Goal: Task Accomplishment & Management: Manage account settings

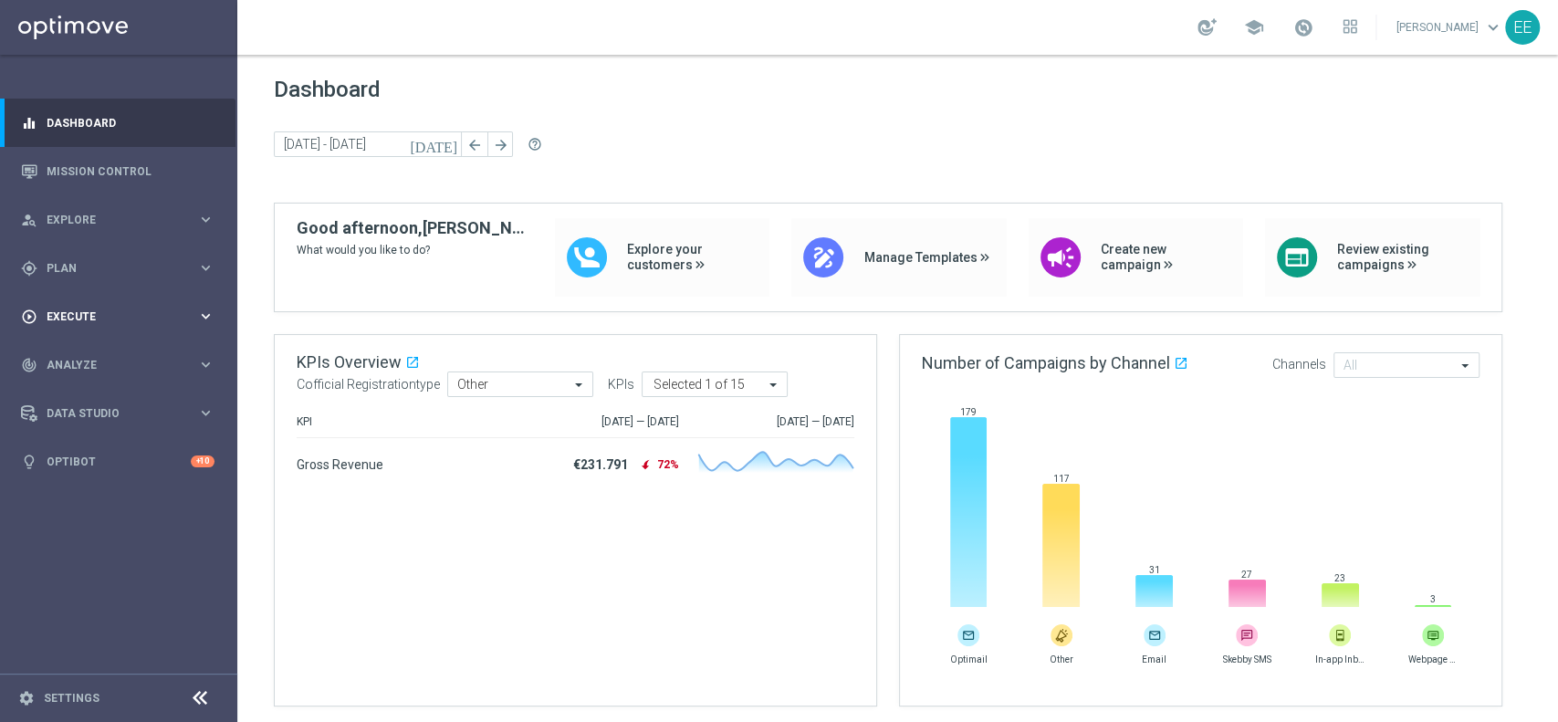
click at [124, 304] on div "play_circle_outline Execute keyboard_arrow_right" at bounding box center [118, 316] width 236 height 48
click at [104, 264] on span "Plan" at bounding box center [122, 268] width 151 height 11
click at [80, 300] on link "Target Groups" at bounding box center [118, 306] width 142 height 15
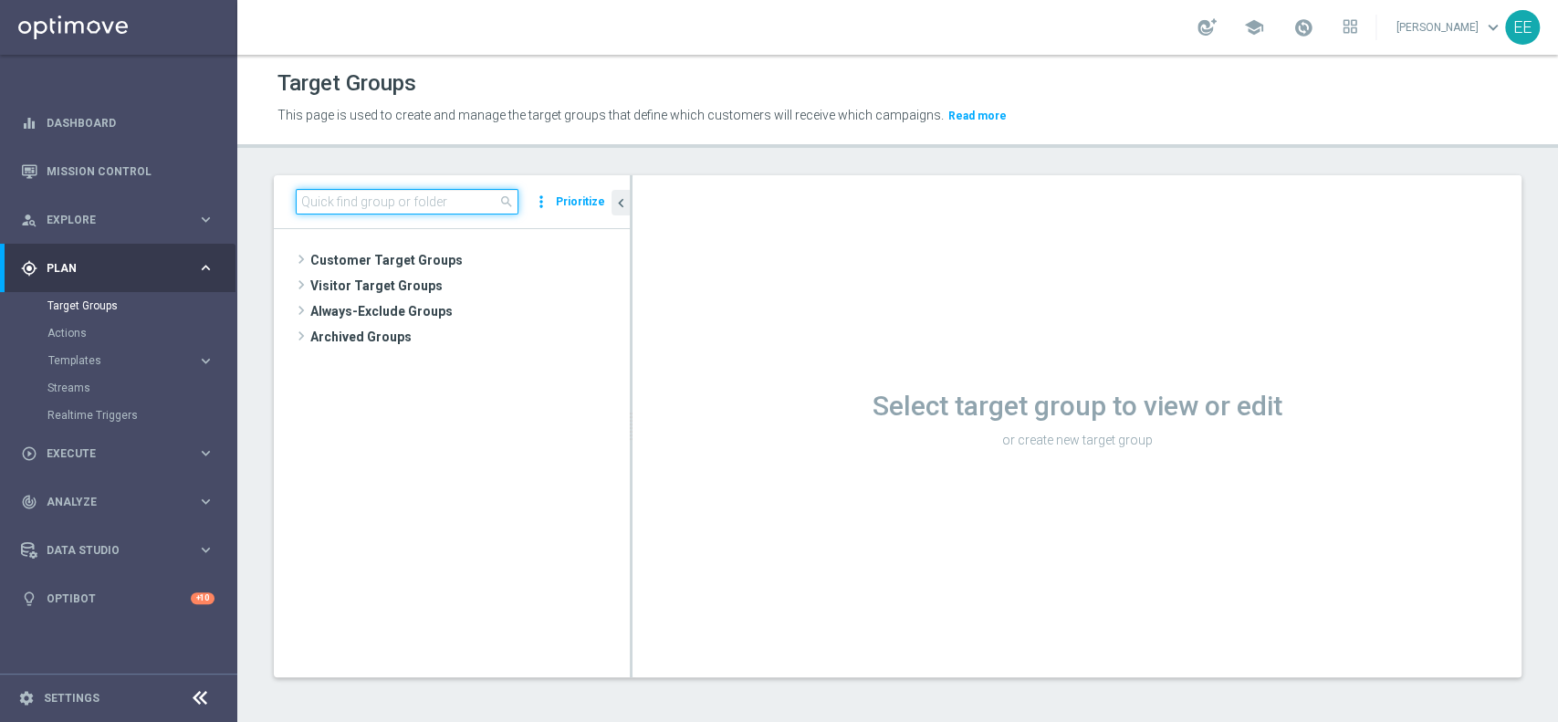
click at [361, 200] on input at bounding box center [407, 202] width 223 height 26
type input "10.09"
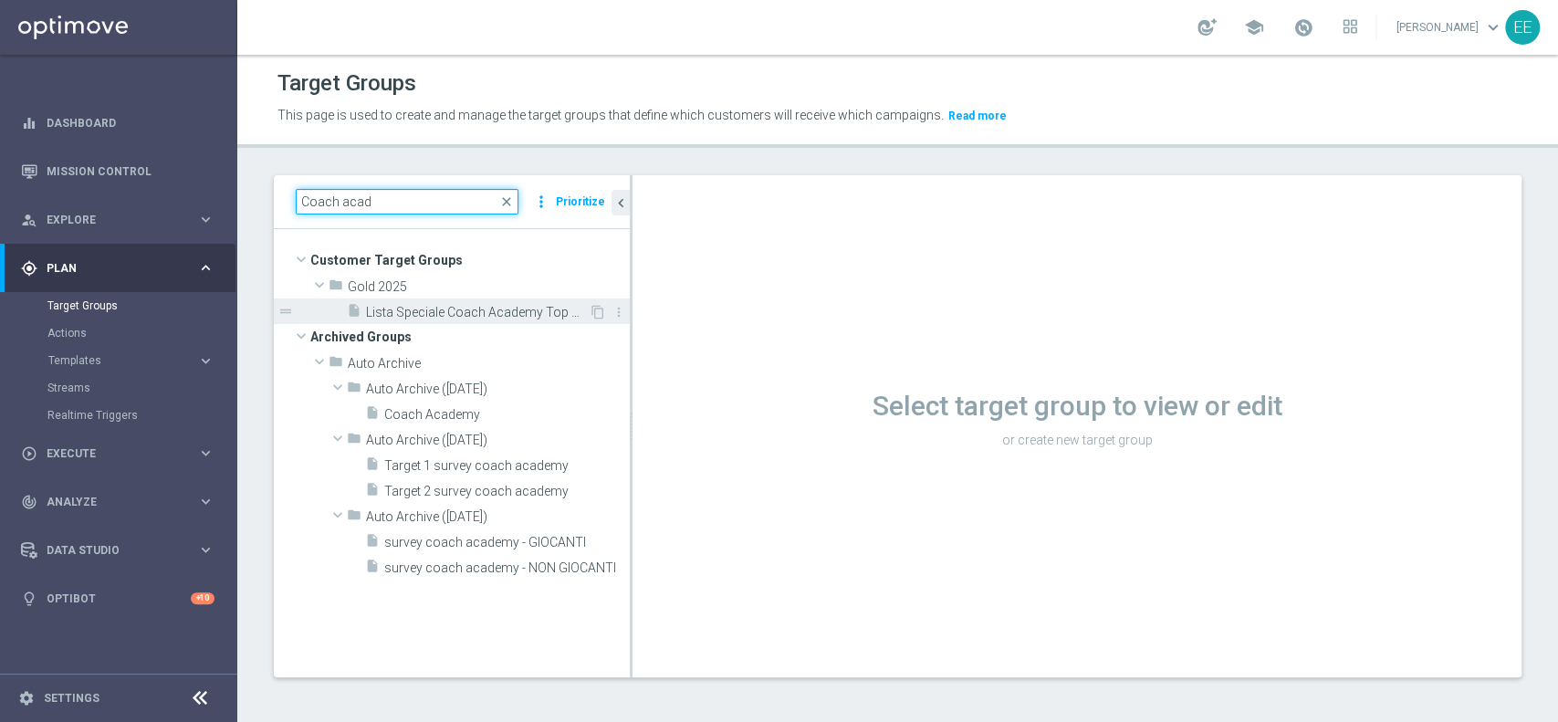
type input "Coach acad"
click at [487, 306] on span "Lista Speciale Coach Academy Top Master" at bounding box center [477, 313] width 223 height 16
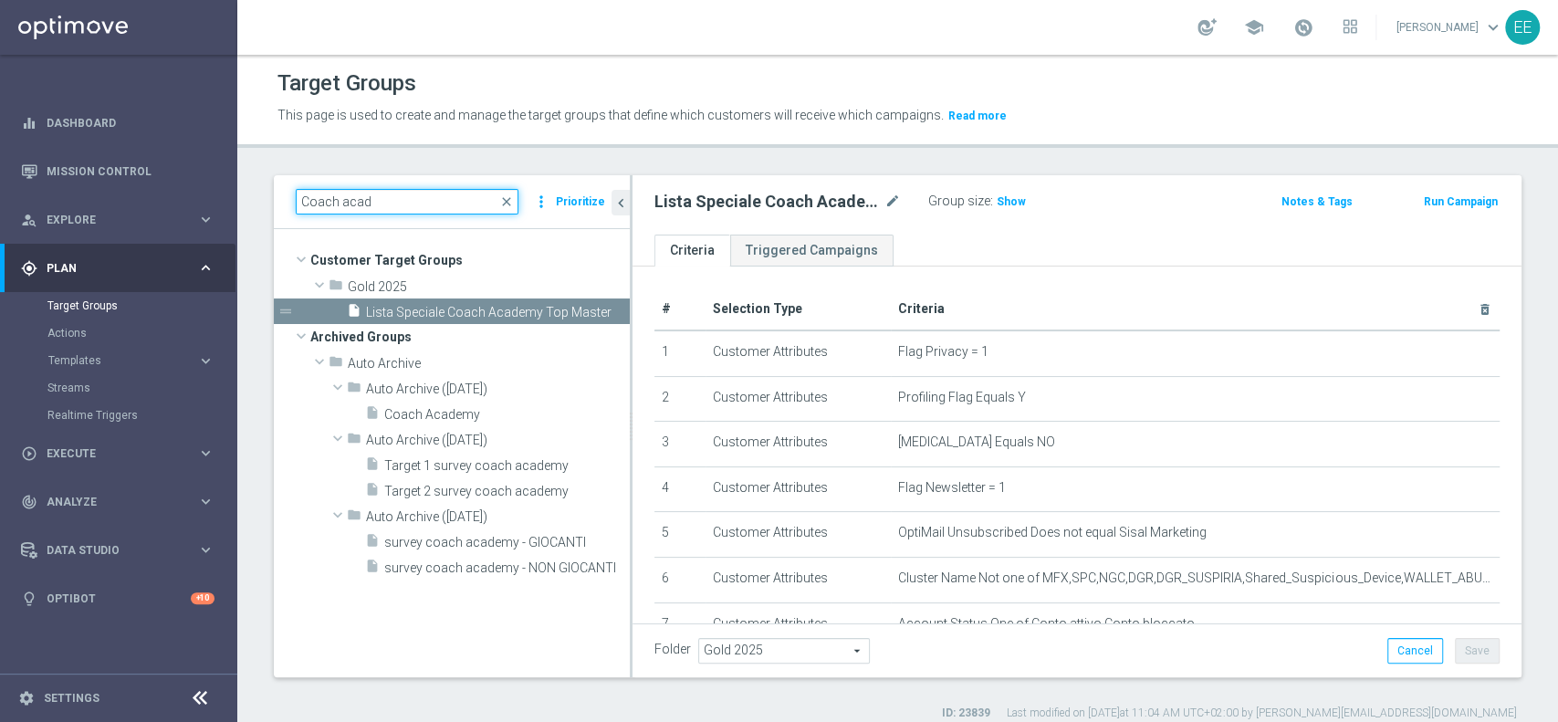
click at [401, 201] on input "Coach acad" at bounding box center [407, 202] width 223 height 26
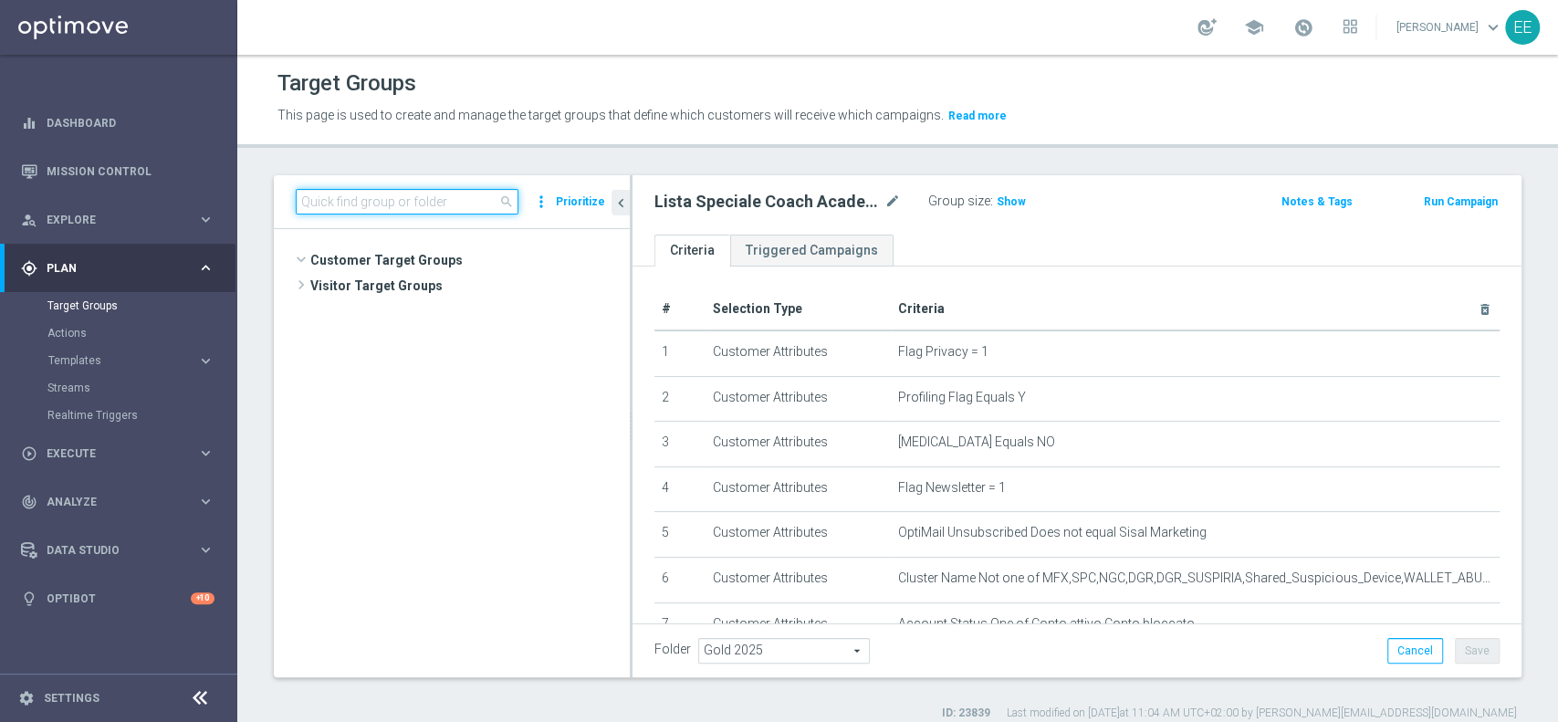
scroll to position [11857, 0]
click at [401, 201] on input at bounding box center [407, 202] width 223 height 26
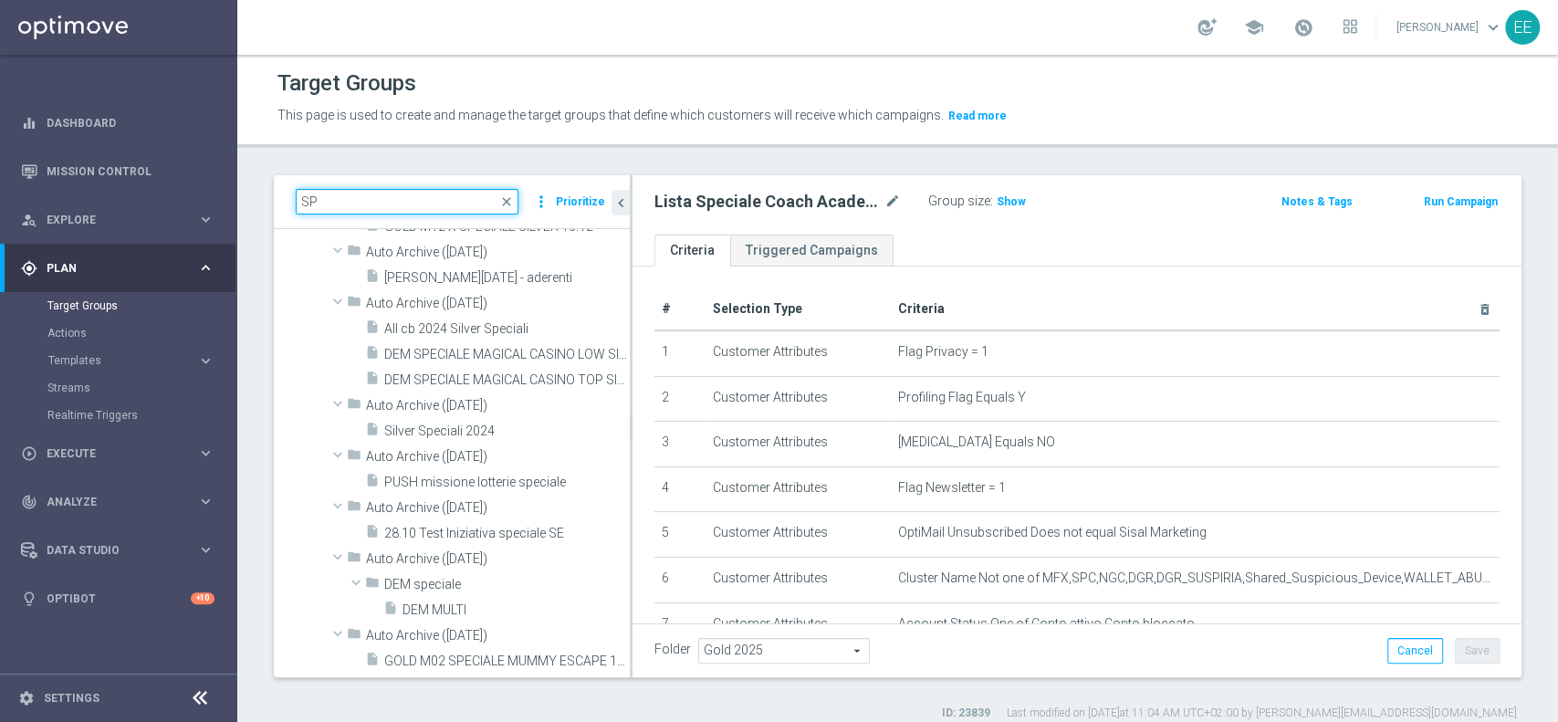
type input "S"
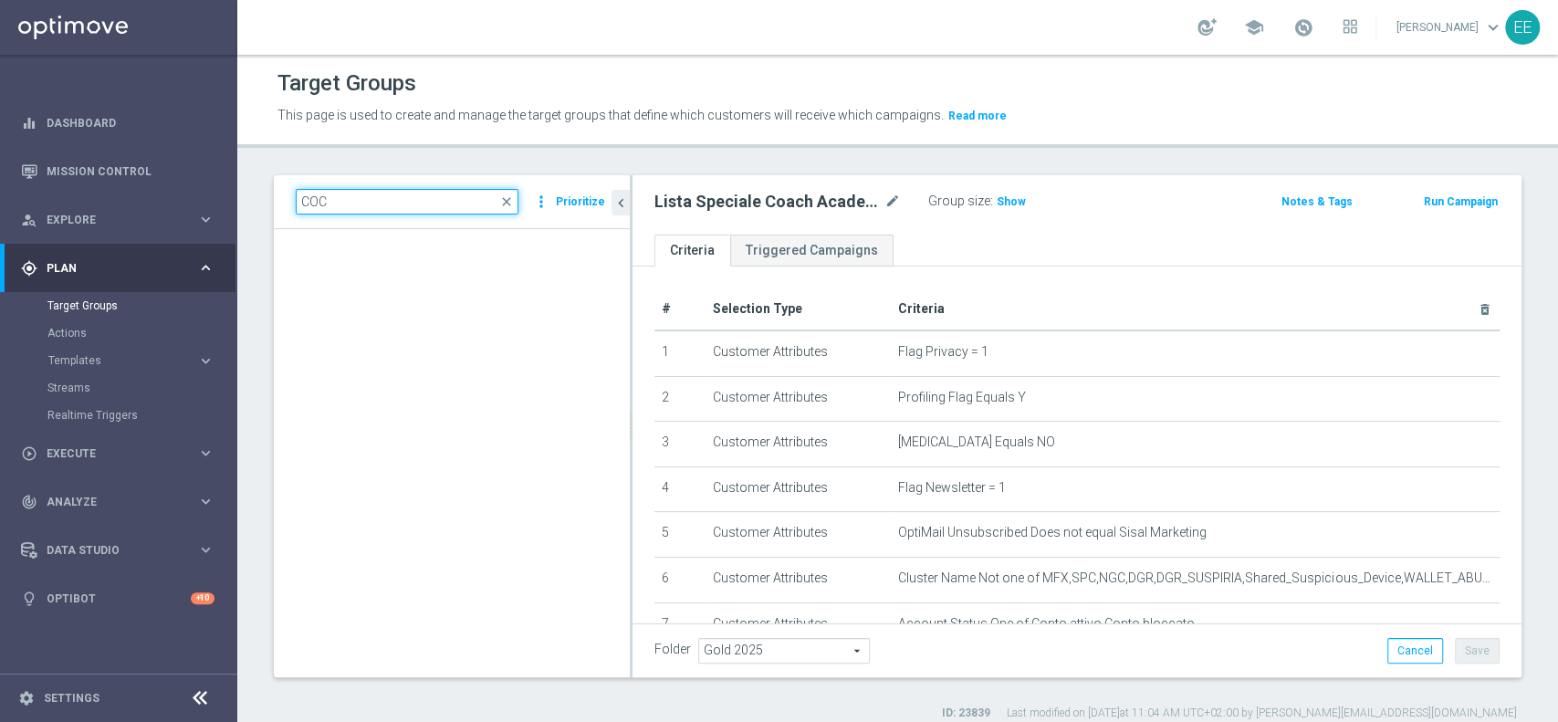
scroll to position [29752, 0]
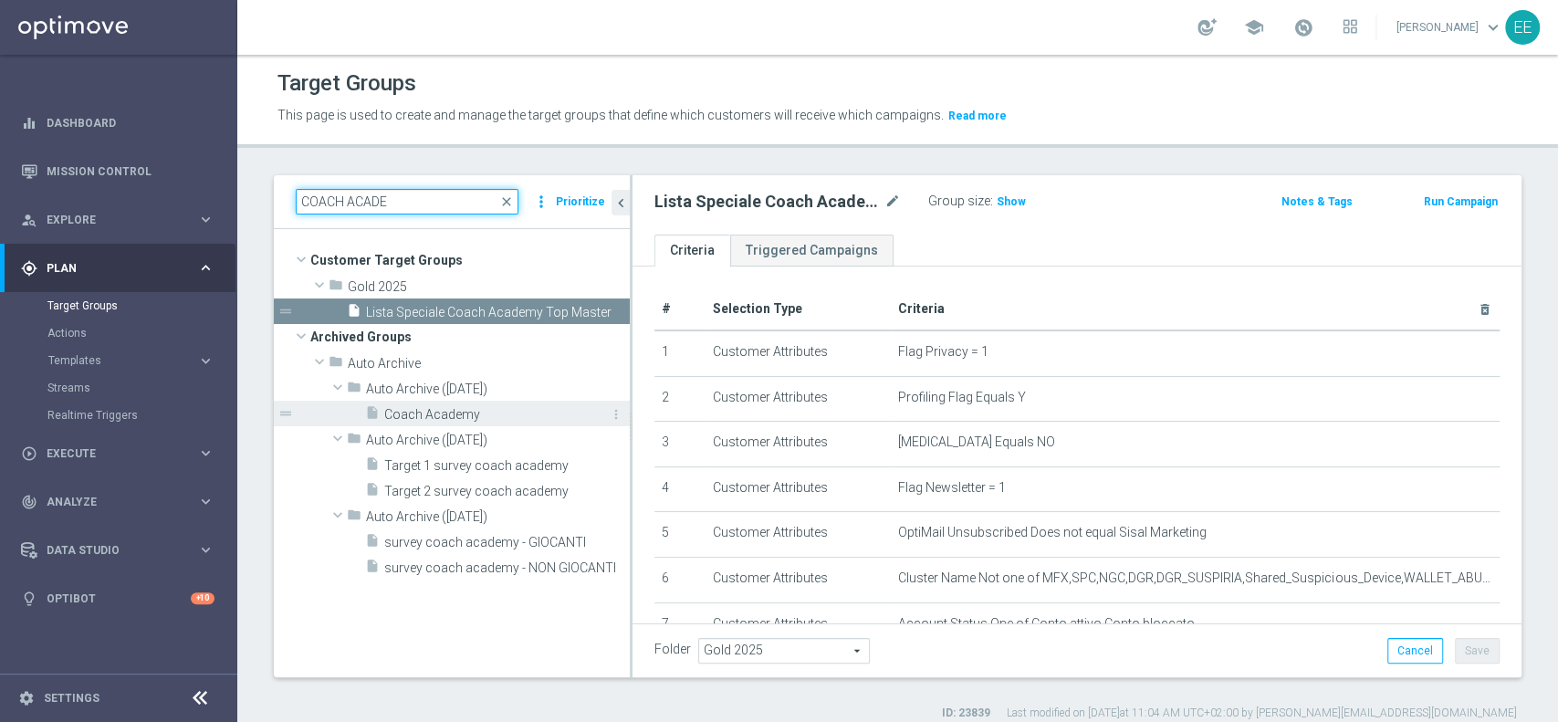
type input "COACH ACADE"
click at [444, 417] on span "Coach Academy" at bounding box center [486, 415] width 204 height 16
type input "Select"
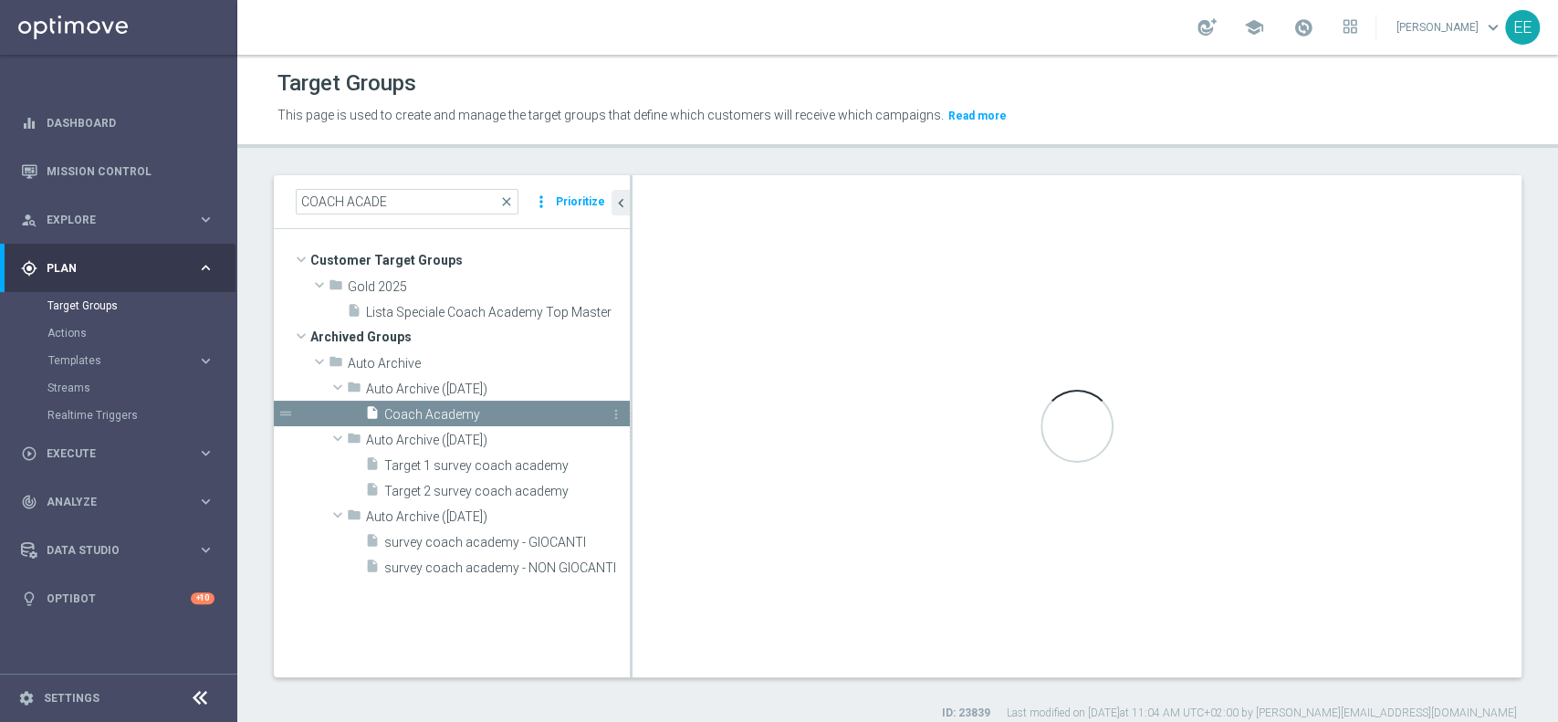
type textarea "1 and 2 and 3 and 4 and 5 and 6 and 7 and 8 and 9 and (10 or 11 or 12)"
type input "Auto Archive ([DATE])"
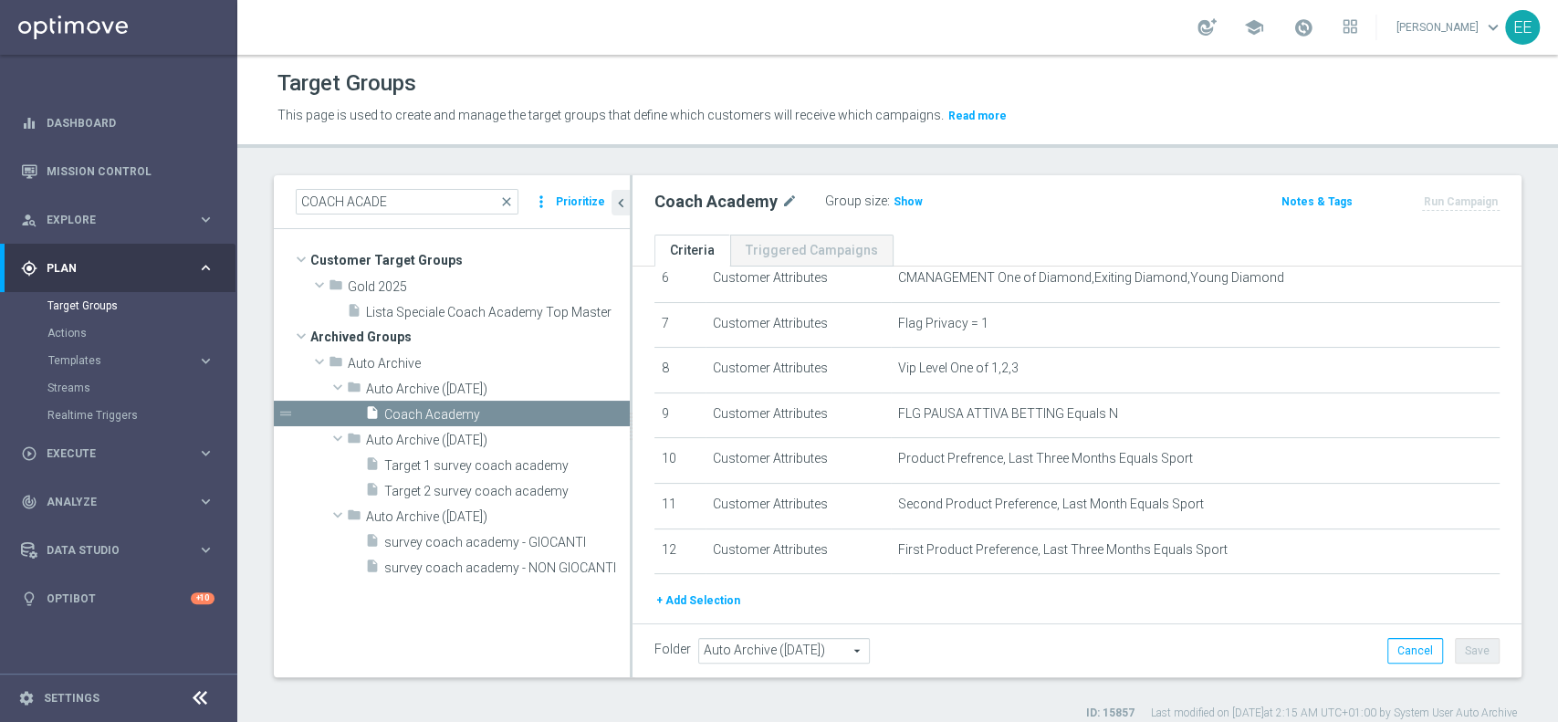
scroll to position [360, 0]
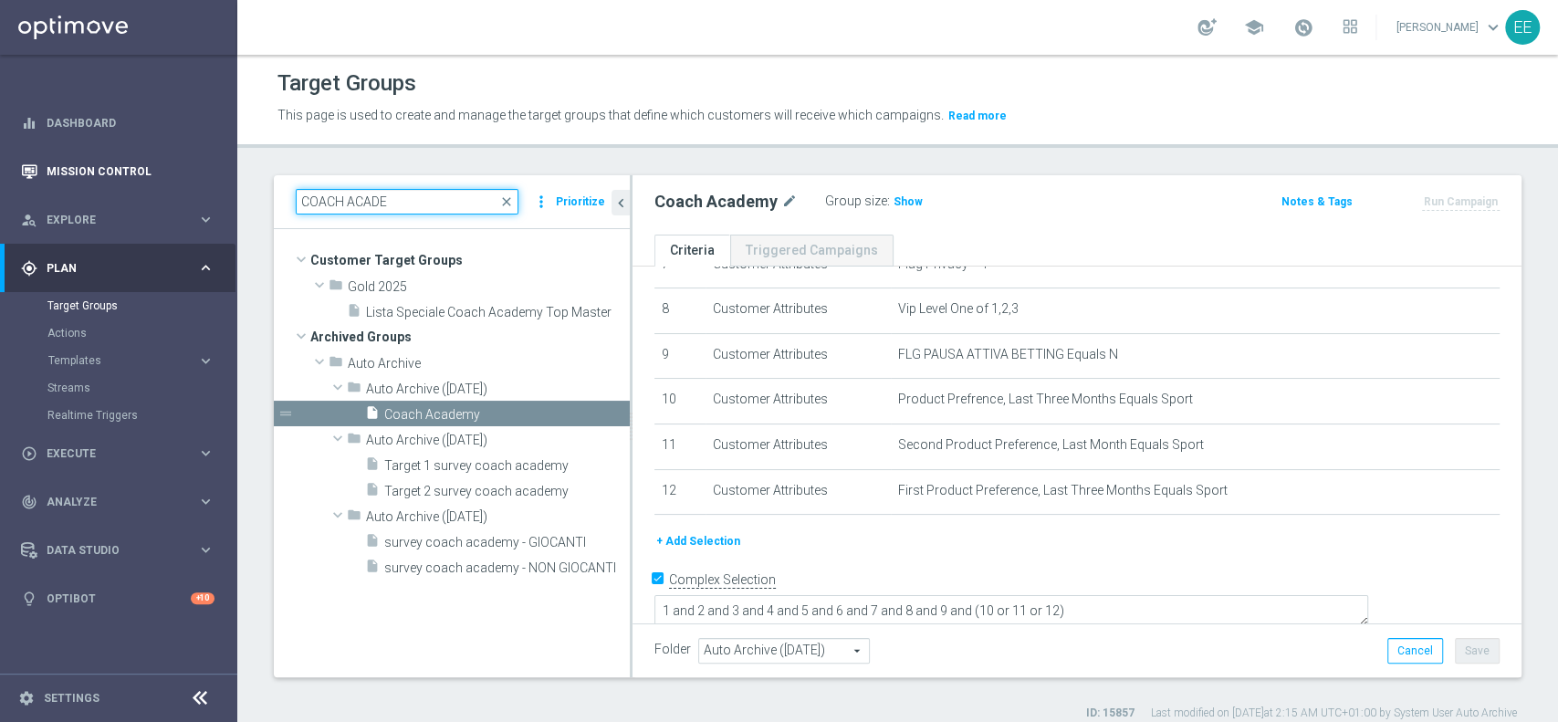
drag, startPoint x: 427, startPoint y: 204, endPoint x: 170, endPoint y: 182, distance: 258.4
click at [174, 190] on main "equalizer Dashboard Mission Control" at bounding box center [779, 361] width 1558 height 722
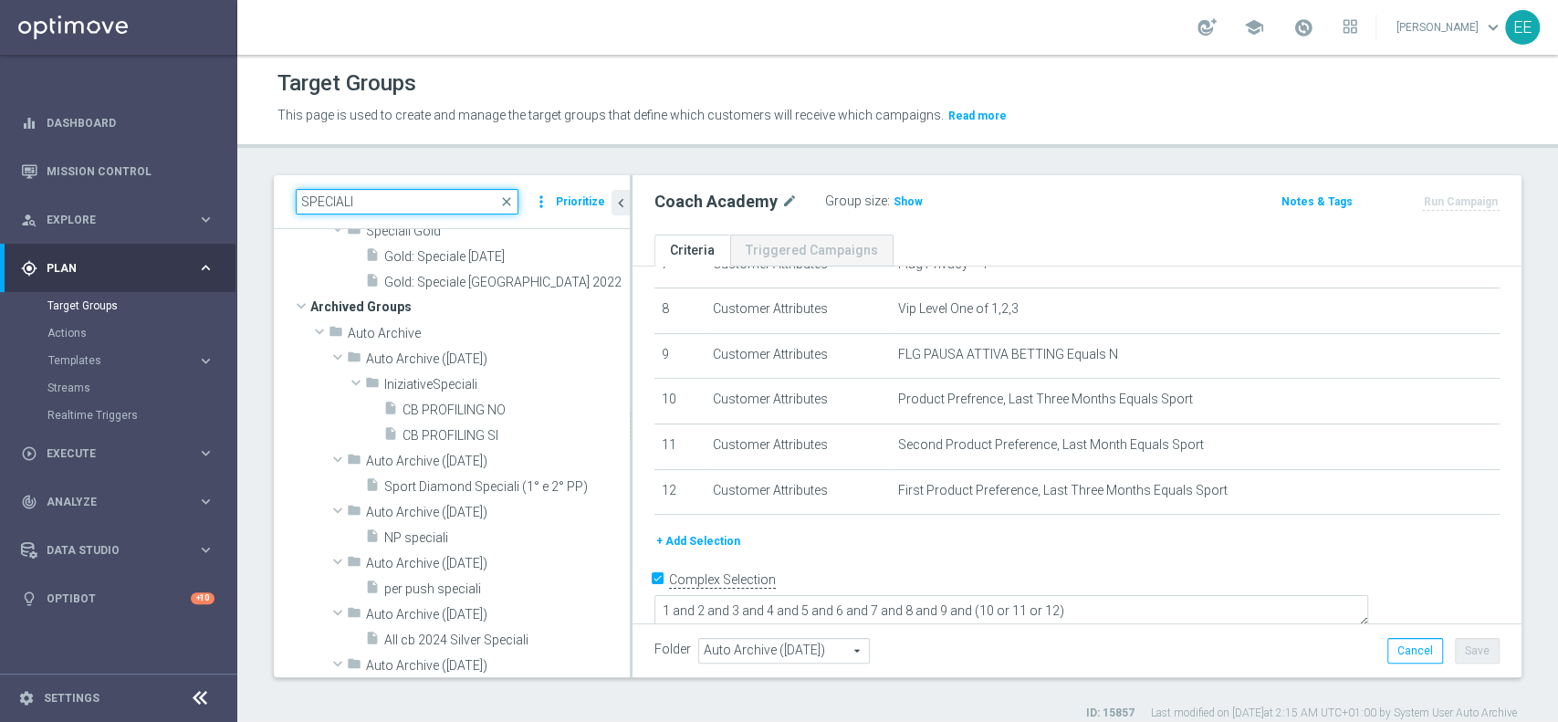
scroll to position [1840, 0]
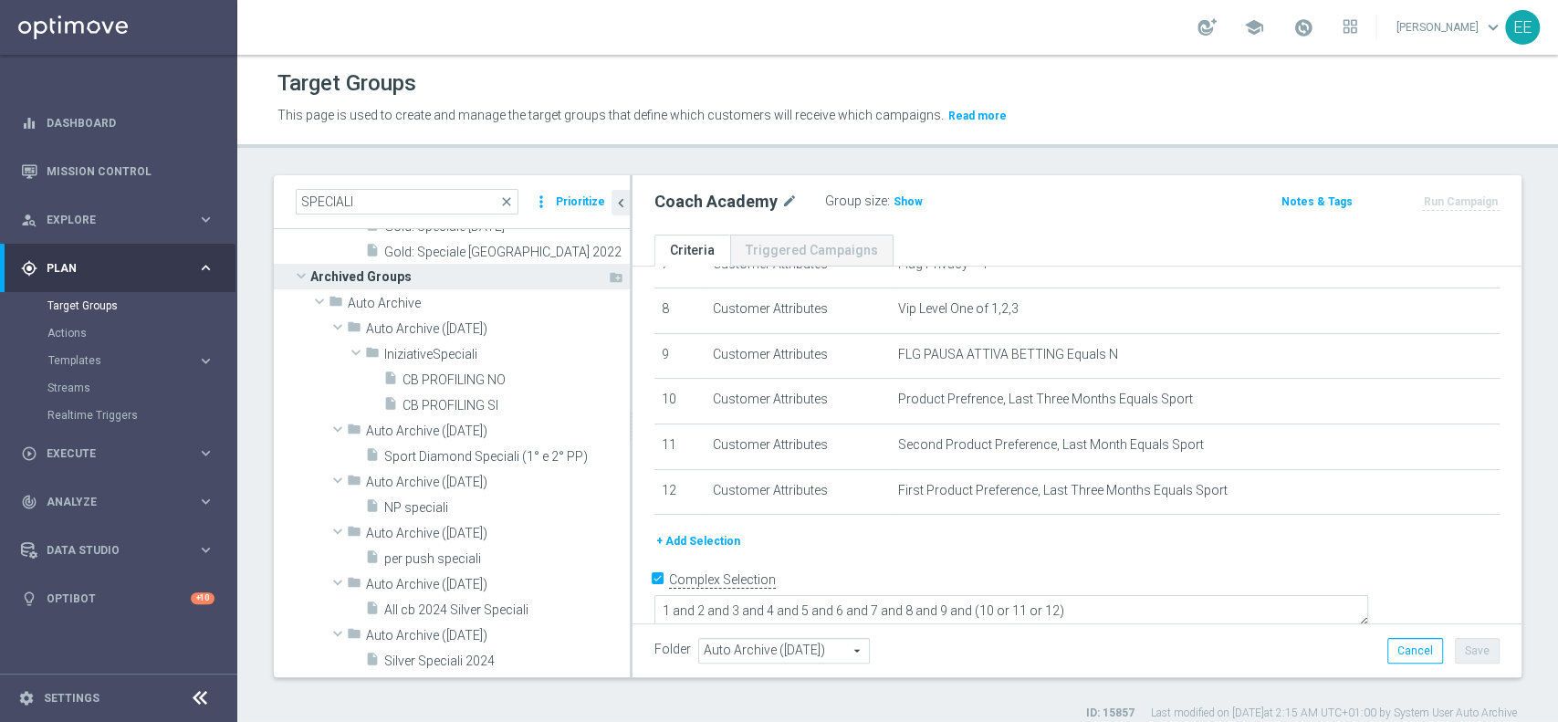
click at [293, 274] on span at bounding box center [301, 276] width 22 height 18
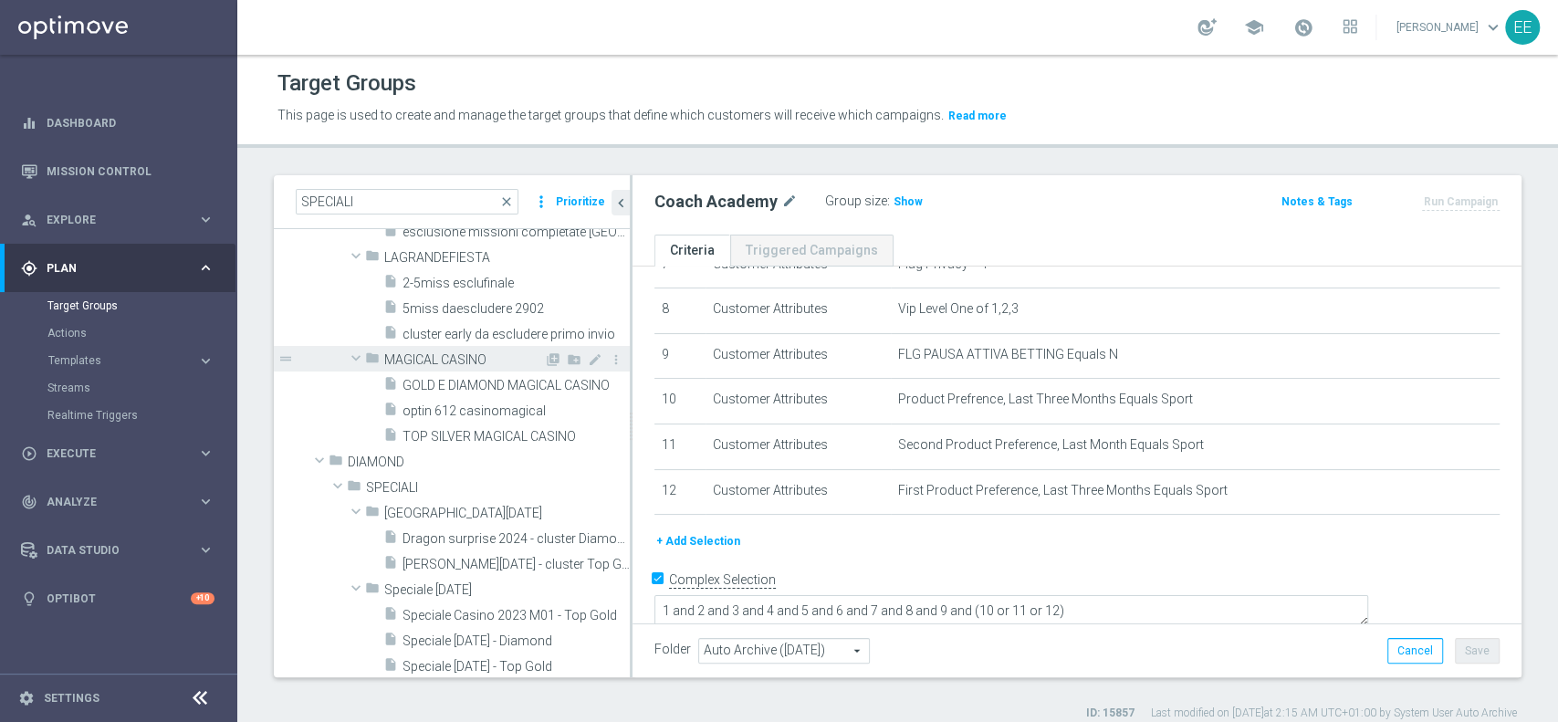
scroll to position [1315, 0]
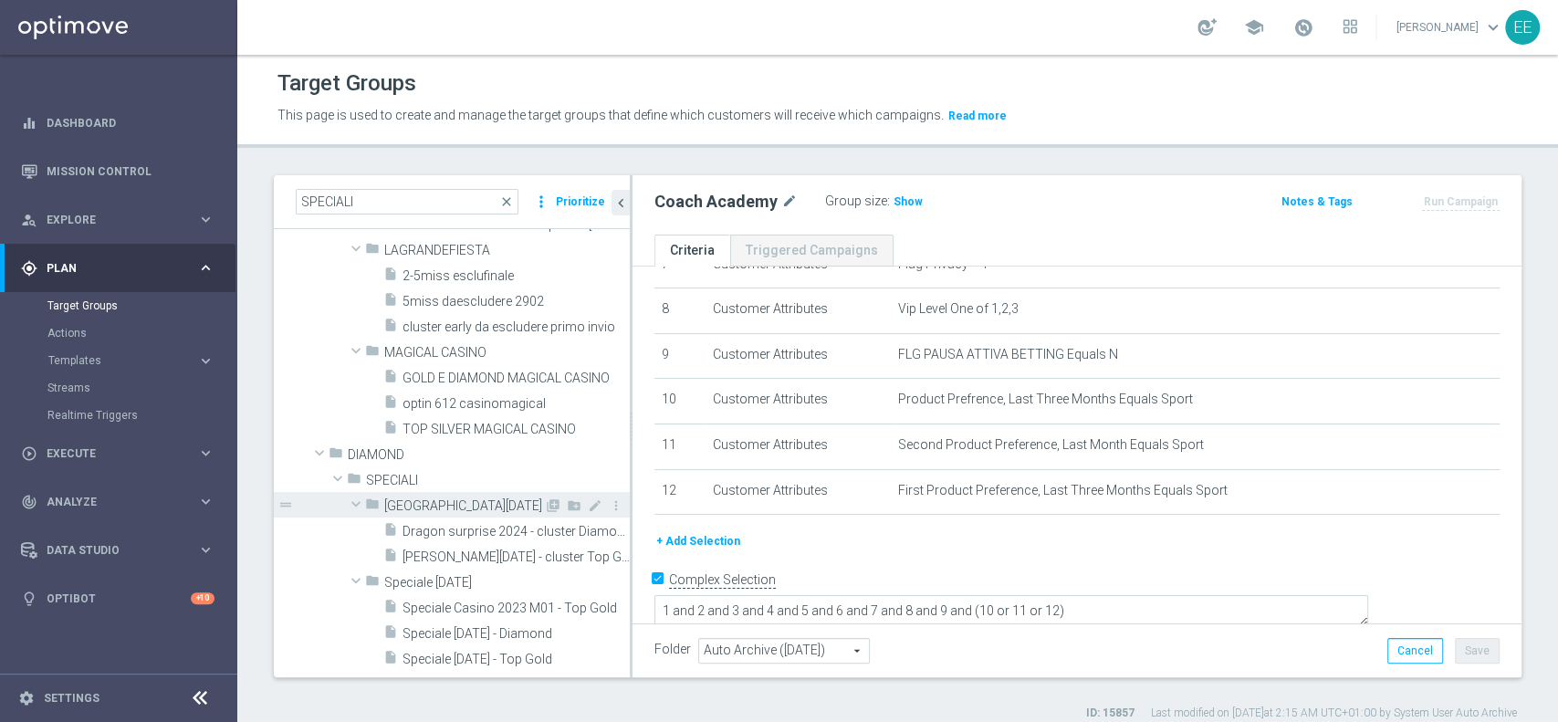
click at [355, 512] on span at bounding box center [356, 504] width 22 height 18
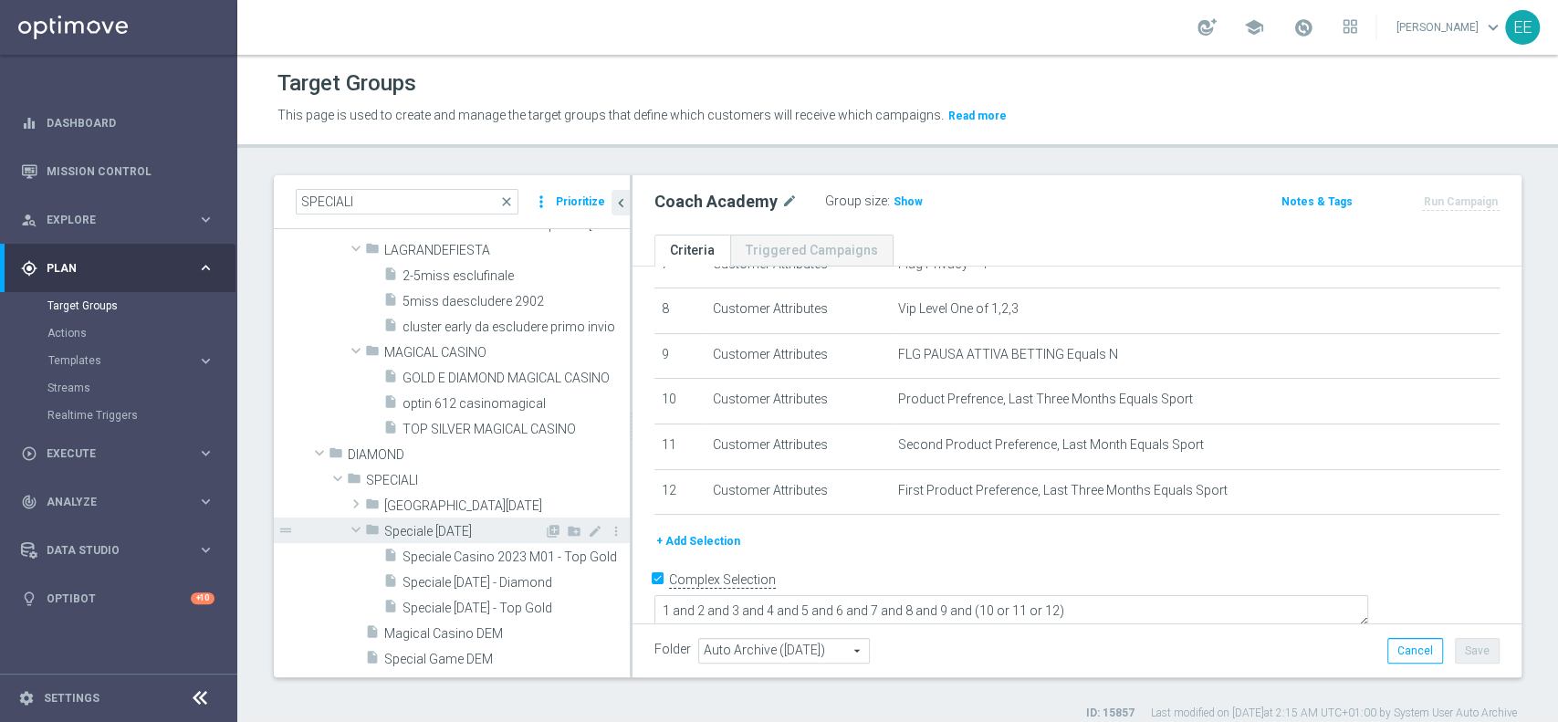
click at [356, 527] on span at bounding box center [356, 529] width 22 height 18
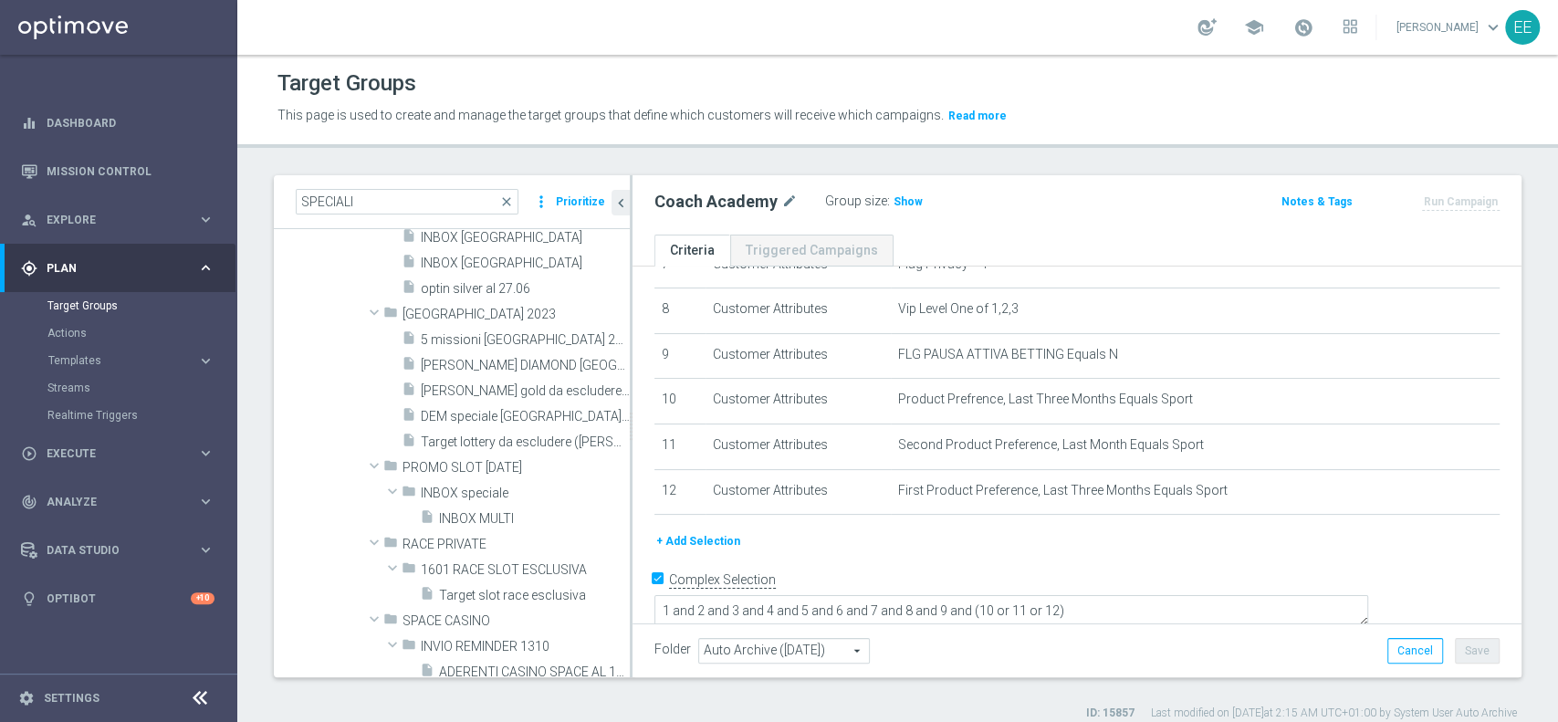
scroll to position [0, 0]
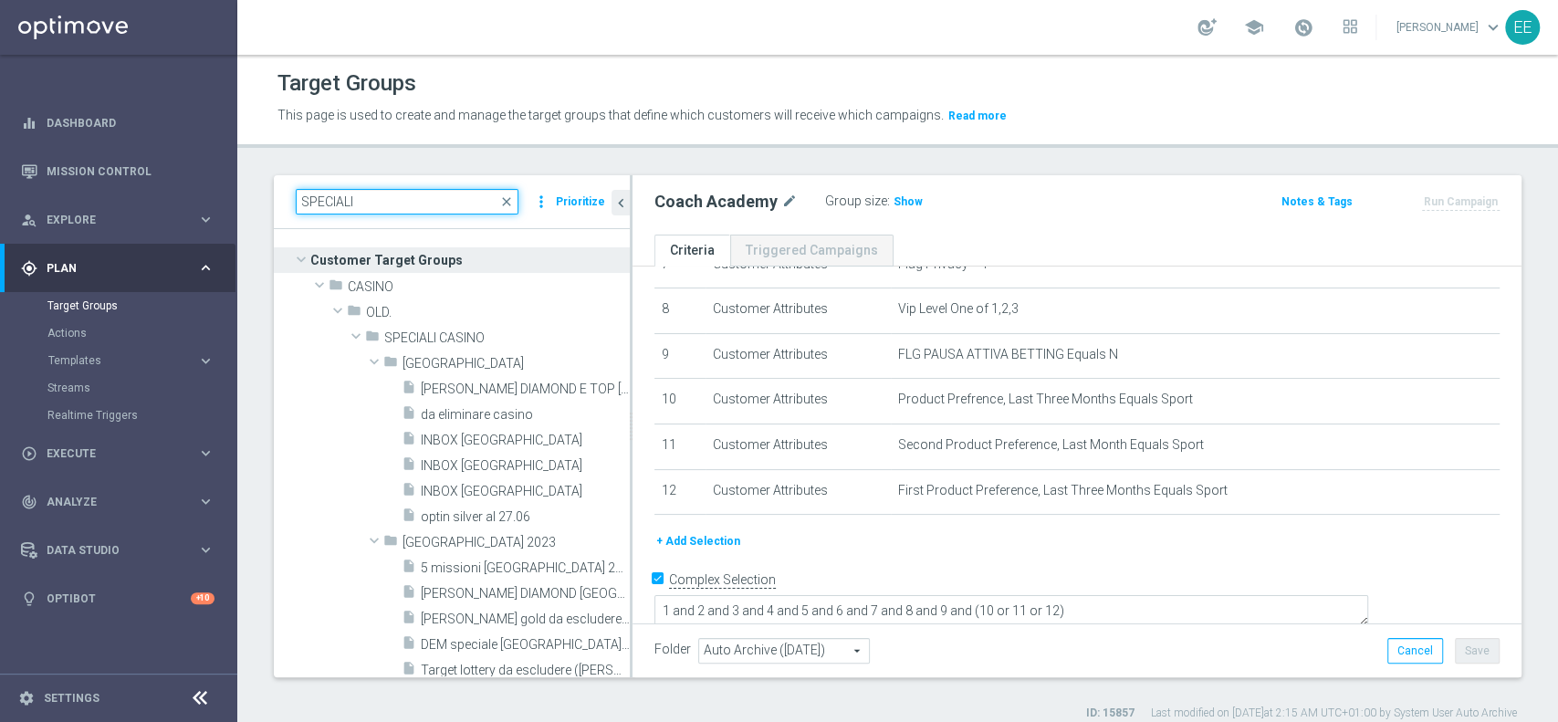
click at [405, 204] on input "SPECIALI" at bounding box center [407, 202] width 223 height 26
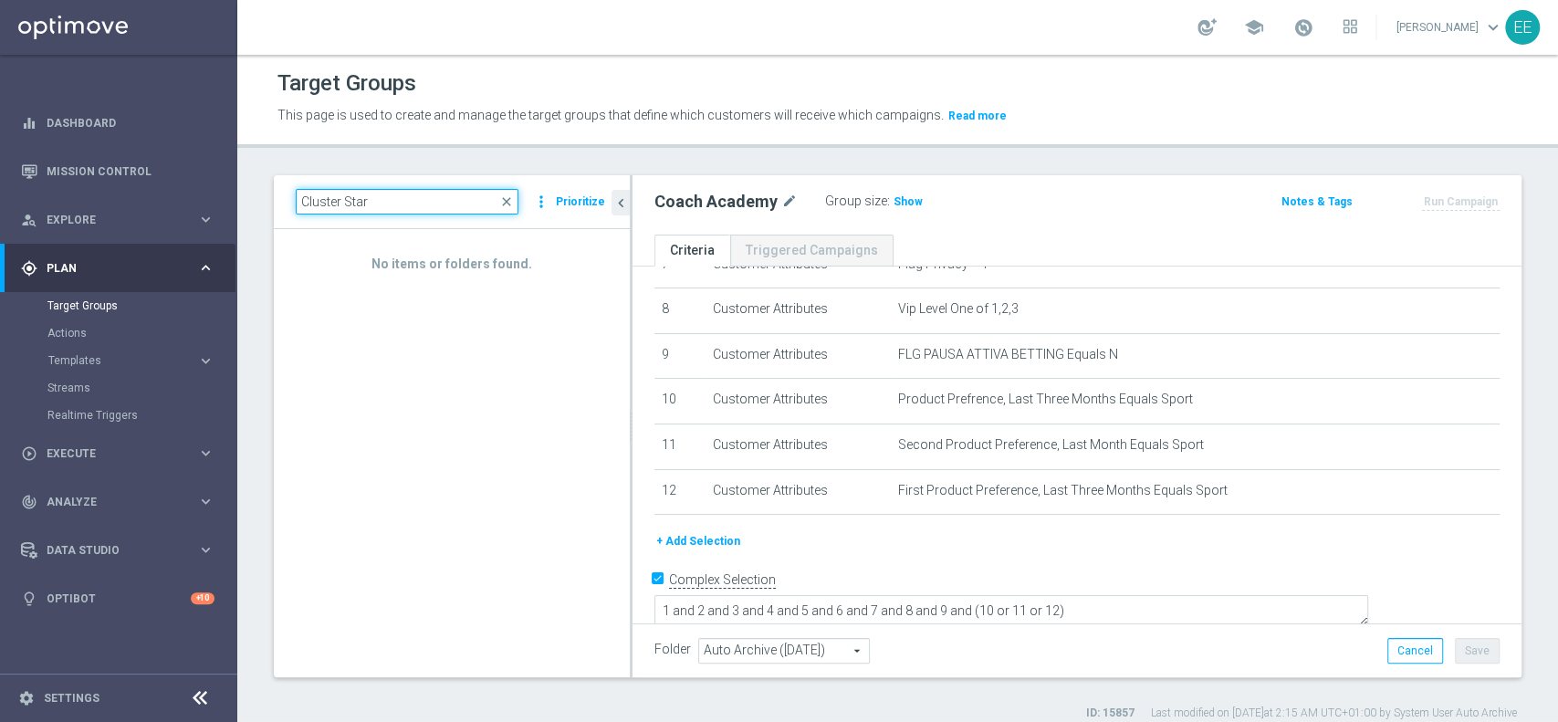
drag, startPoint x: 423, startPoint y: 204, endPoint x: 272, endPoint y: 193, distance: 151.0
click at [272, 193] on div "Cluster Star close more_vert Prioritize No items or folders found. chevron_left…" at bounding box center [897, 448] width 1321 height 546
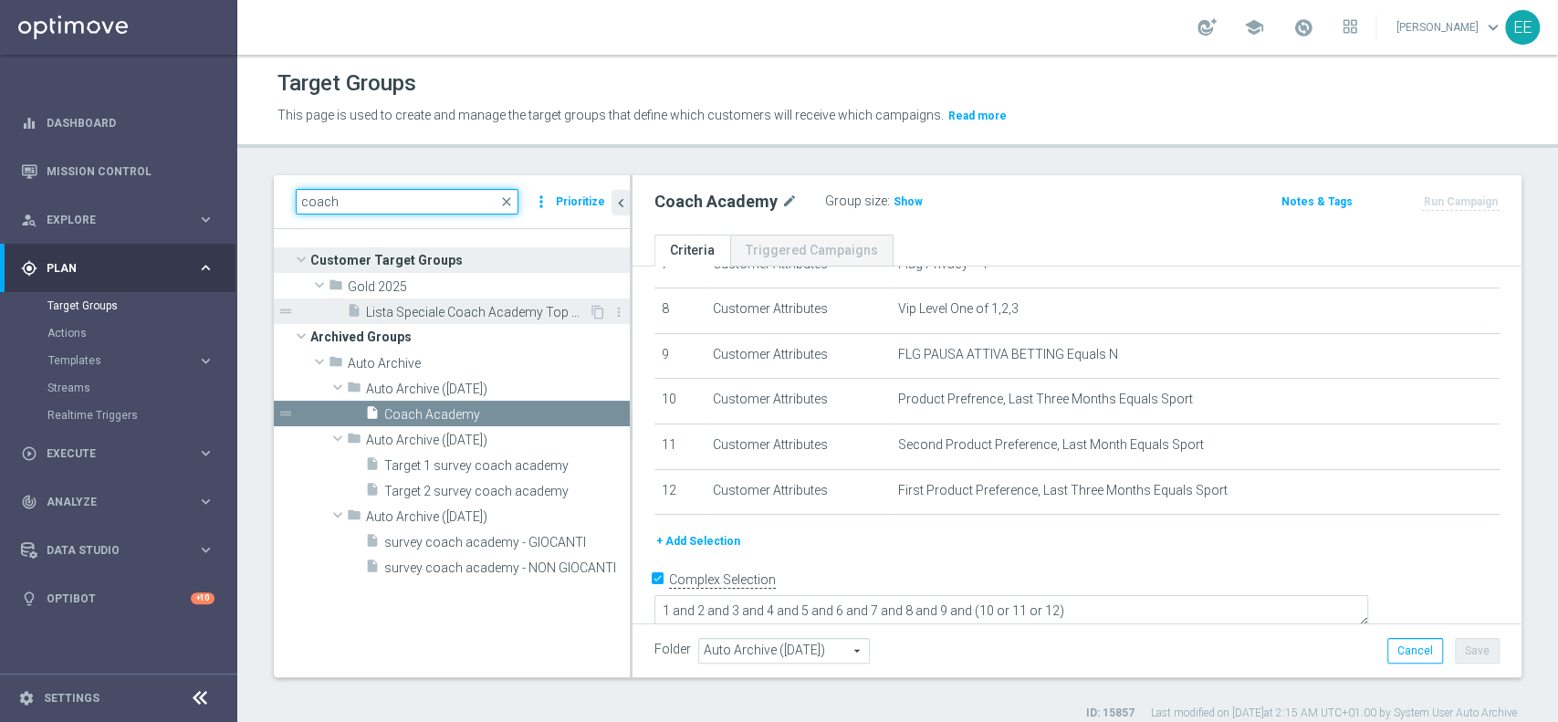
type input "coach"
click at [477, 318] on span "Lista Speciale Coach Academy Top Master" at bounding box center [477, 313] width 223 height 16
type input "Select"
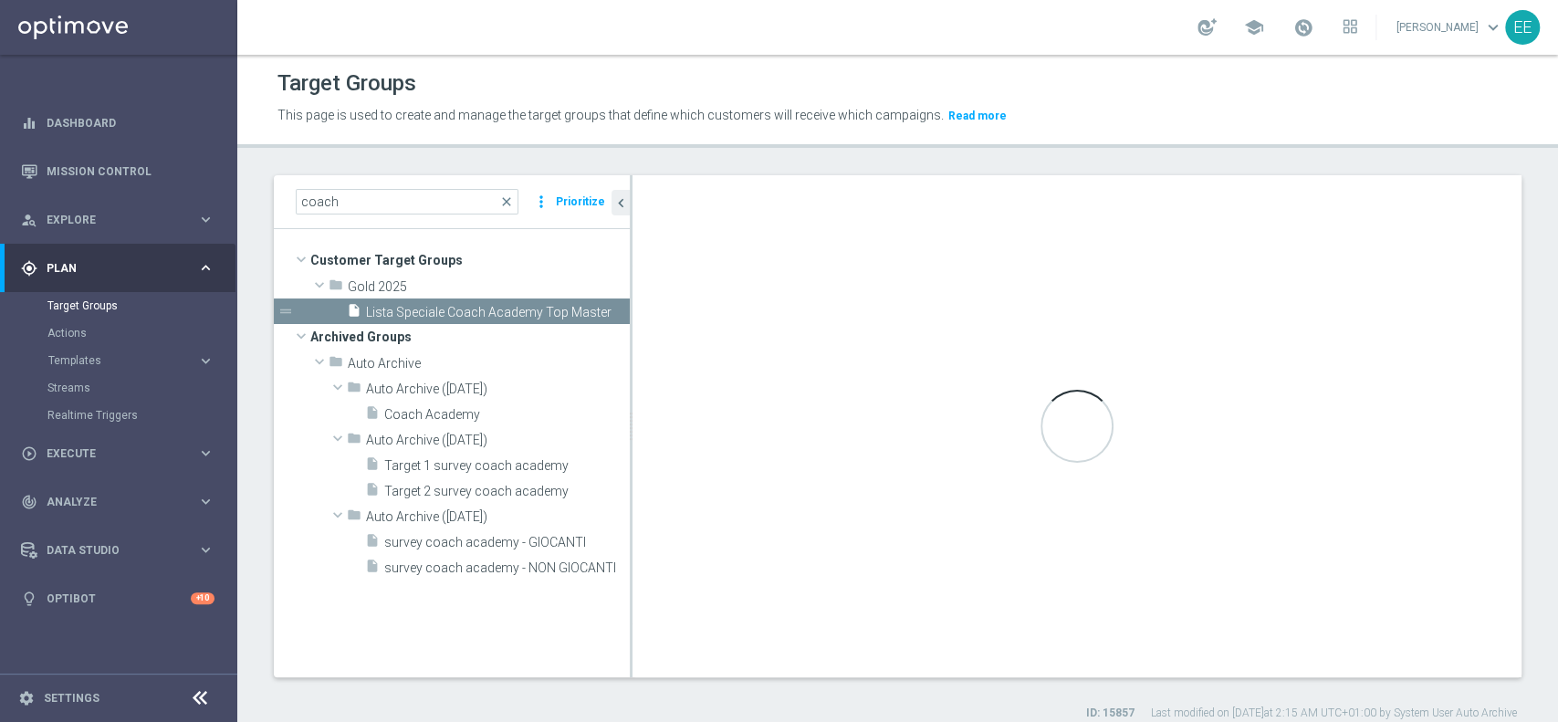
type textarea "(1 and 2 and 3 and 4 and 5 and 6 and 7 and 8 and 9 and 10 and 11 and 12)"
type input "Gold 2025"
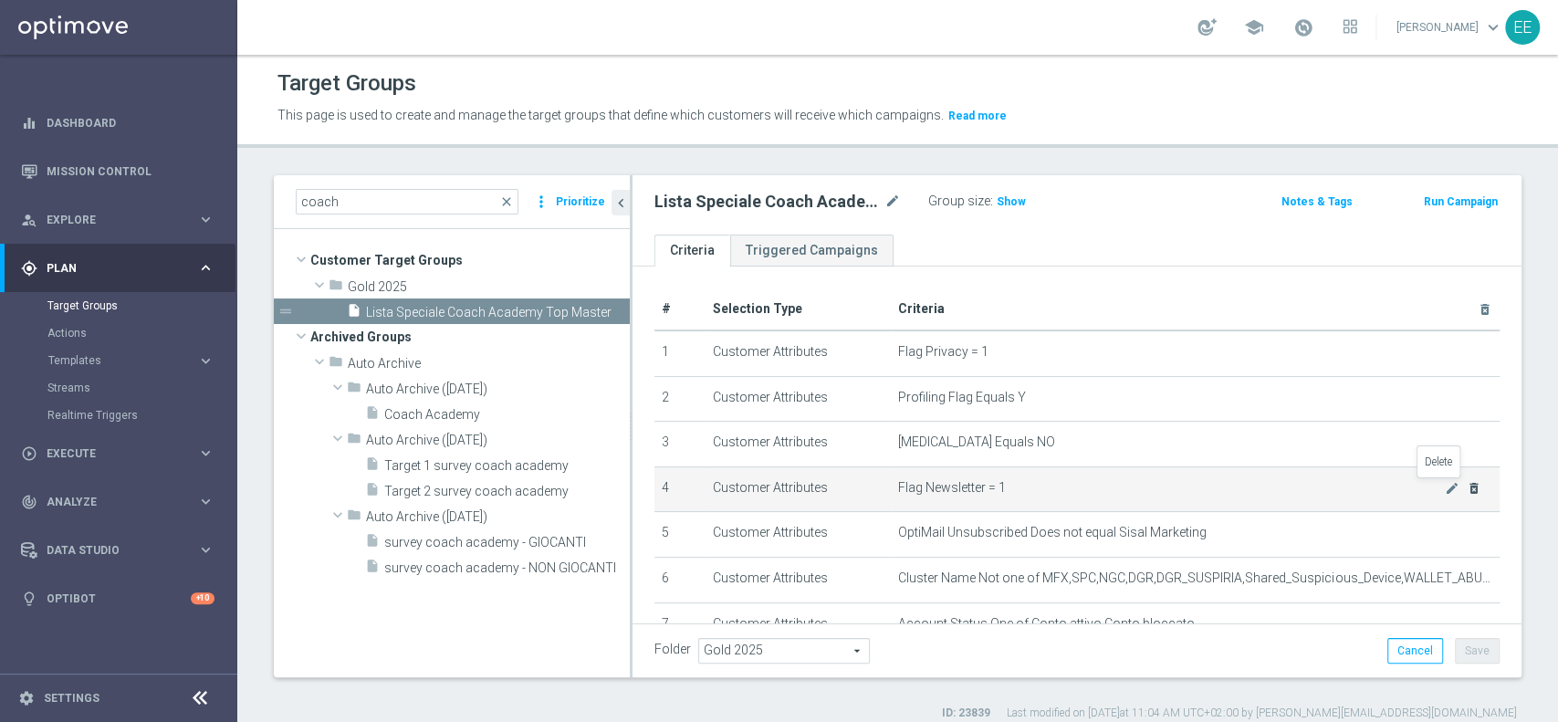
click at [1467, 487] on icon "delete_forever" at bounding box center [1474, 488] width 15 height 15
click at [1467, 489] on icon "delete_forever" at bounding box center [1474, 488] width 15 height 15
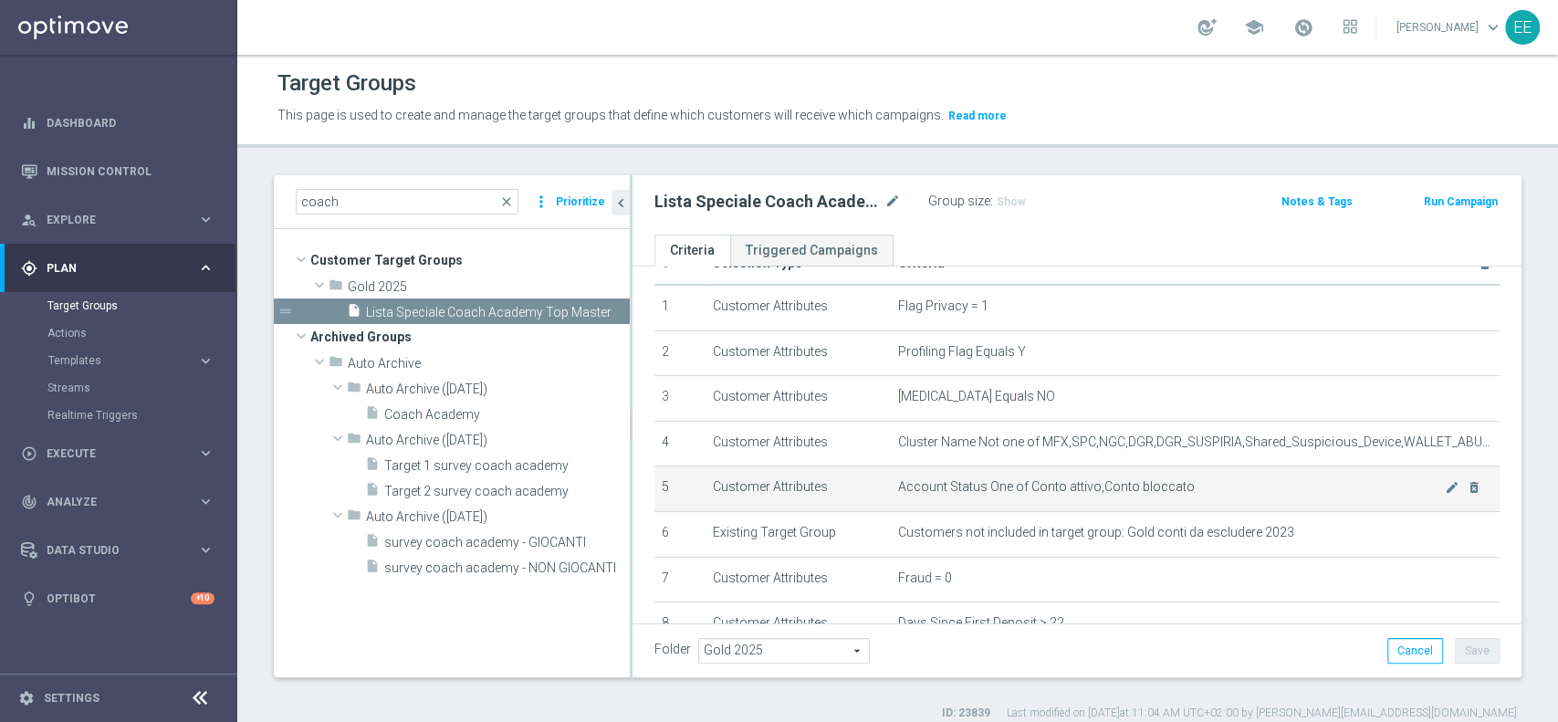
scroll to position [77, 0]
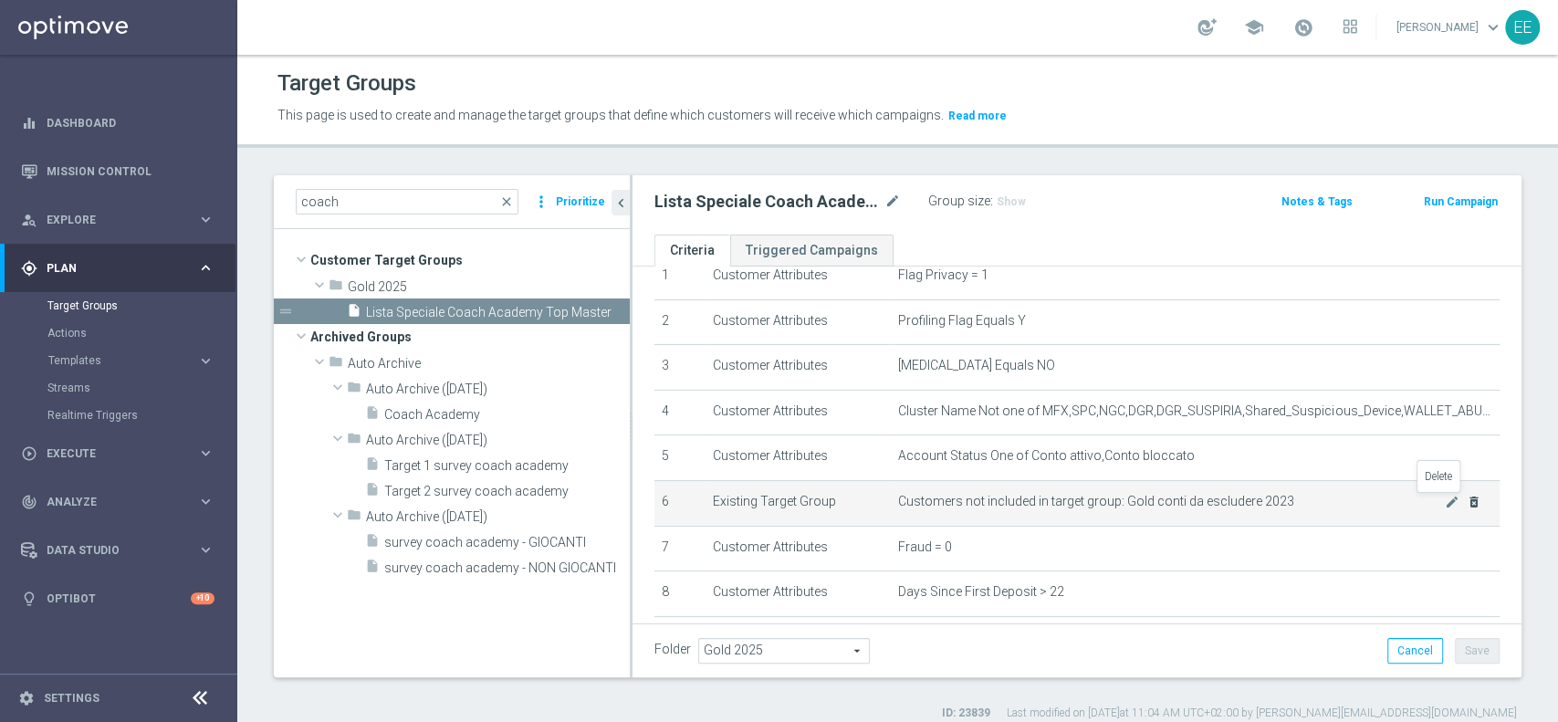
click at [1467, 500] on icon "delete_forever" at bounding box center [1474, 502] width 15 height 15
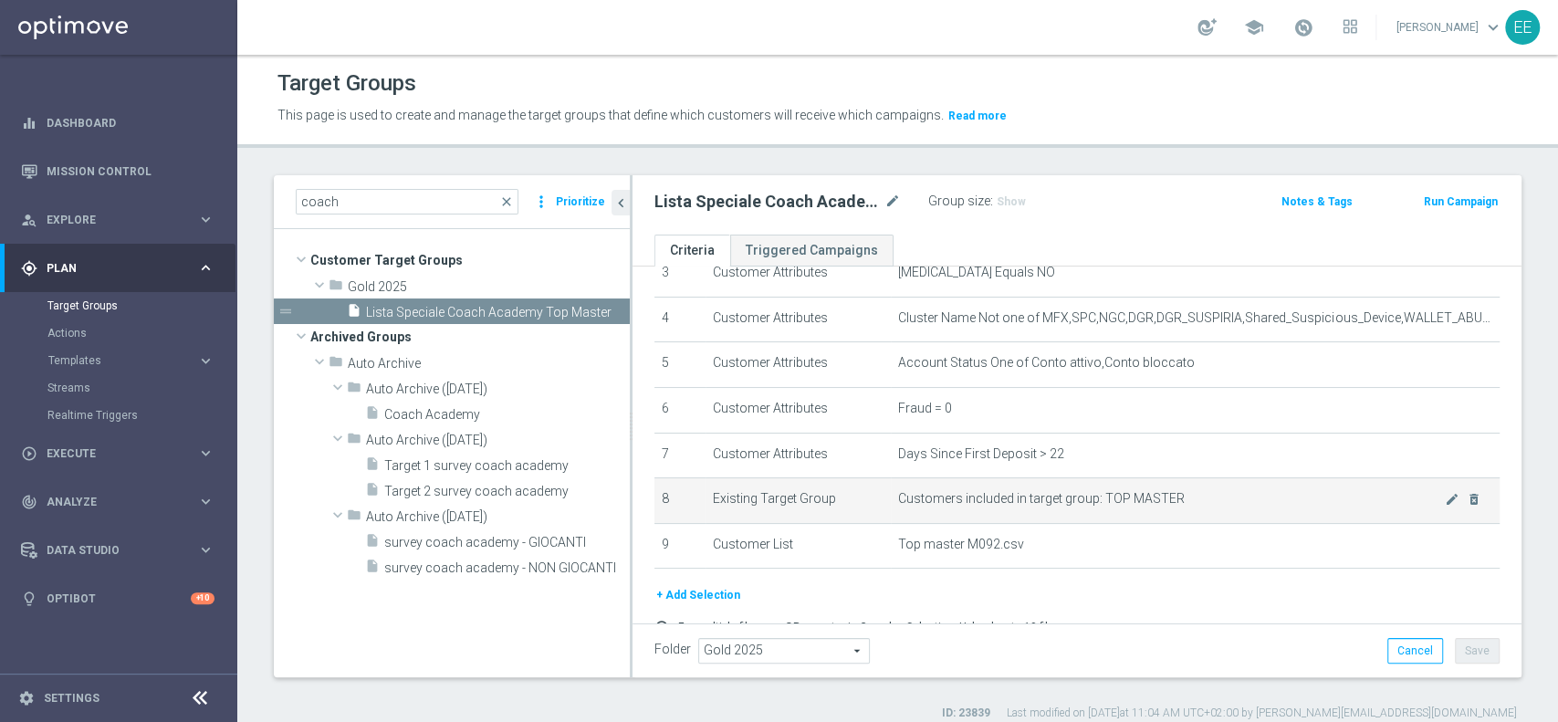
scroll to position [172, 0]
click at [718, 595] on button "+ Add Selection" at bounding box center [699, 593] width 88 height 20
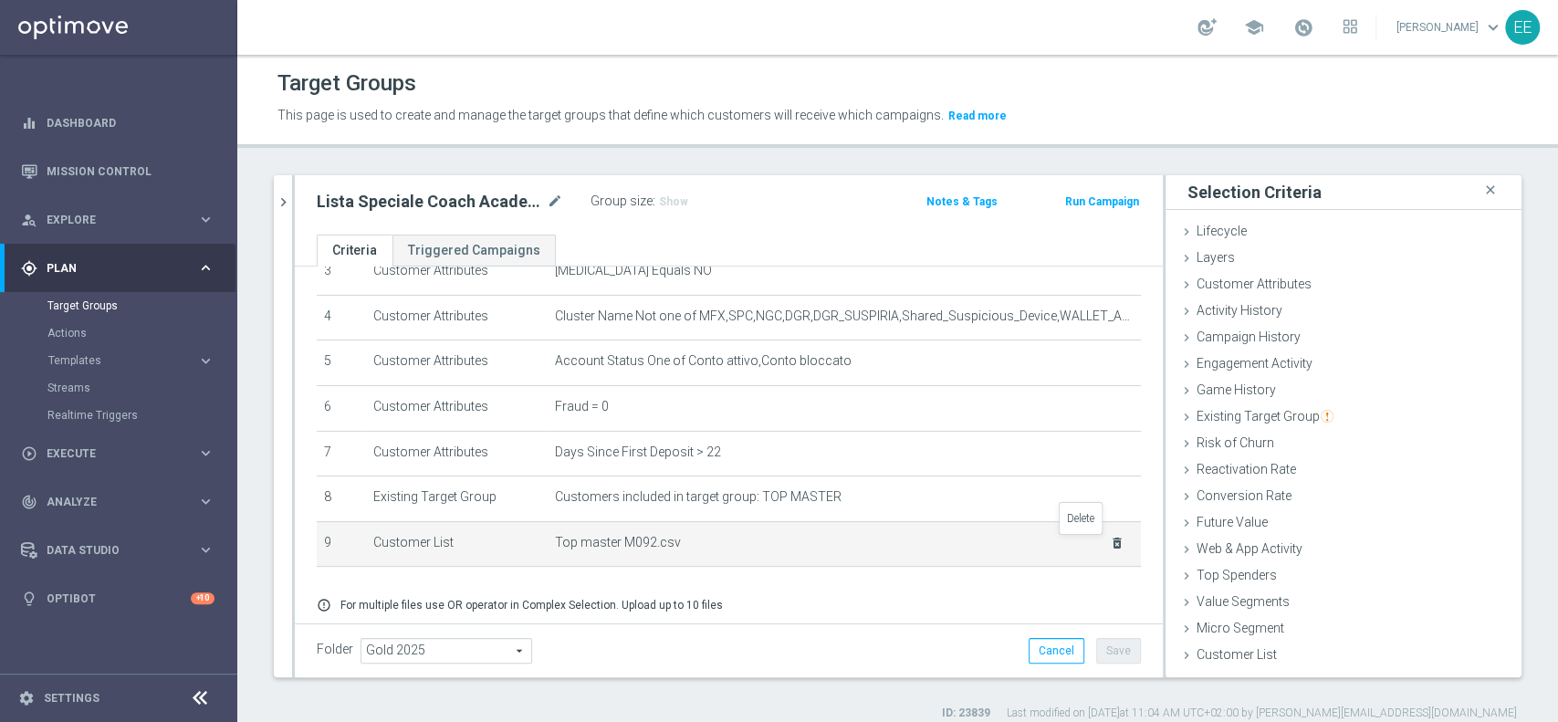
click at [1110, 544] on icon "delete_forever" at bounding box center [1117, 543] width 15 height 15
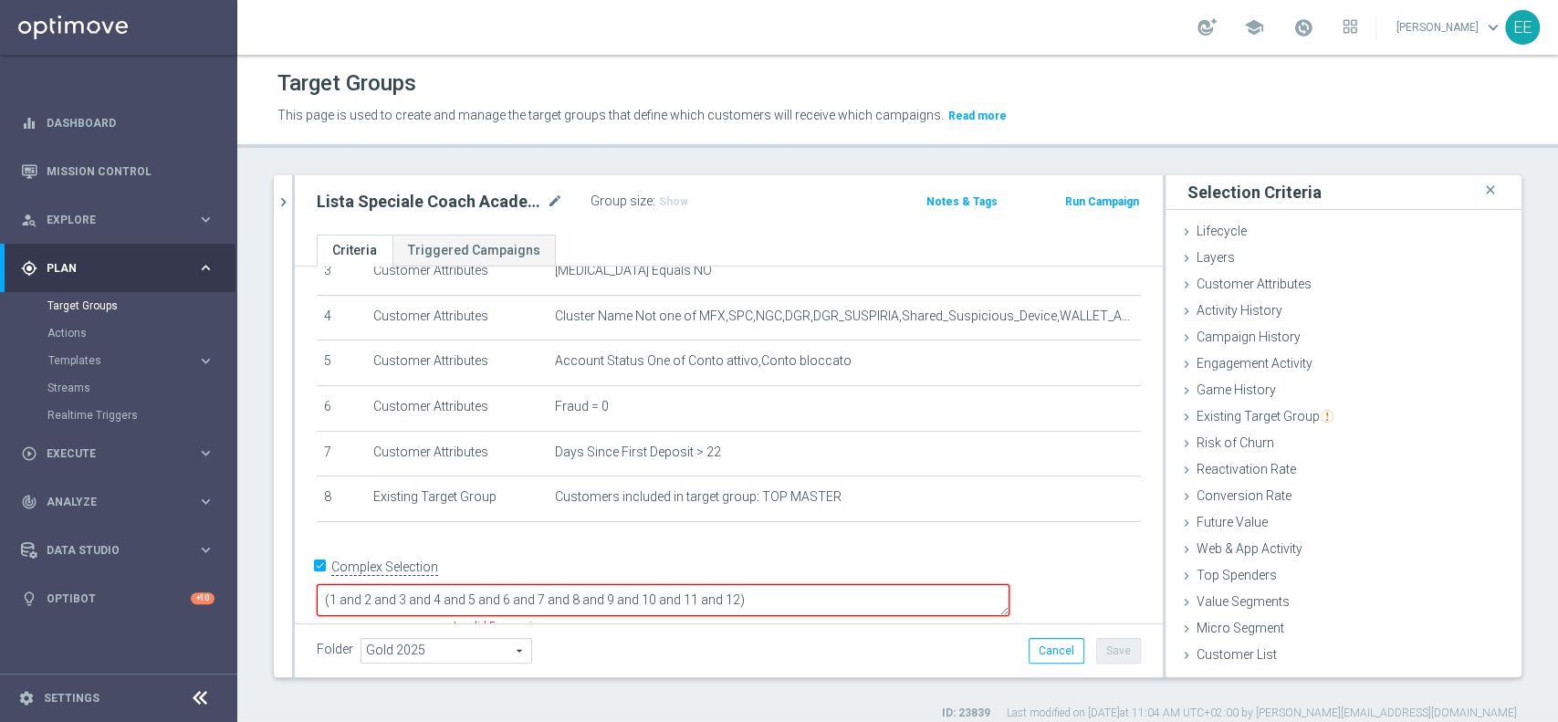
scroll to position [160, 0]
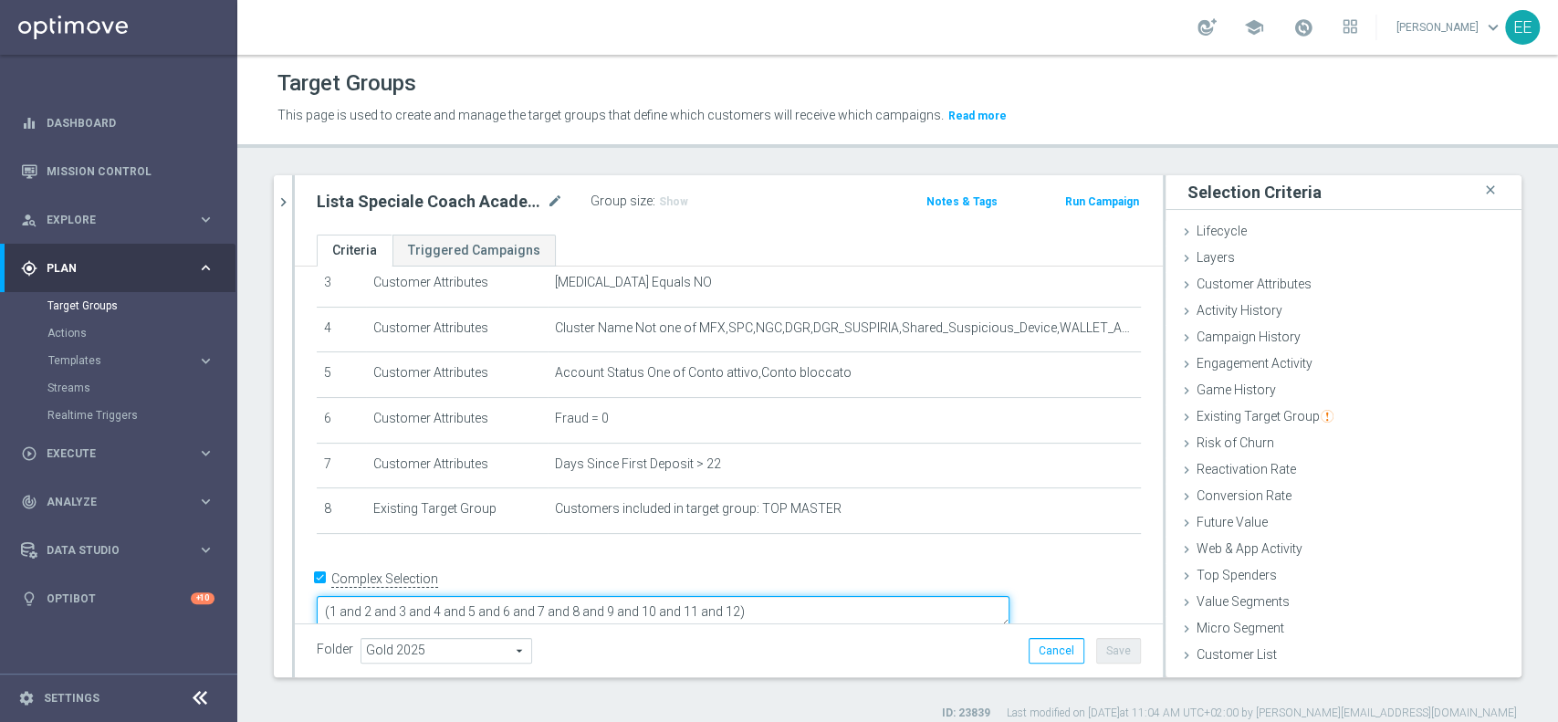
drag, startPoint x: 717, startPoint y: 584, endPoint x: 957, endPoint y: 575, distance: 240.3
click at [957, 596] on textarea "(1 and 2 and 3 and 4 and 5 and 6 and 7 and 8 and 9 and 10 and 11 and 12)" at bounding box center [663, 612] width 693 height 32
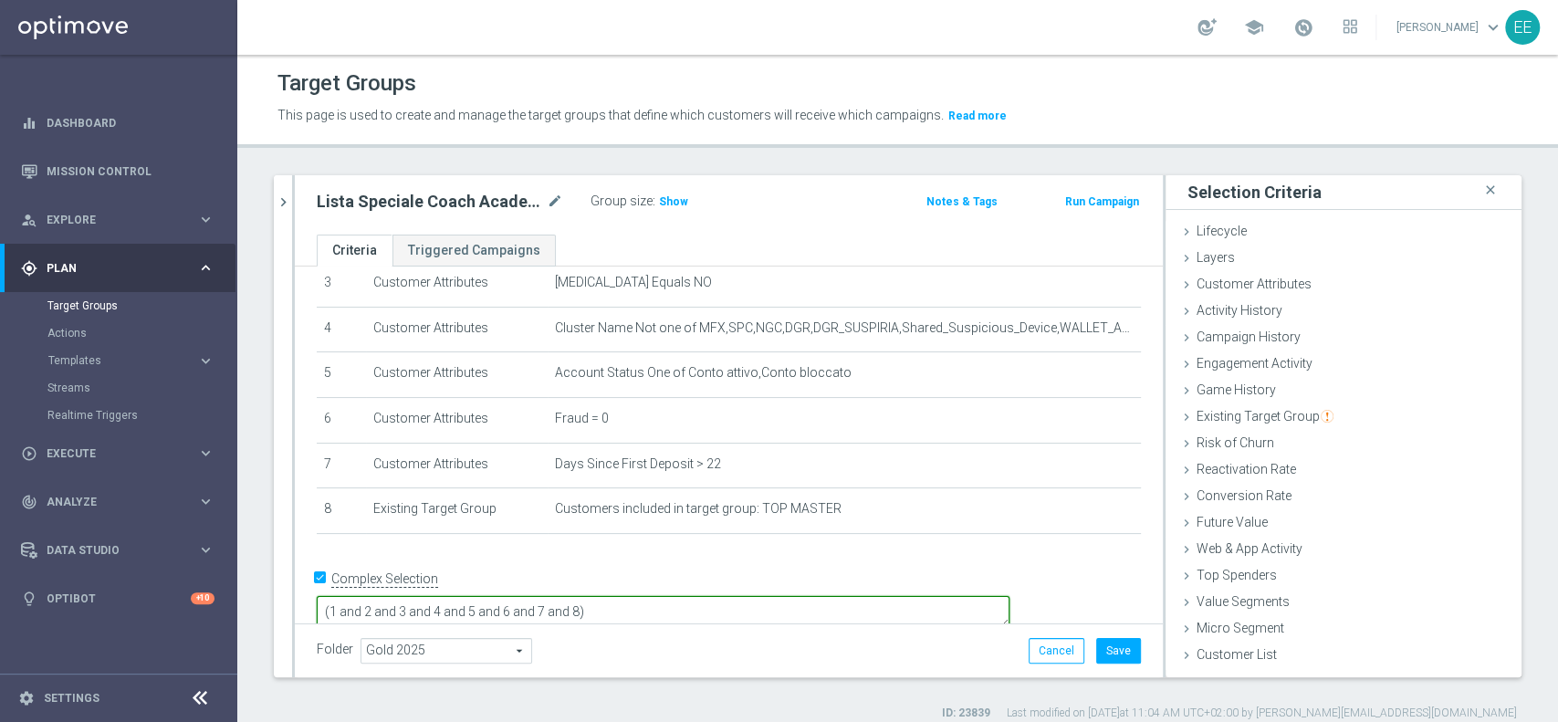
type textarea "(1 and 2 and 3 and 4 and 5 and 6 and 7 and 8)"
click at [843, 638] on div "Folder Gold 2025 Gold 2025 arrow_drop_down search Cancel Save Saving..." at bounding box center [729, 651] width 824 height 26
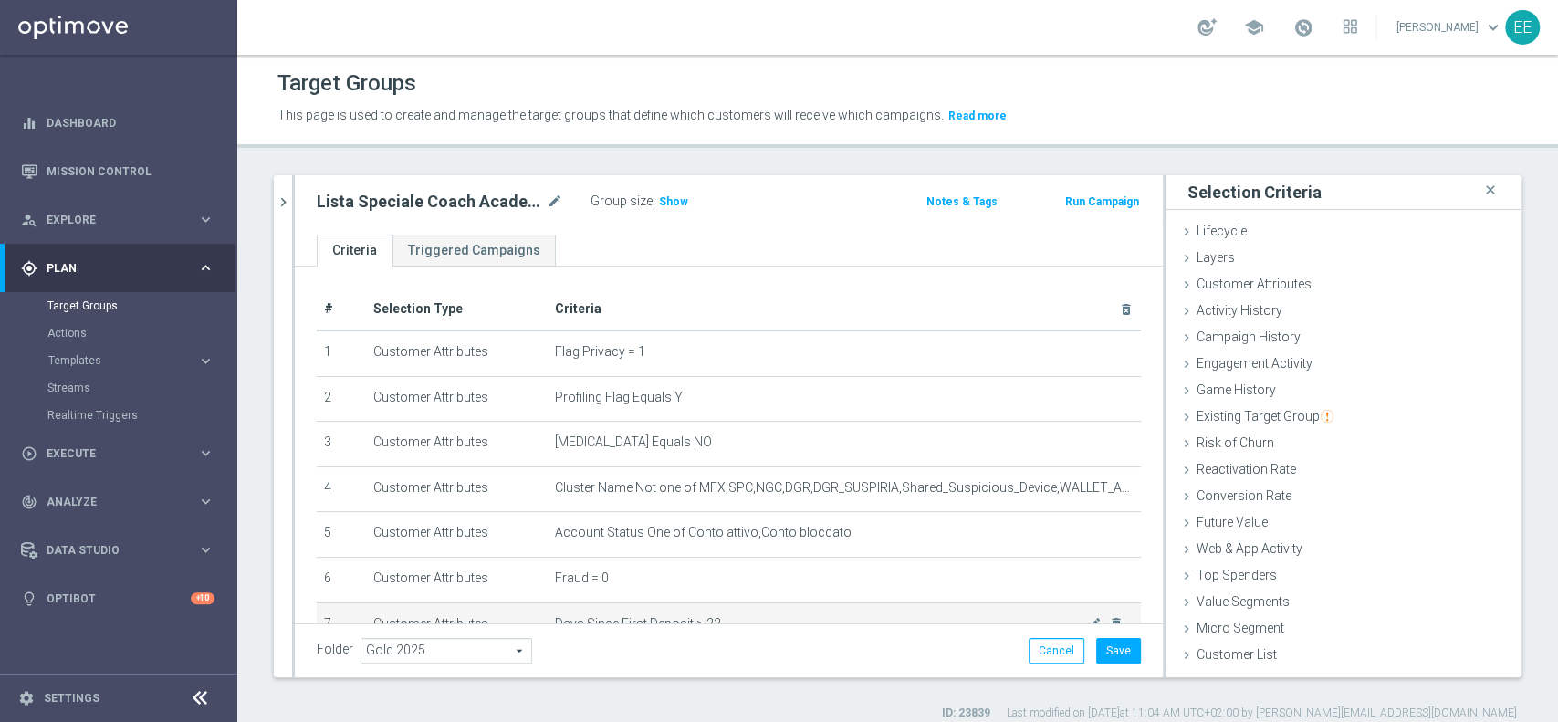
scroll to position [158, 0]
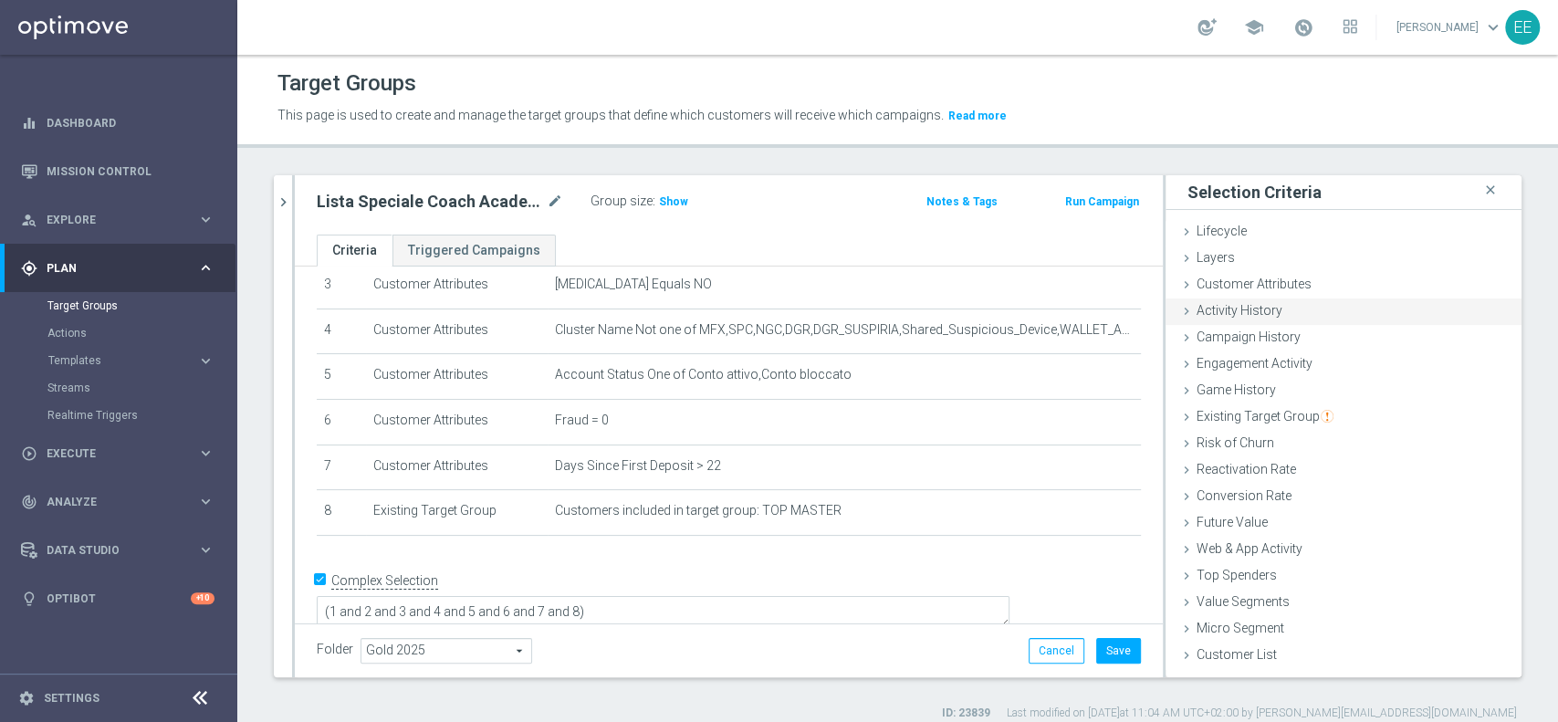
click at [1221, 309] on span "Activity History" at bounding box center [1240, 310] width 86 height 15
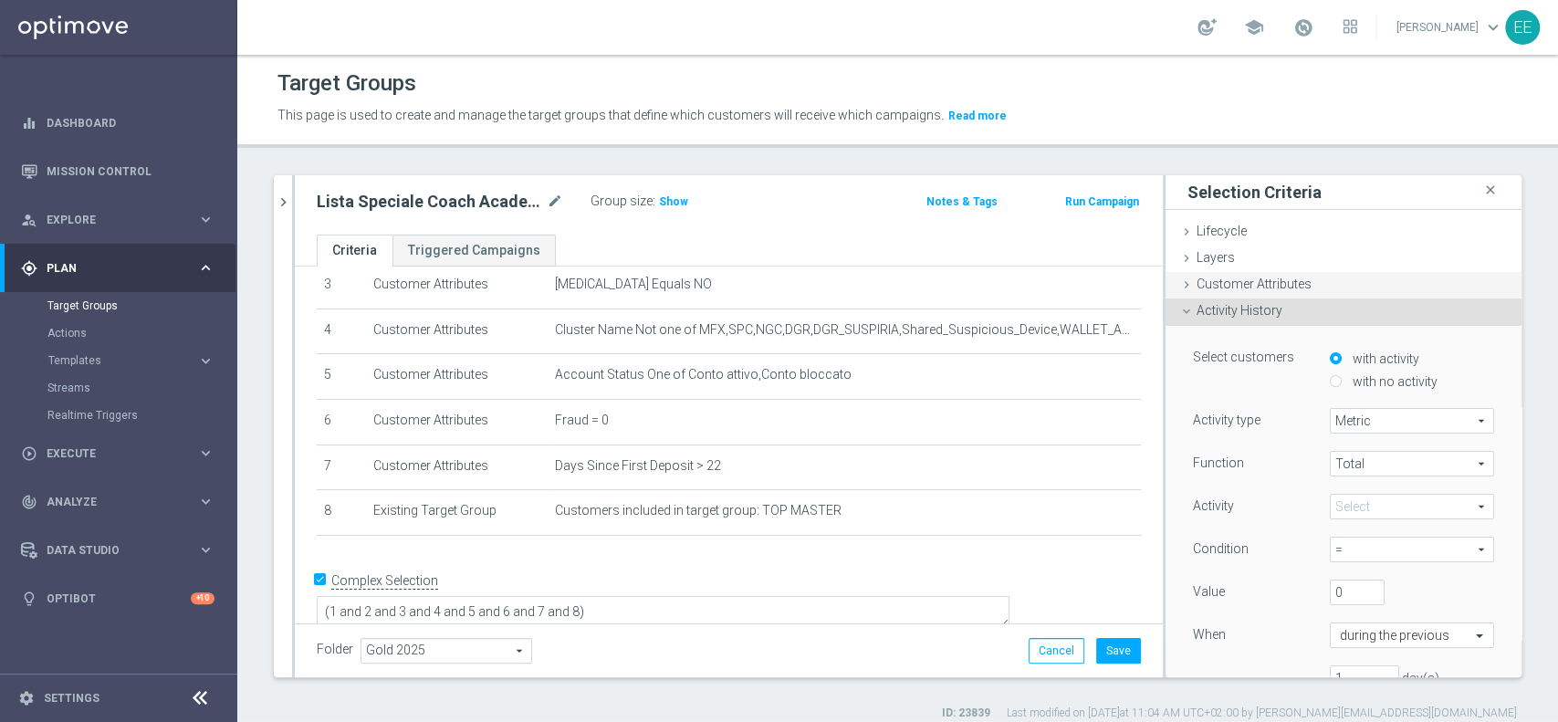
click at [1265, 272] on div "Customer Attributes done" at bounding box center [1344, 285] width 356 height 27
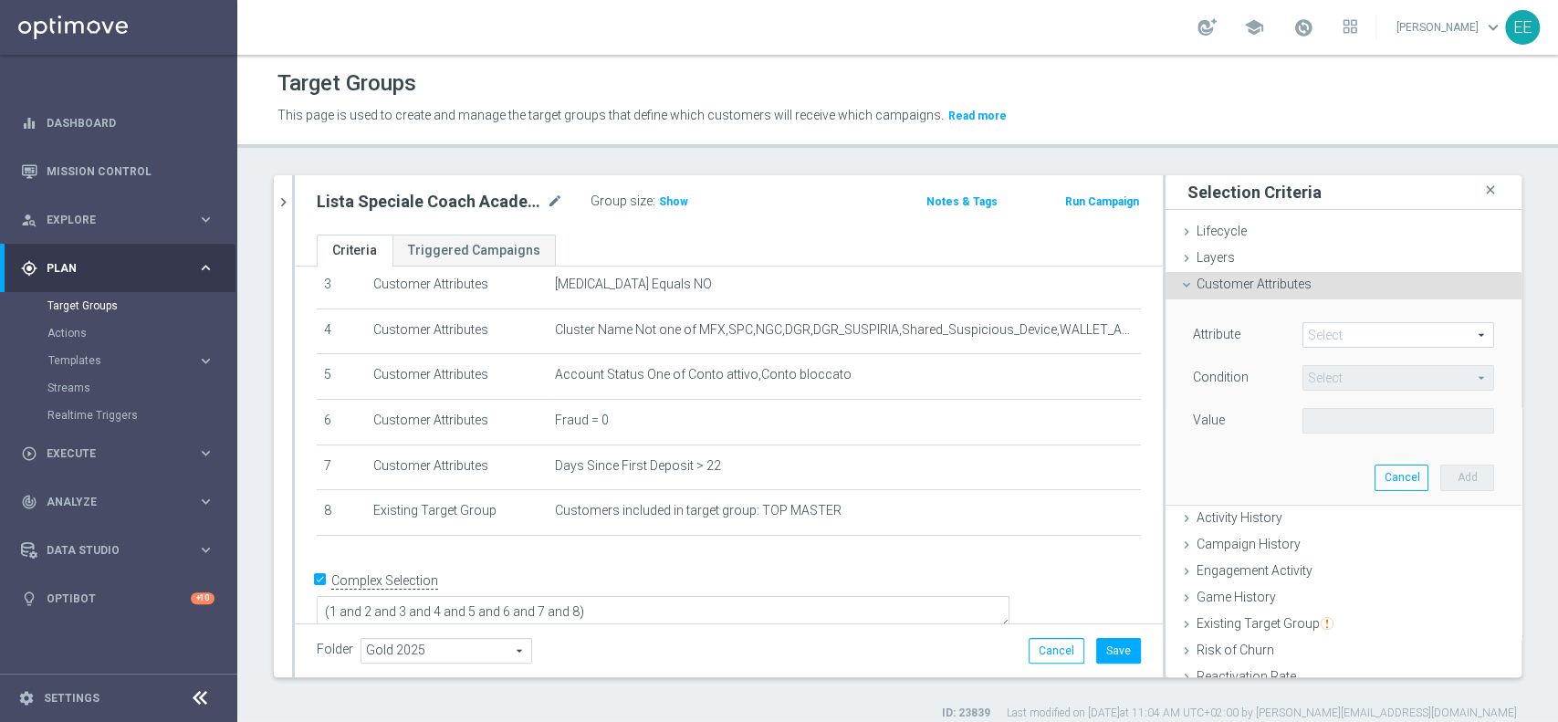
click at [1368, 332] on span at bounding box center [1399, 335] width 190 height 24
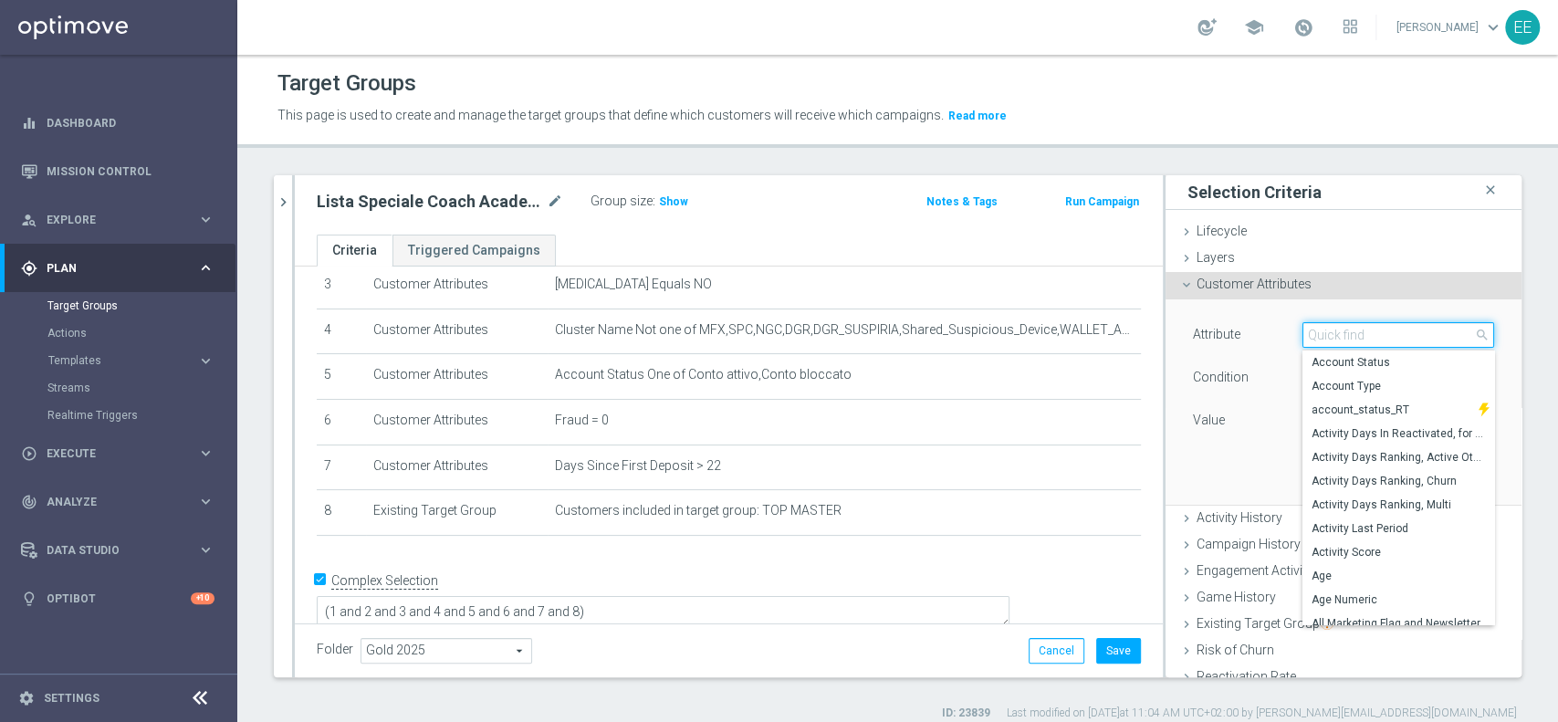
click at [1368, 332] on input "search" at bounding box center [1399, 335] width 192 height 26
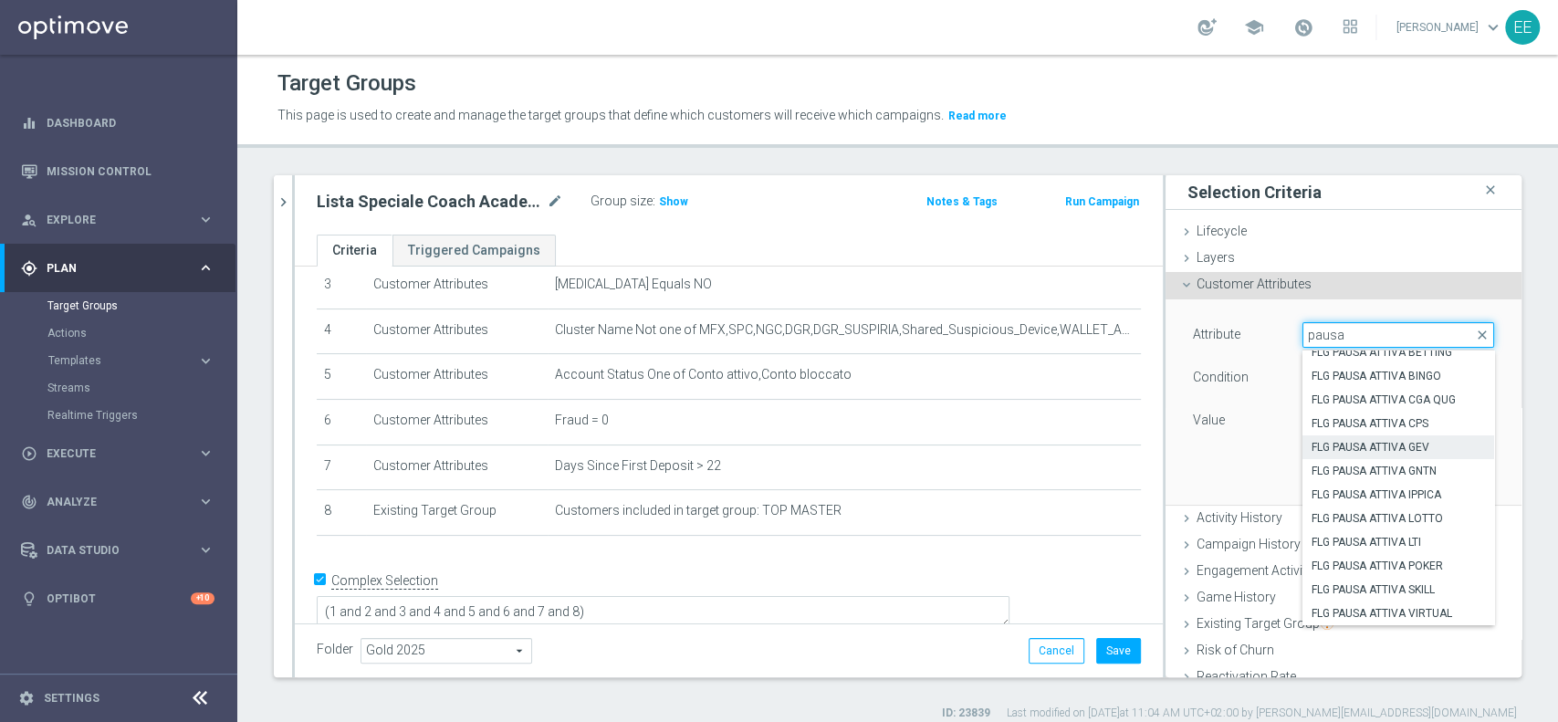
scroll to position [0, 0]
type input "pausa"
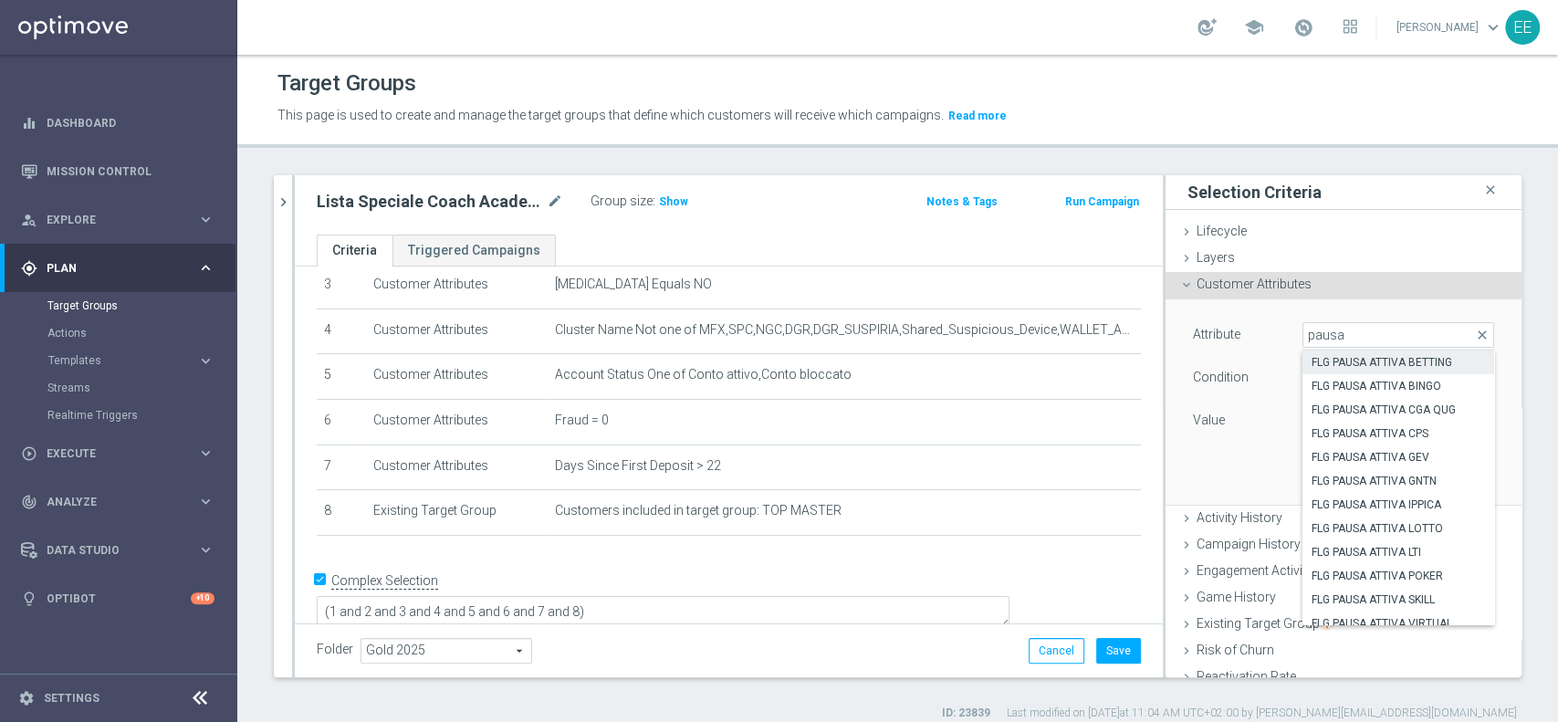
click at [1370, 366] on span "FLG PAUSA ATTIVA BETTING" at bounding box center [1398, 362] width 173 height 15
type input "FLG PAUSA ATTIVA BETTING"
type input "Equals"
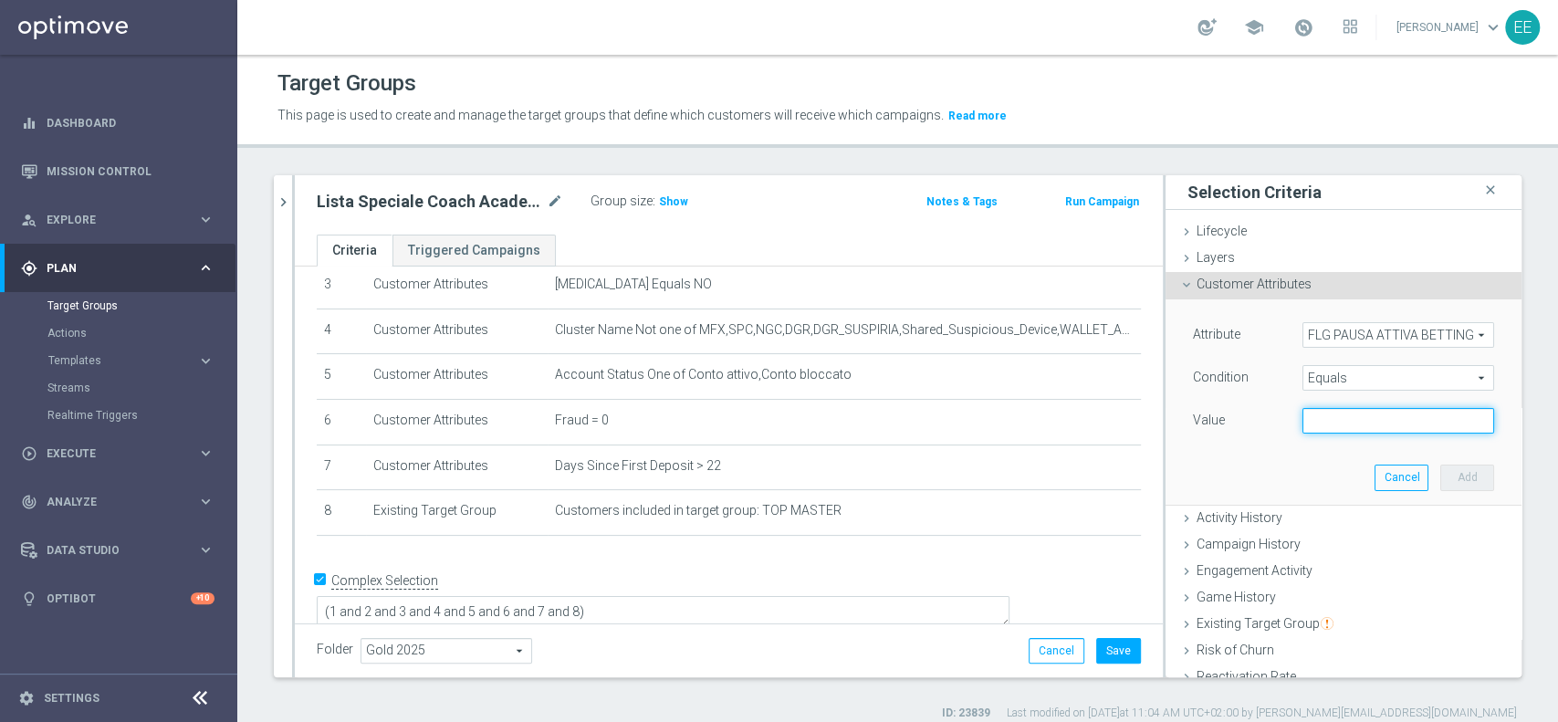
click at [1340, 413] on input "text" at bounding box center [1399, 421] width 192 height 26
type input "N"
click at [1455, 496] on div "Attribute FLG PAUSA ATTIVA BETTING FLG PAUSA ATTIVA BETTING arrow_drop_down sea…" at bounding box center [1343, 401] width 329 height 204
click at [1449, 490] on div "Attribute FLG PAUSA ATTIVA BETTING FLG PAUSA ATTIVA BETTING arrow_drop_down sea…" at bounding box center [1343, 401] width 329 height 204
click at [1441, 479] on button "Add" at bounding box center [1468, 478] width 54 height 26
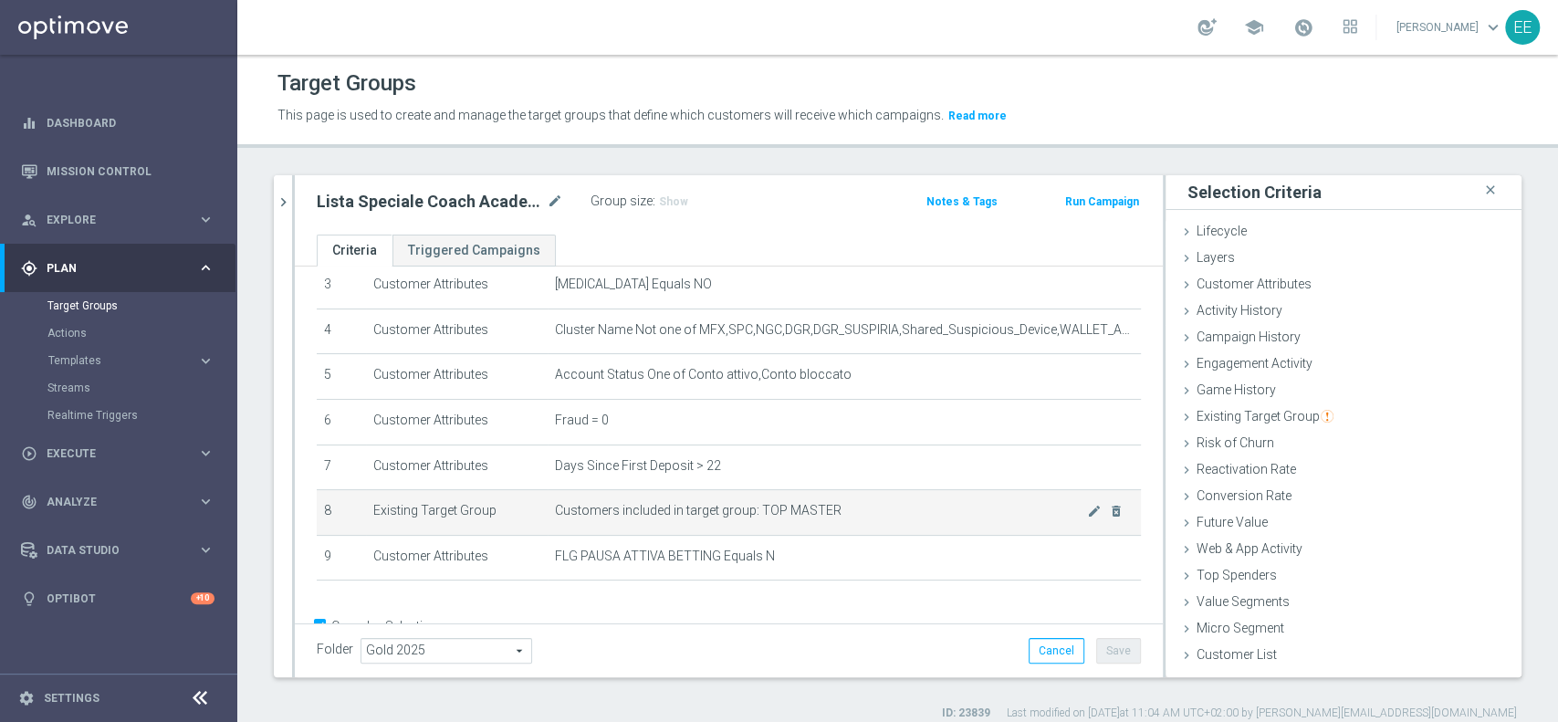
scroll to position [204, 0]
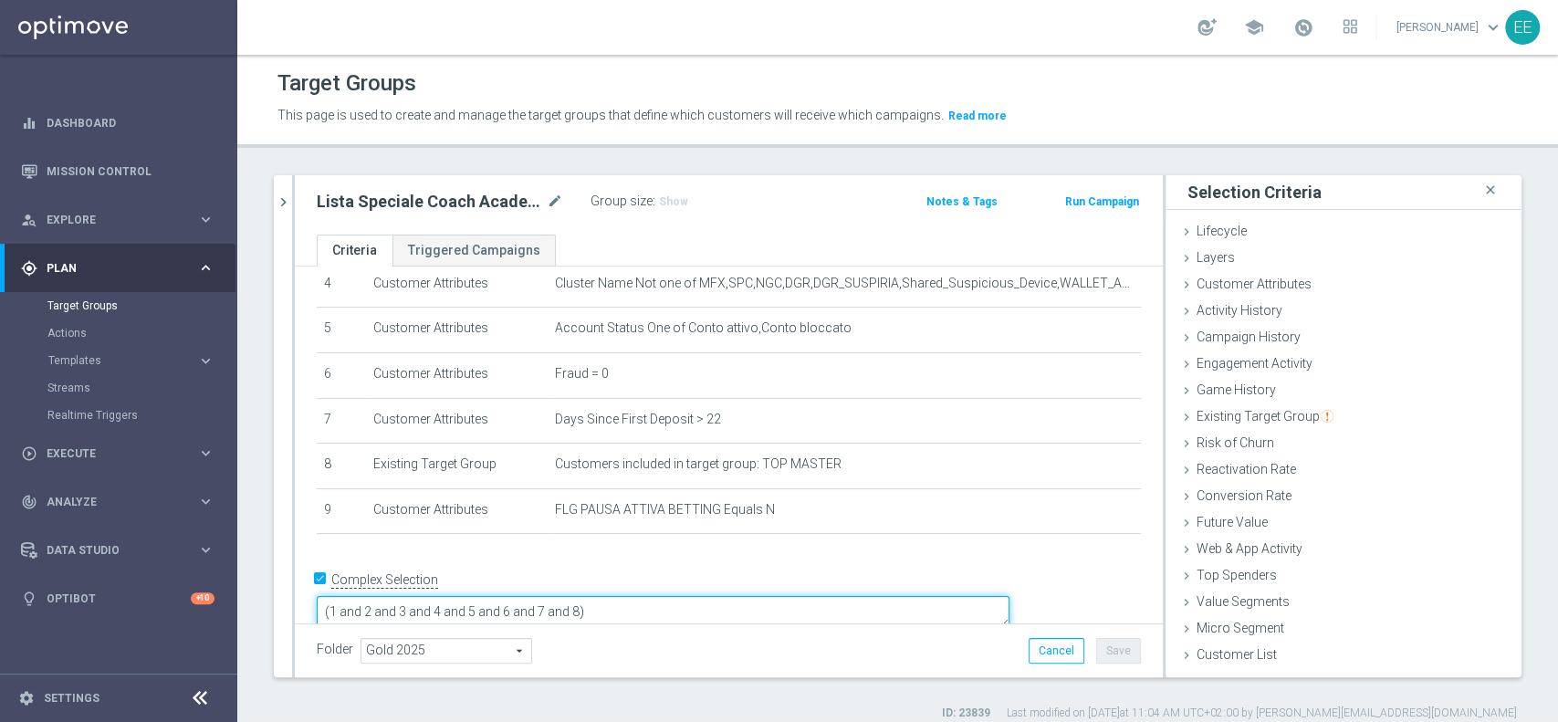
click at [708, 596] on textarea "(1 and 2 and 3 and 4 and 5 and 6 and 7 and 8)" at bounding box center [663, 612] width 693 height 32
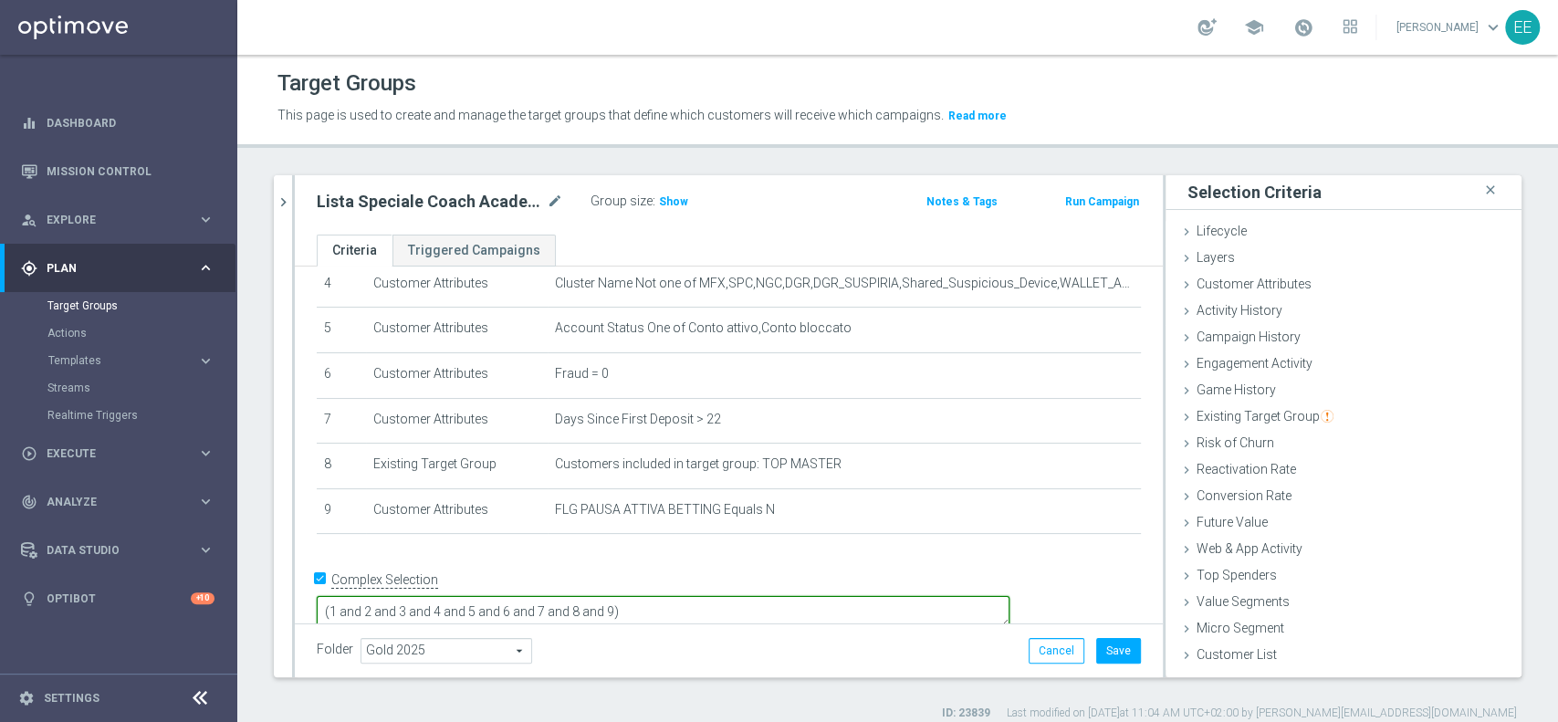
type textarea "(1 and 2 and 3 and 4 and 5 and 6 and 7 and 8 and 9)"
click at [860, 640] on div "Folder Gold 2025 Gold 2025 arrow_drop_down search Cancel Save Saving..." at bounding box center [729, 651] width 824 height 26
click at [1096, 654] on button "Save" at bounding box center [1118, 651] width 45 height 26
click at [664, 200] on span "Show" at bounding box center [673, 201] width 29 height 13
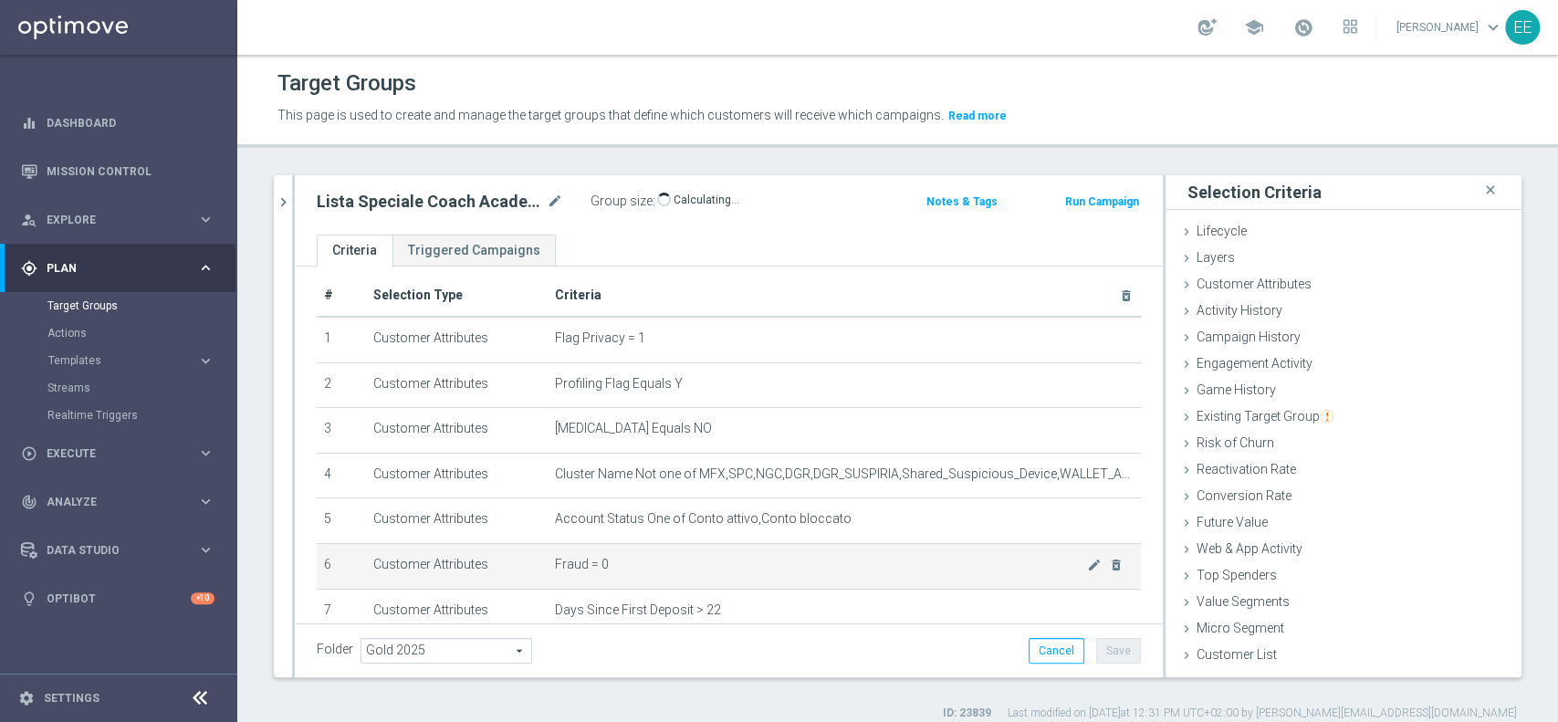
scroll to position [0, 0]
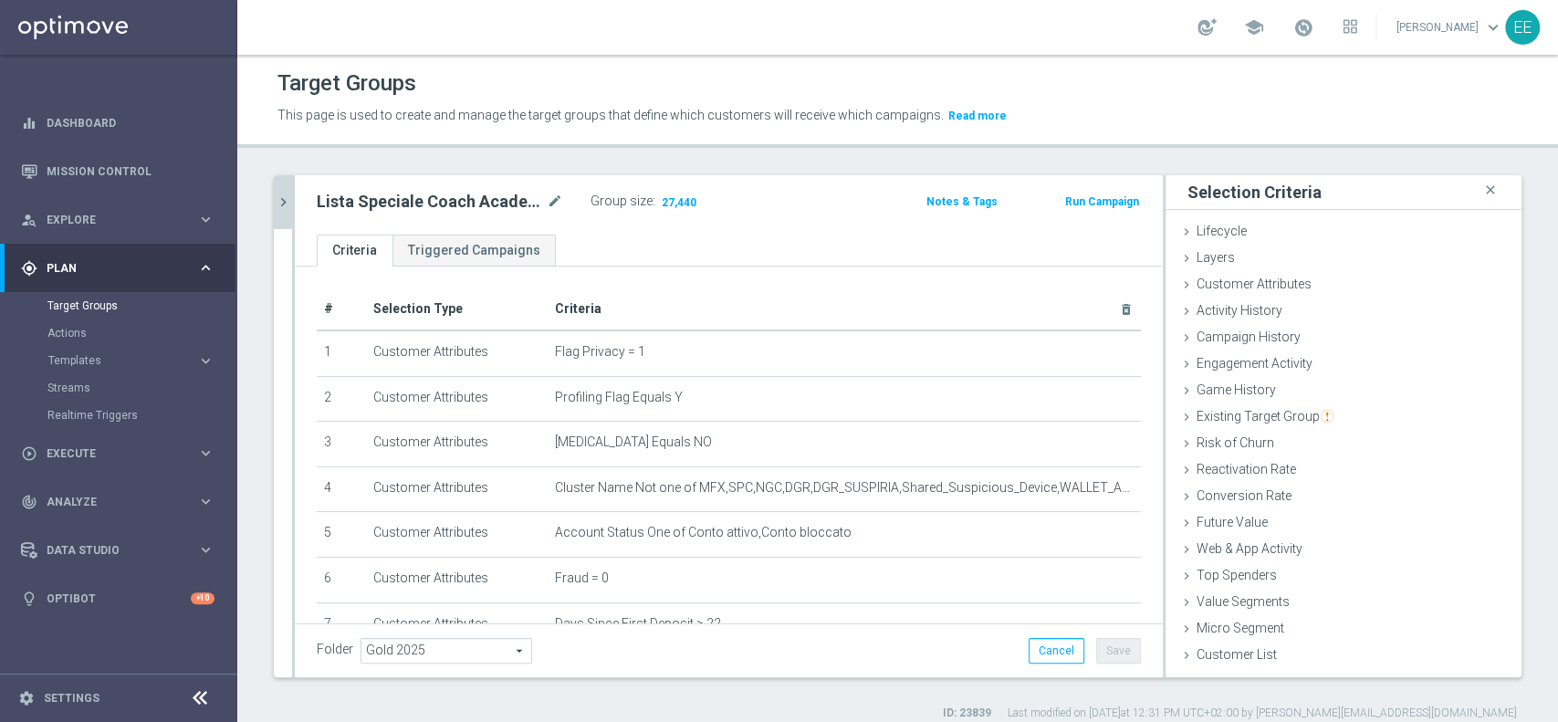
click at [278, 201] on icon "chevron_right" at bounding box center [283, 202] width 17 height 17
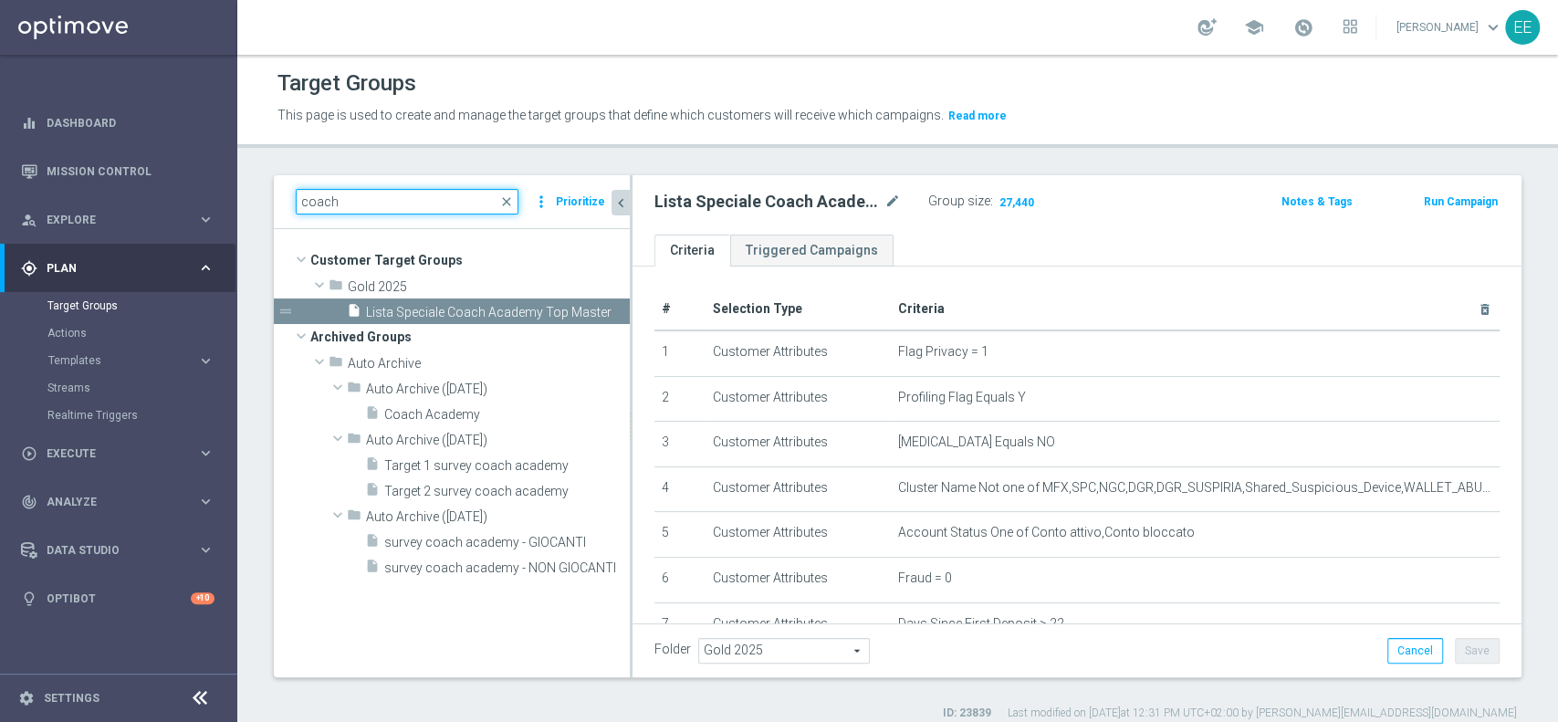
click at [453, 196] on input "coach" at bounding box center [407, 202] width 223 height 26
click at [507, 200] on span "close" at bounding box center [506, 201] width 15 height 15
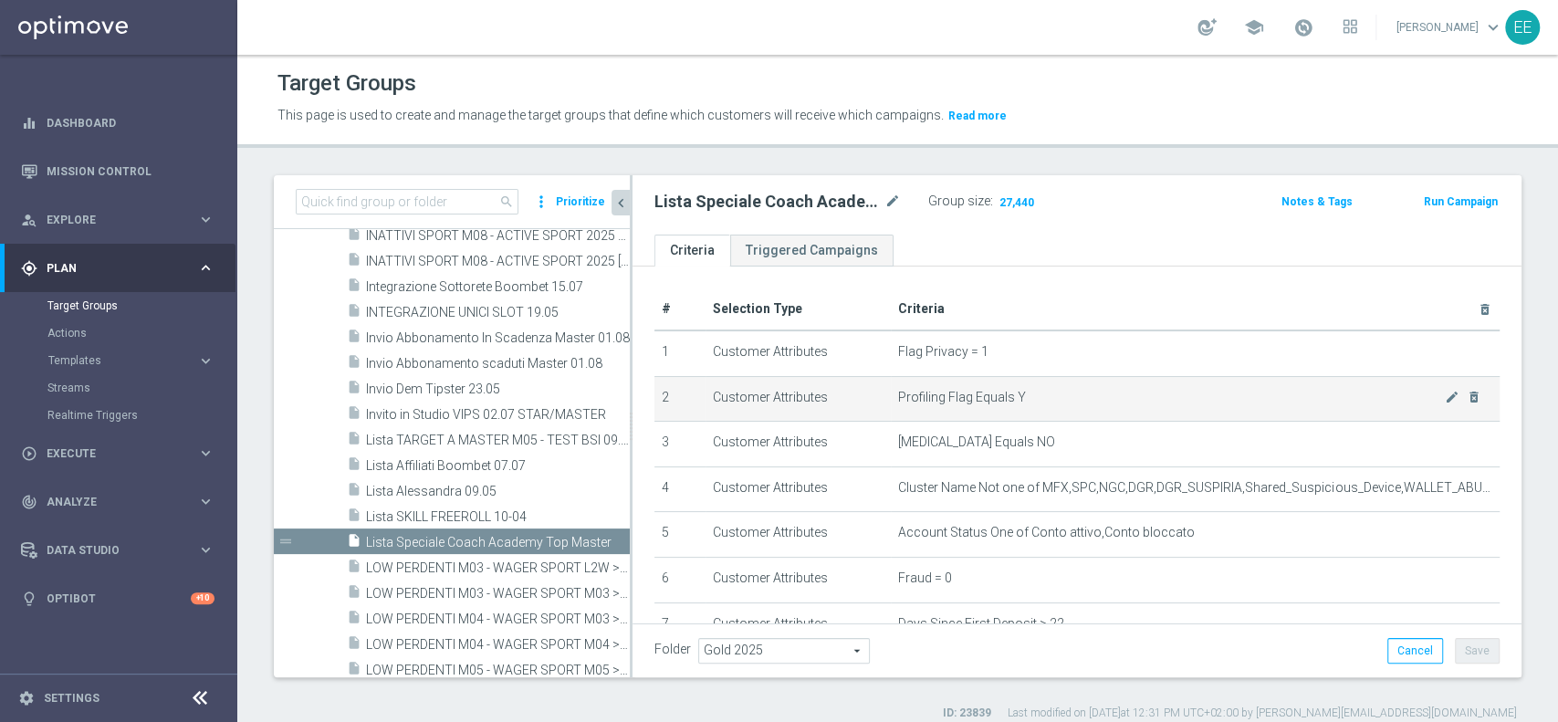
scroll to position [80, 0]
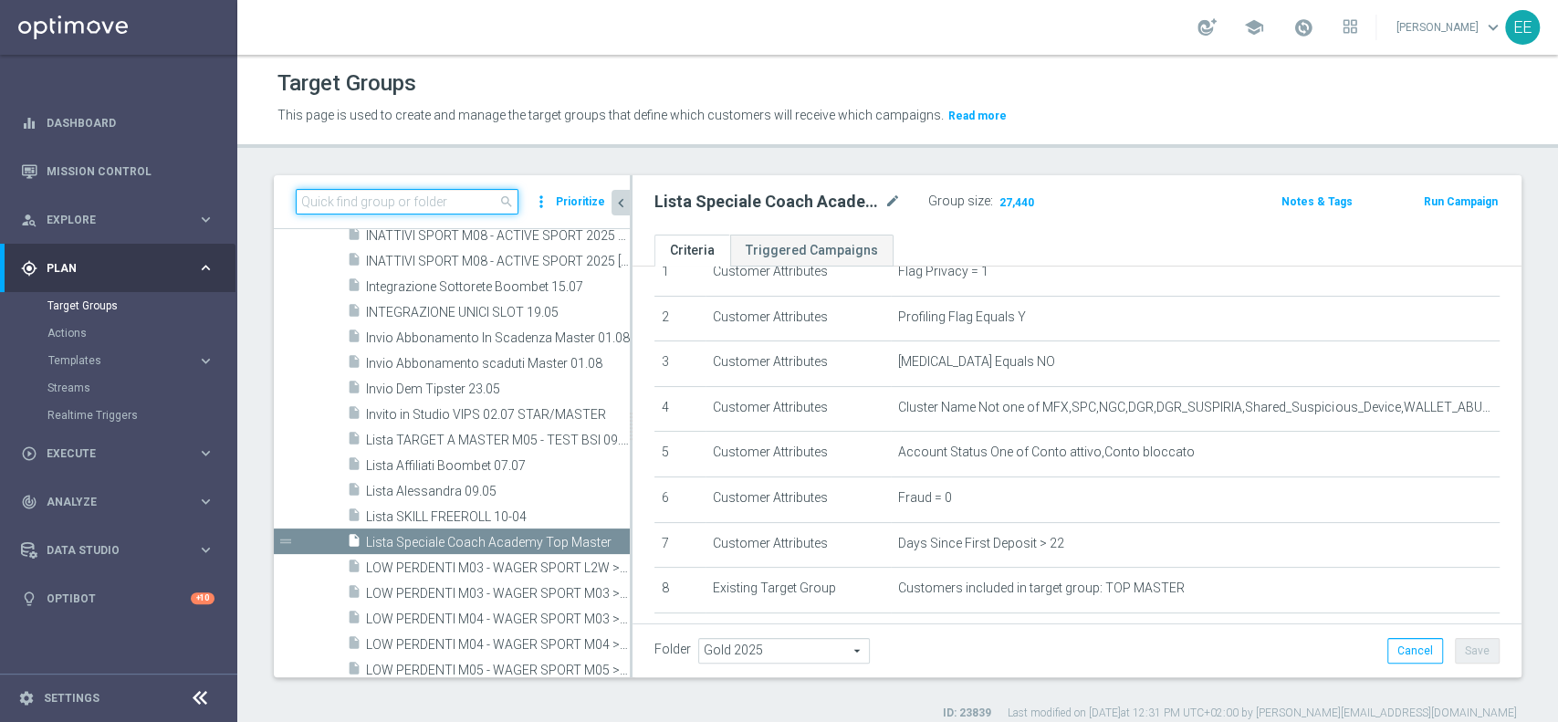
click at [405, 199] on input at bounding box center [407, 202] width 223 height 26
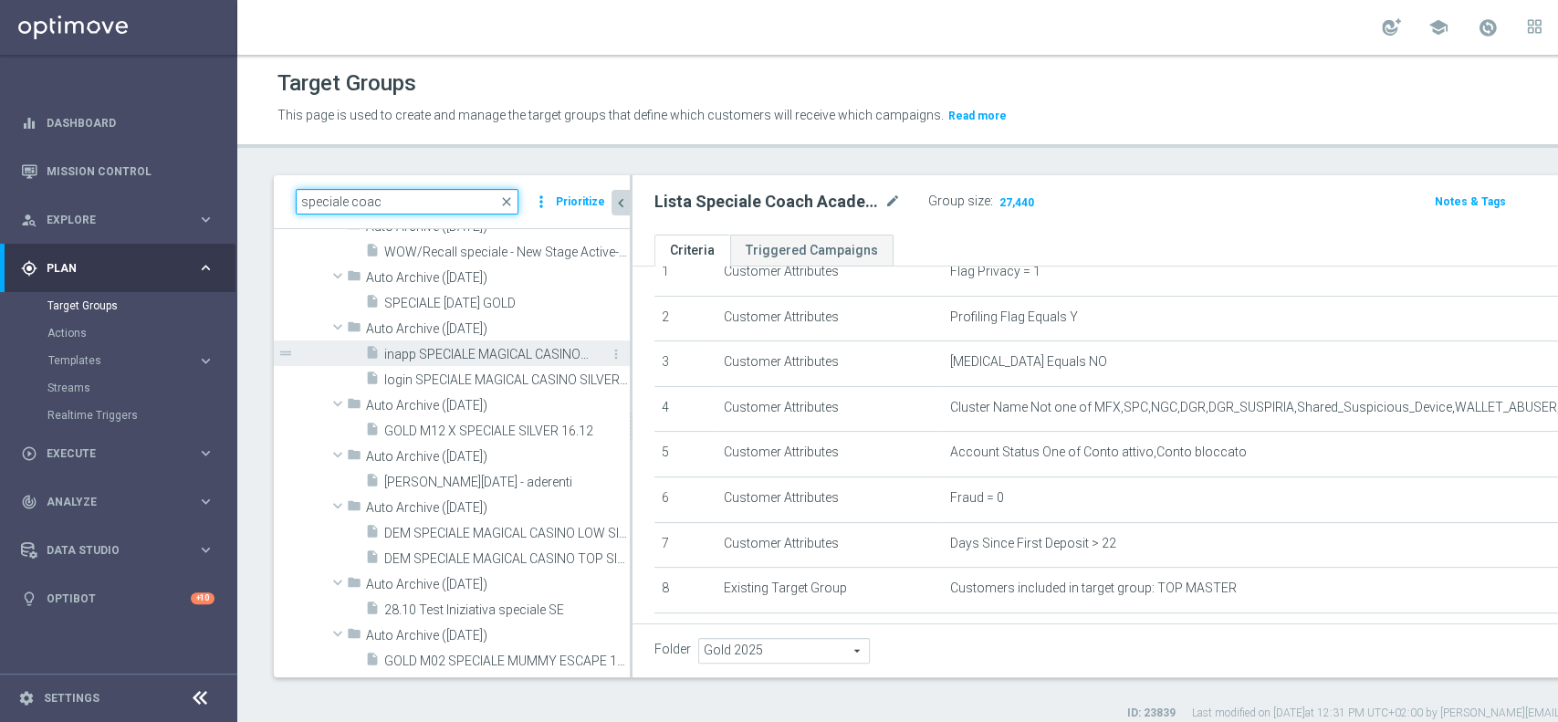
scroll to position [0, 0]
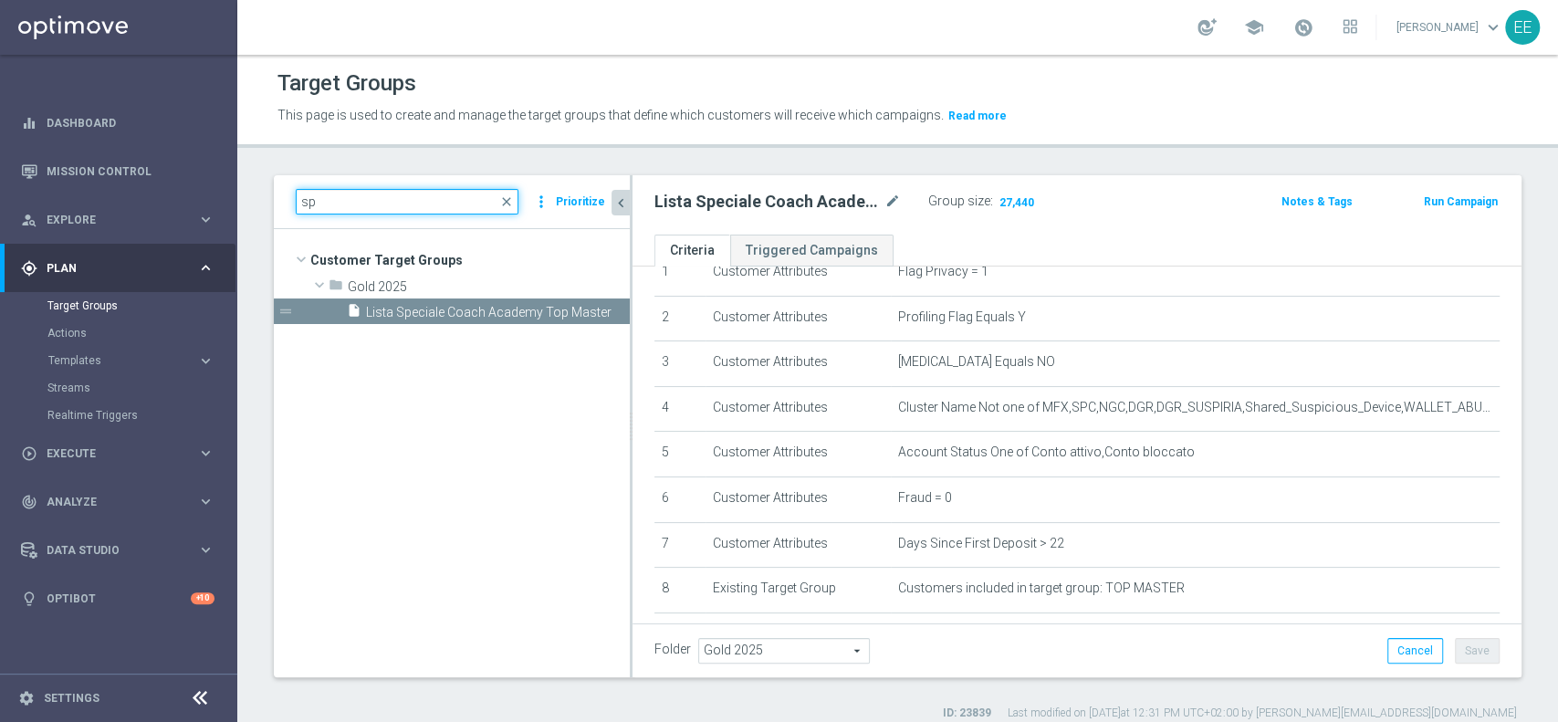
type input "s"
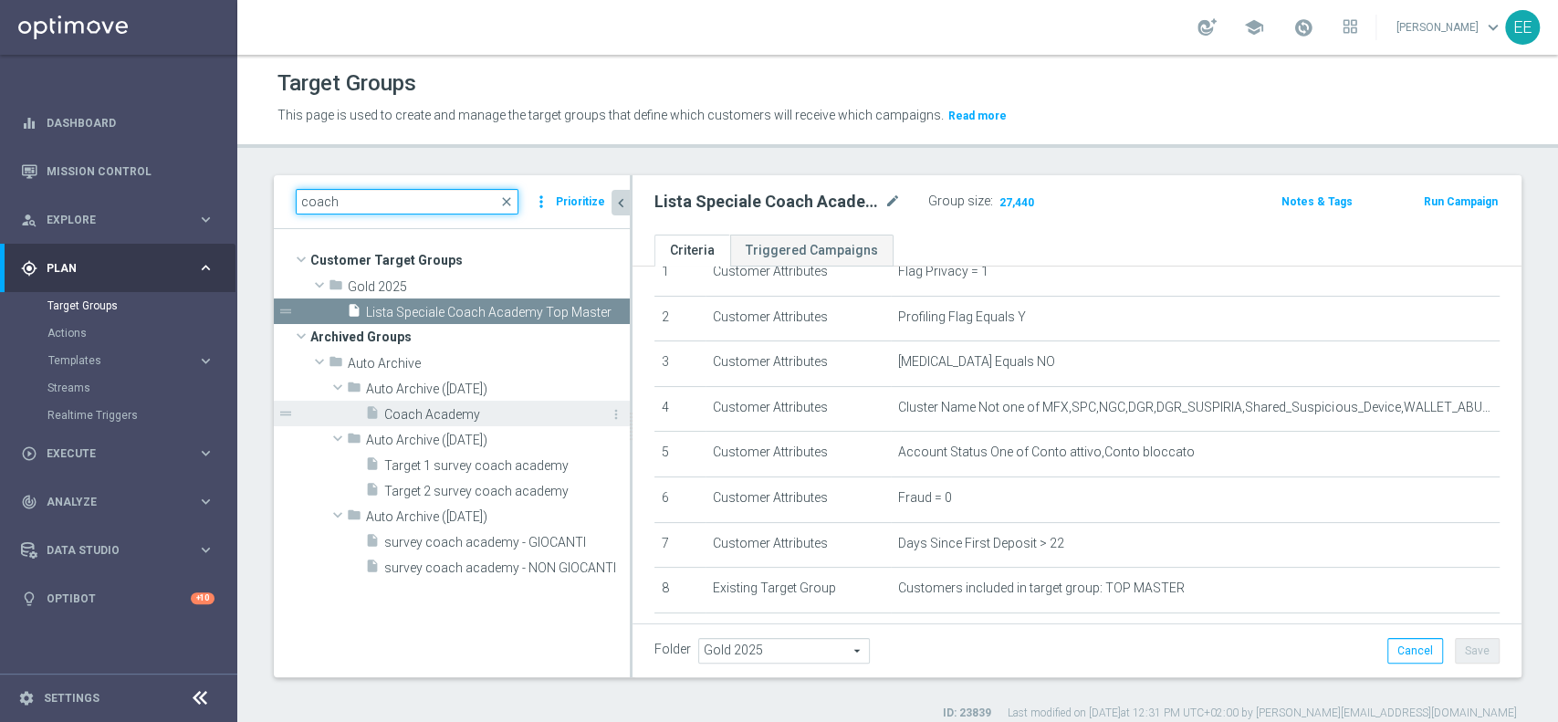
type input "coach"
click at [465, 413] on span "Coach Academy" at bounding box center [486, 415] width 204 height 16
type input "Select"
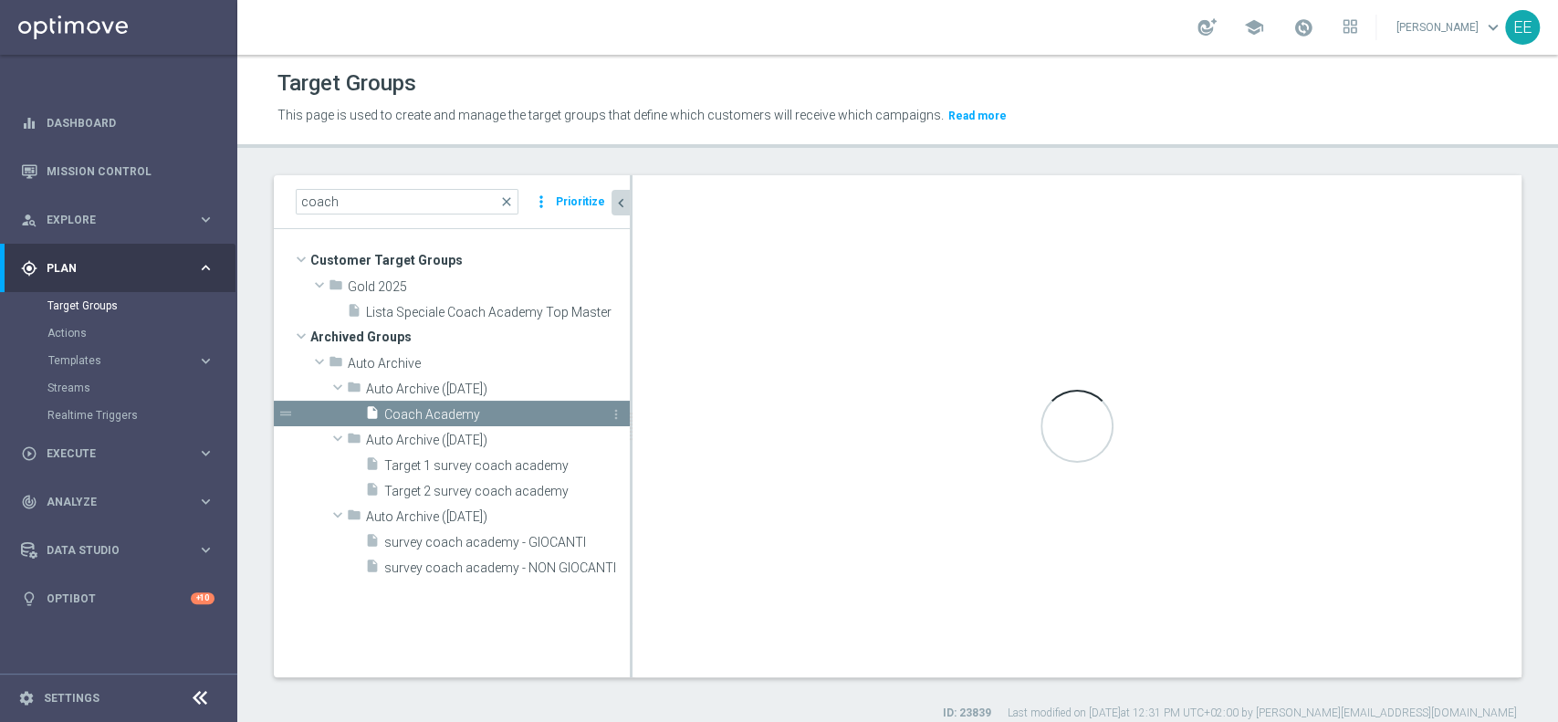
type textarea "1 and 2 and 3 and 4 and 5 and 6 and 7 and 8 and 9 and (10 or 11 or 12)"
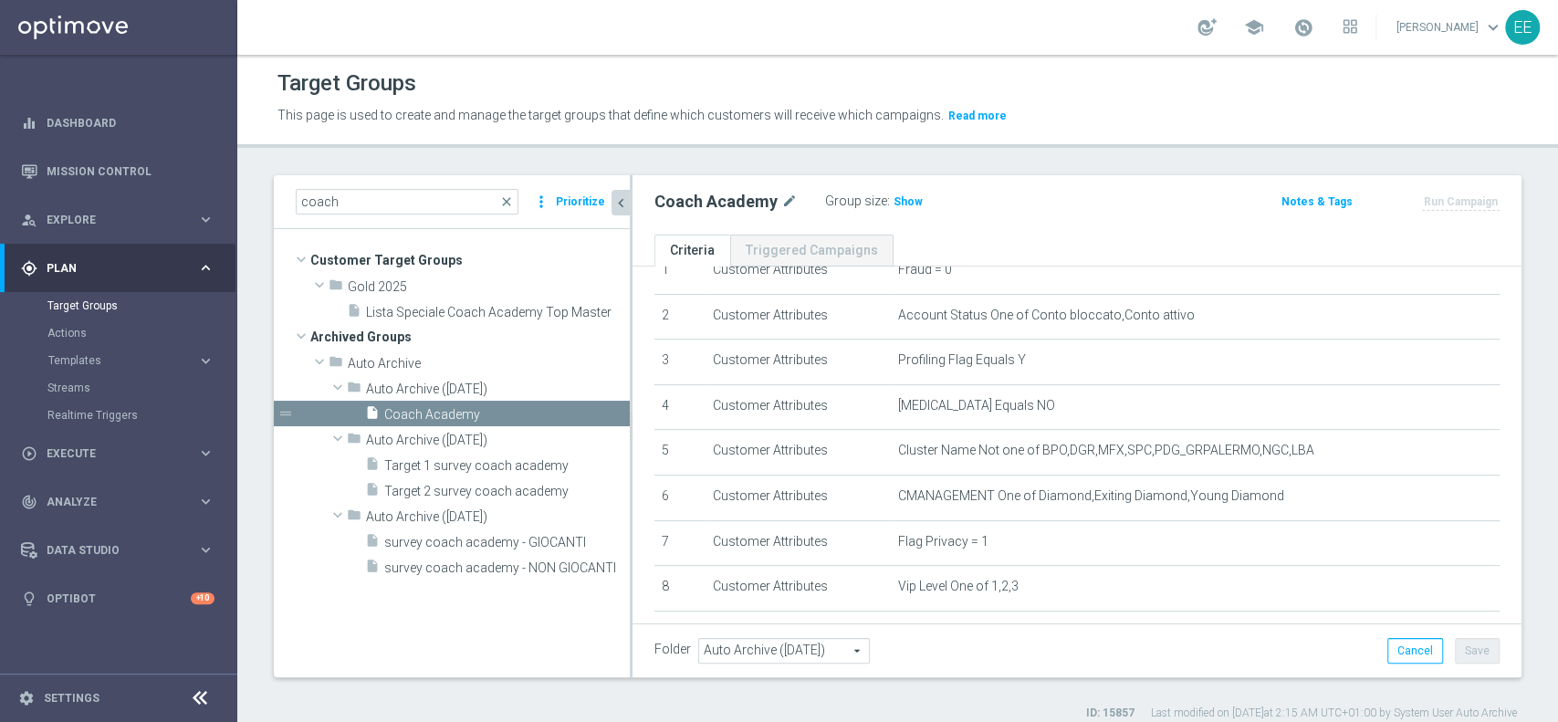
scroll to position [80, 0]
click at [386, 322] on div "insert_drive_file Lista Speciale Coach Academy Top Master" at bounding box center [468, 312] width 242 height 26
type input "Select"
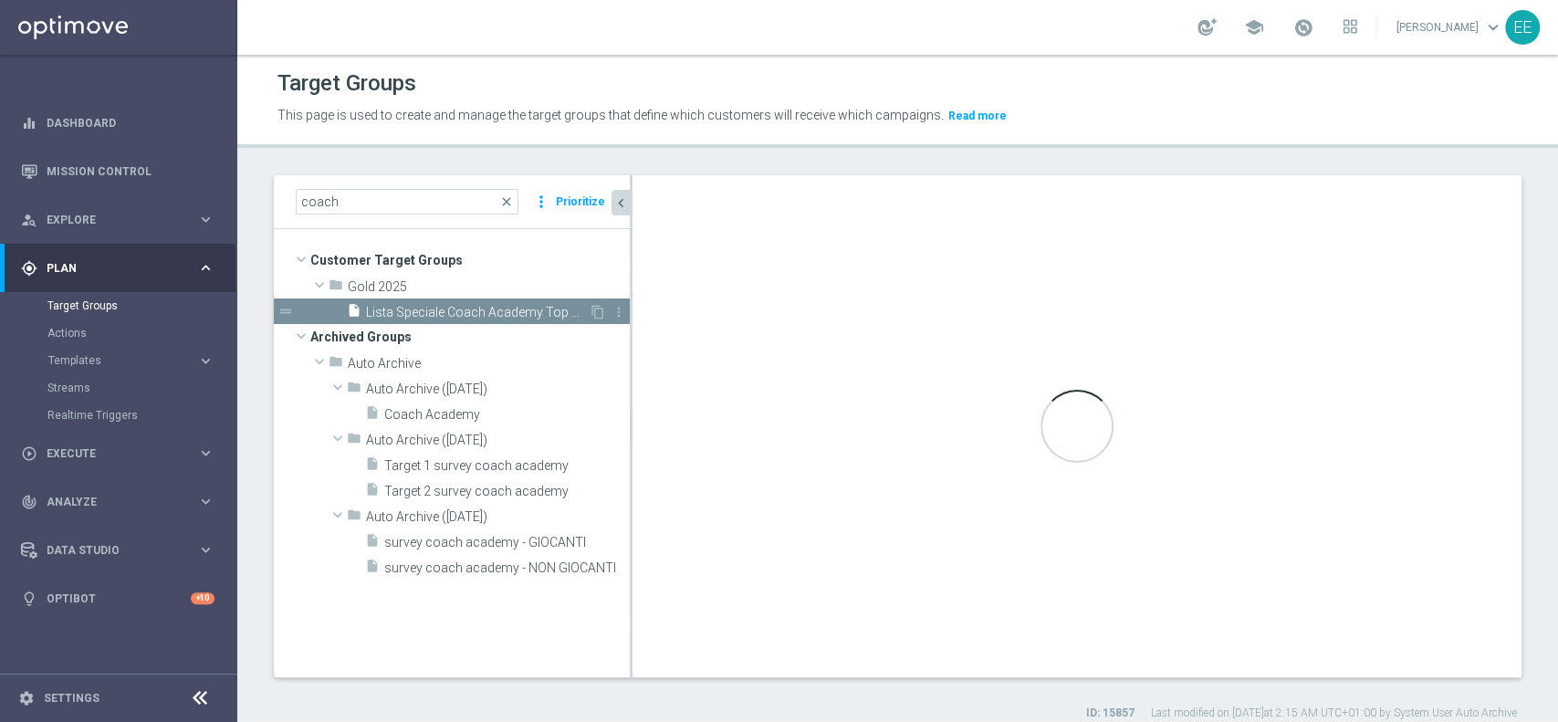
type textarea "(1 and 2 and 3 and 4 and 5 and 6 and 7 and 8 and 9)"
type input "Gold 2025"
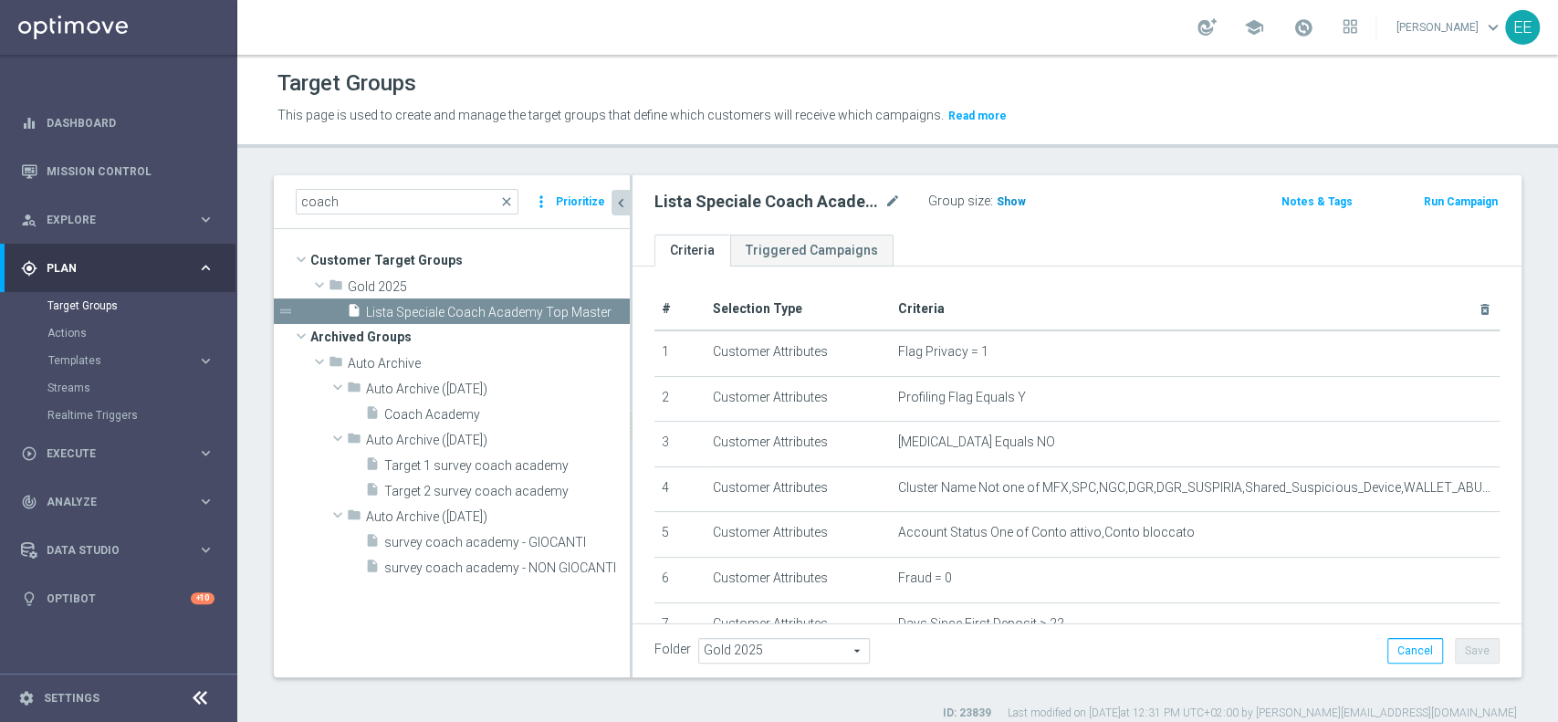
click at [1008, 204] on span "Show" at bounding box center [1011, 201] width 29 height 13
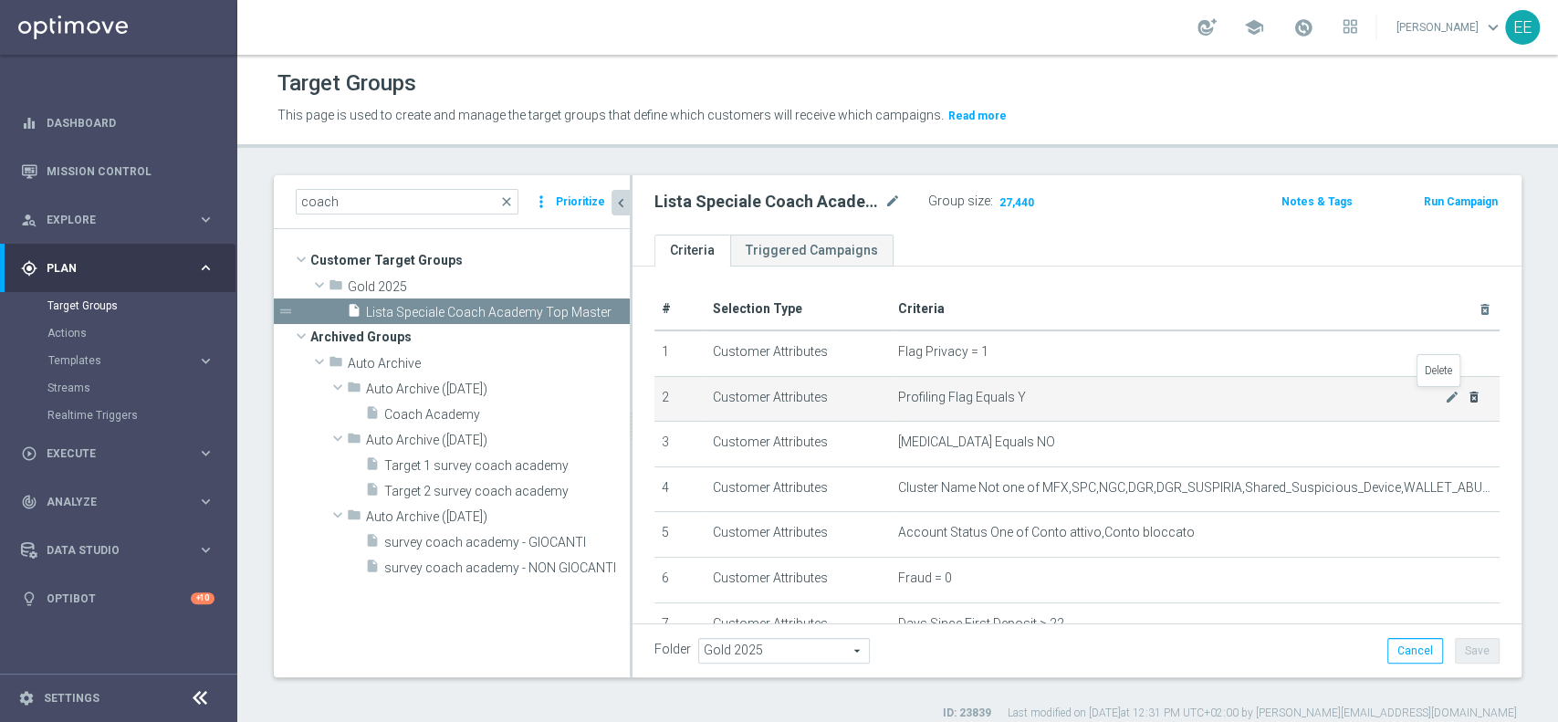
click at [1467, 403] on icon "delete_forever" at bounding box center [1474, 397] width 15 height 15
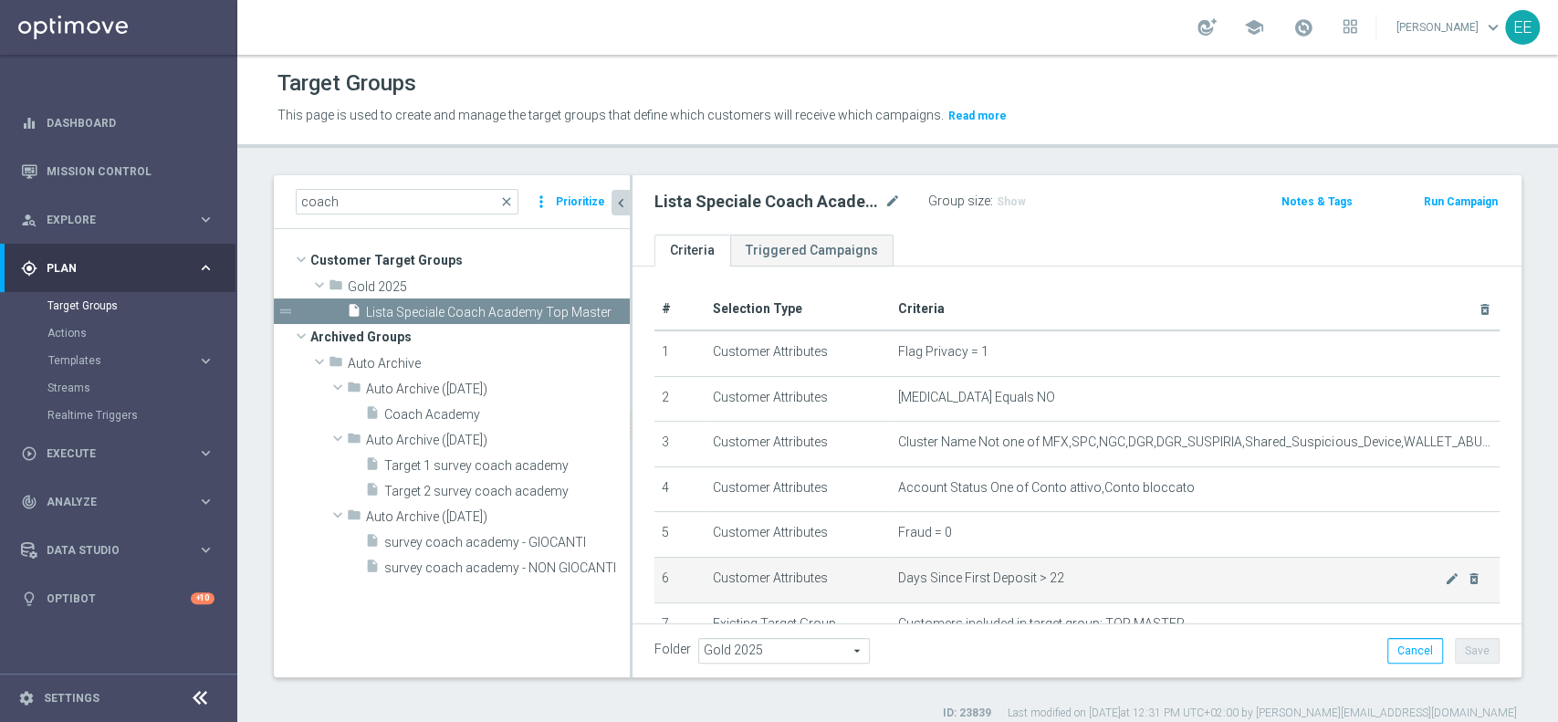
scroll to position [179, 0]
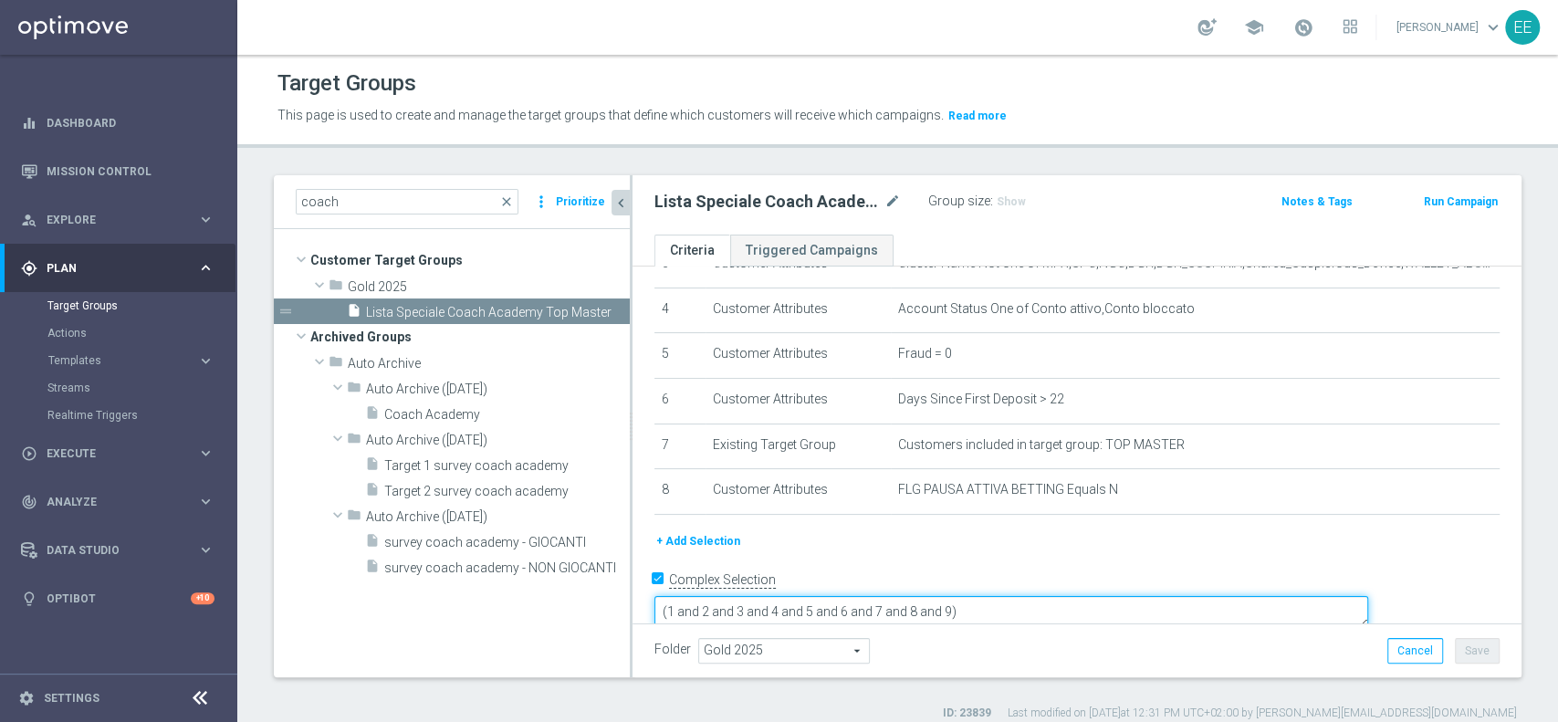
click at [1063, 596] on textarea "(1 and 2 and 3 and 4 and 5 and 6 and 7 and 8 and 9)" at bounding box center [1012, 612] width 714 height 32
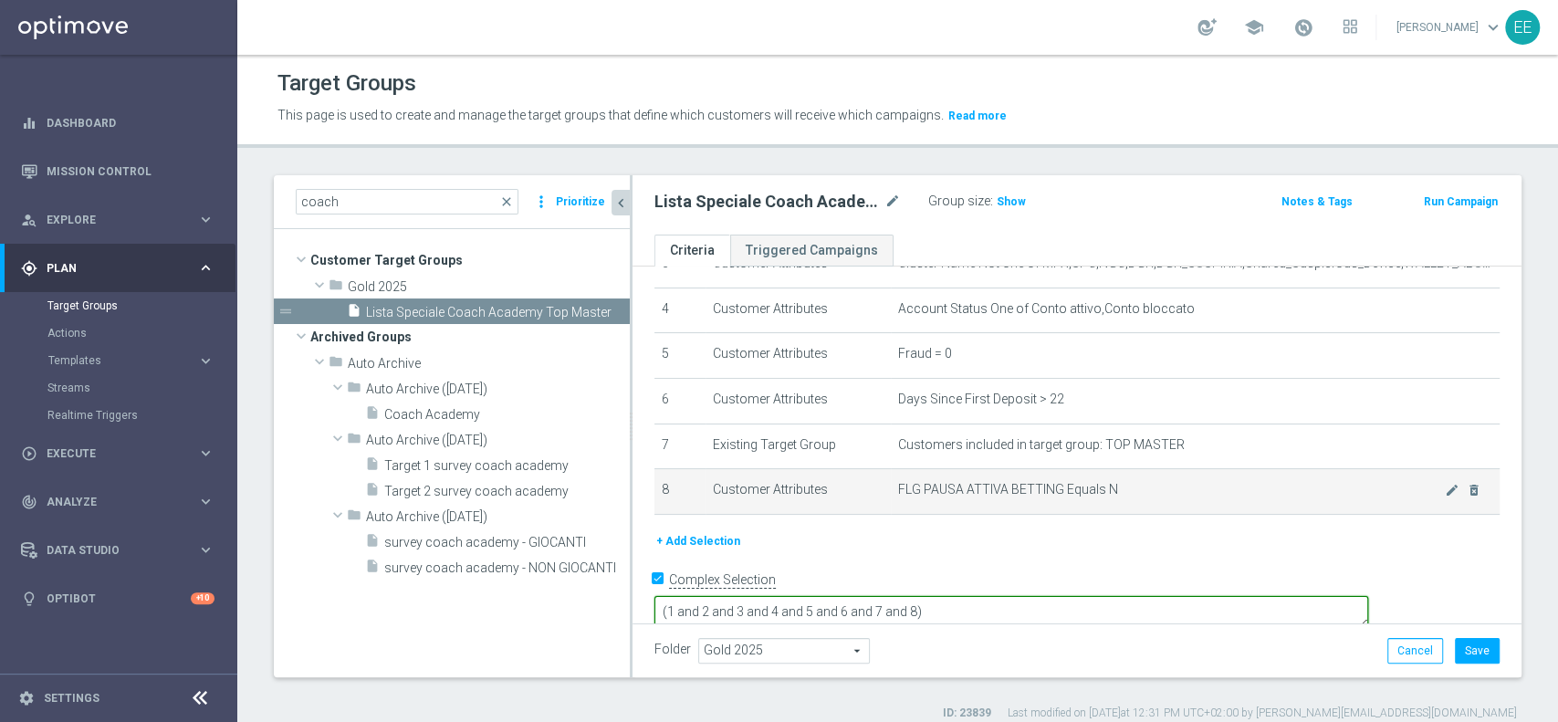
scroll to position [0, 0]
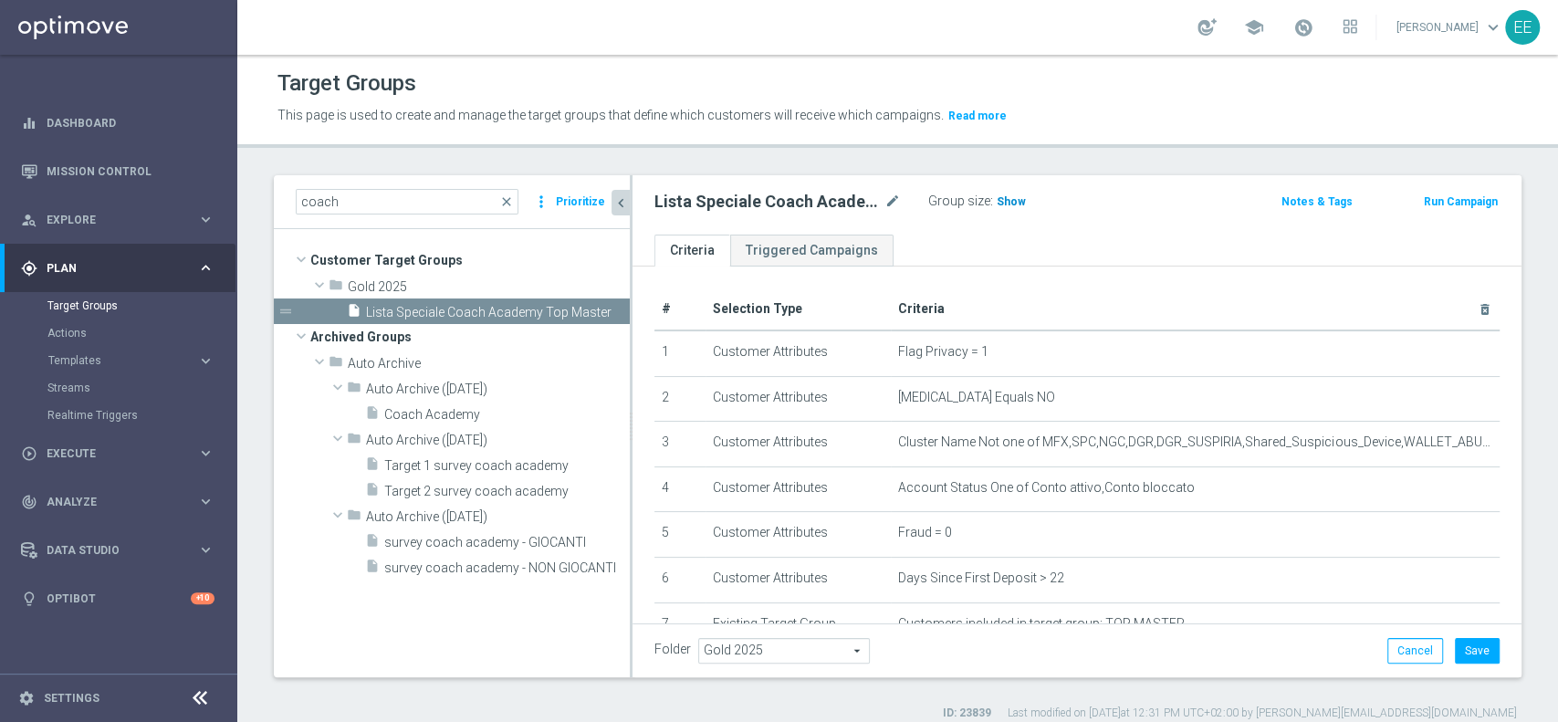
type textarea "(1 and 2 and 3 and 4 and 5 and 6 and 7 and 8)"
click at [1011, 195] on span "Show" at bounding box center [1011, 201] width 29 height 13
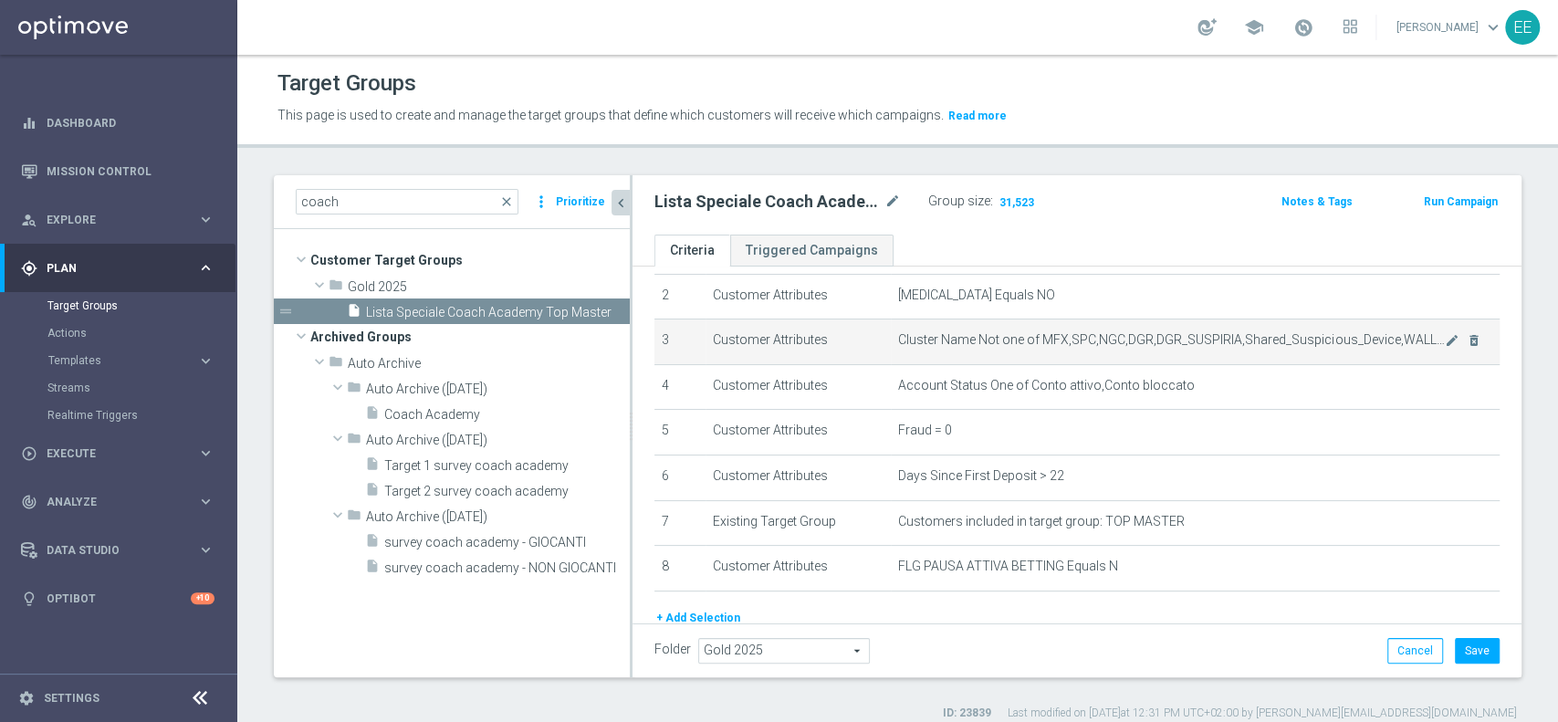
scroll to position [177, 0]
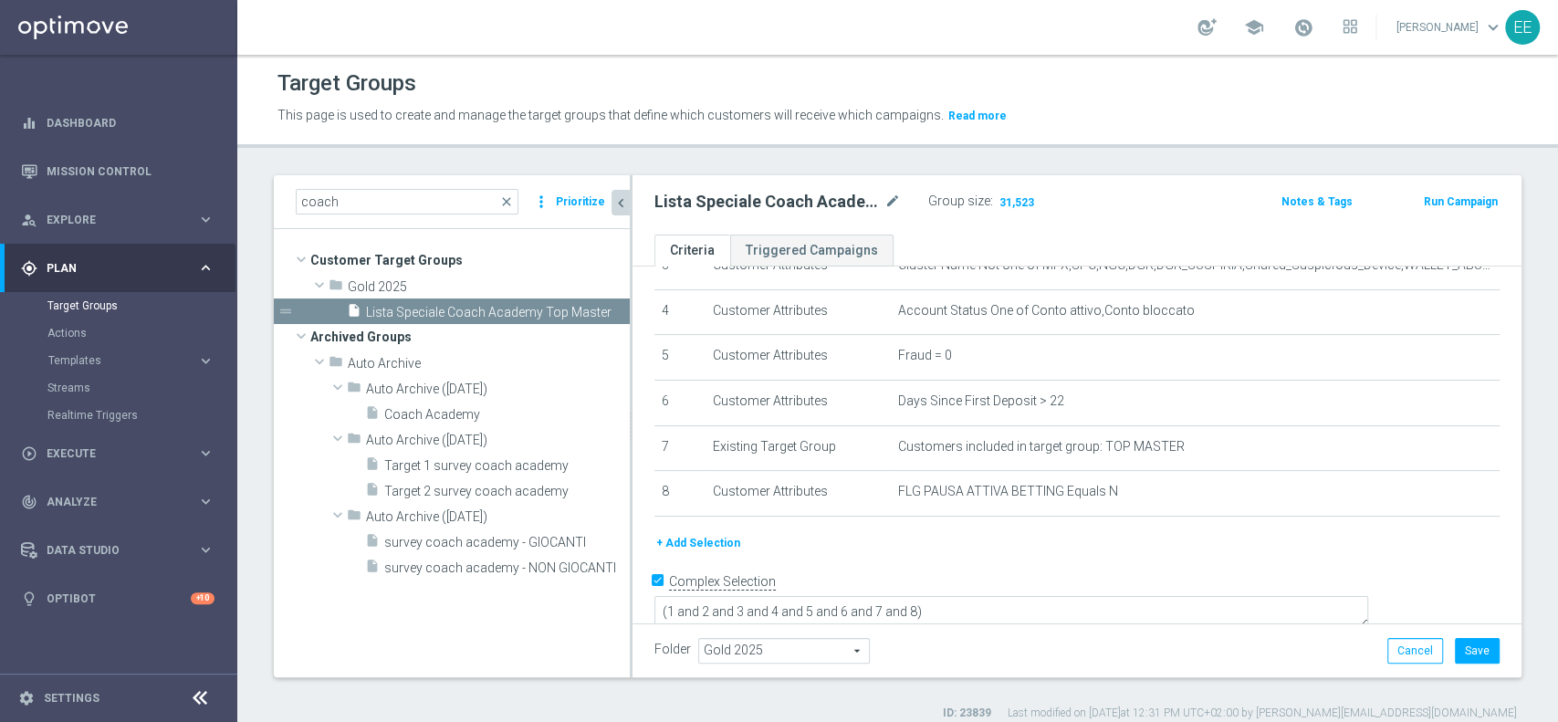
click at [735, 537] on button "+ Add Selection" at bounding box center [699, 543] width 88 height 20
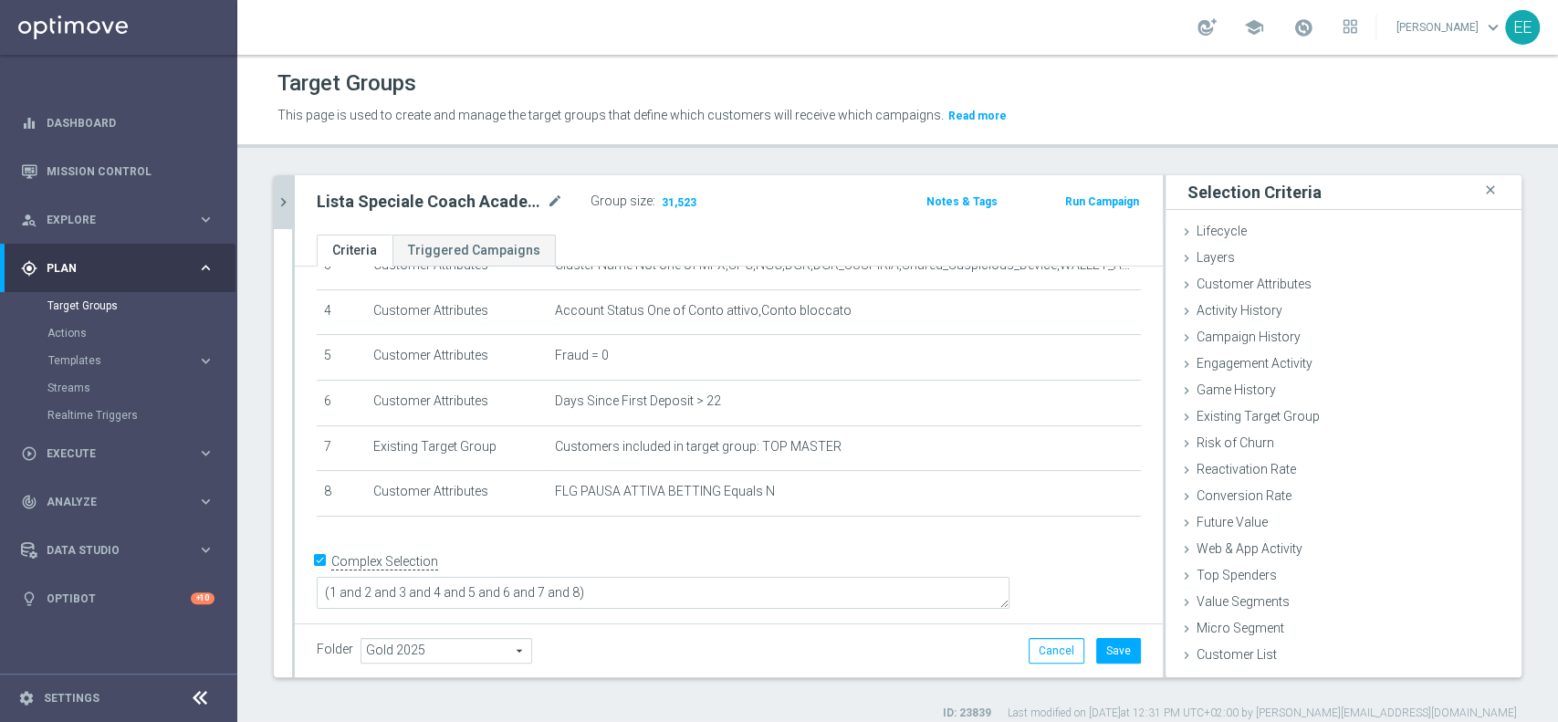
scroll to position [158, 0]
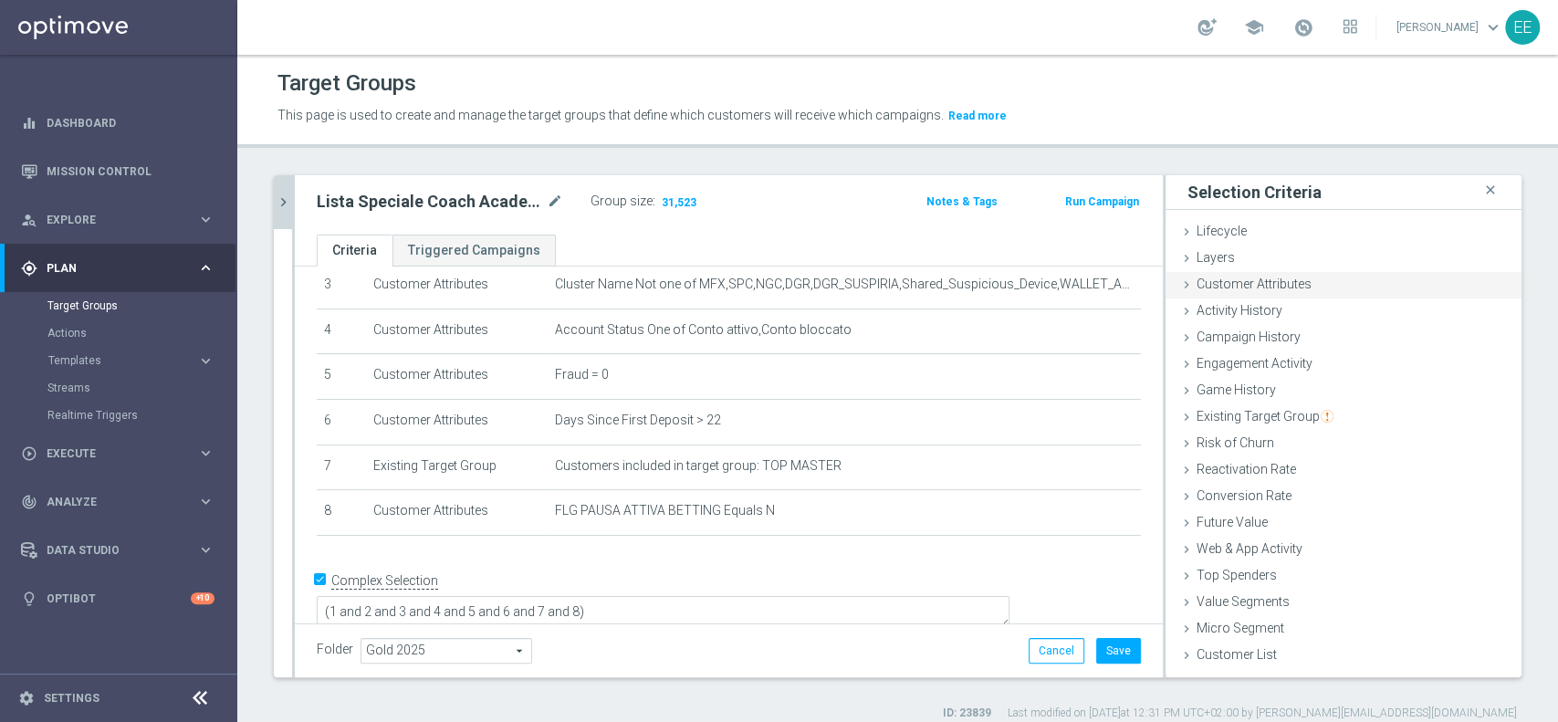
click at [1238, 283] on span "Customer Attributes" at bounding box center [1254, 284] width 115 height 15
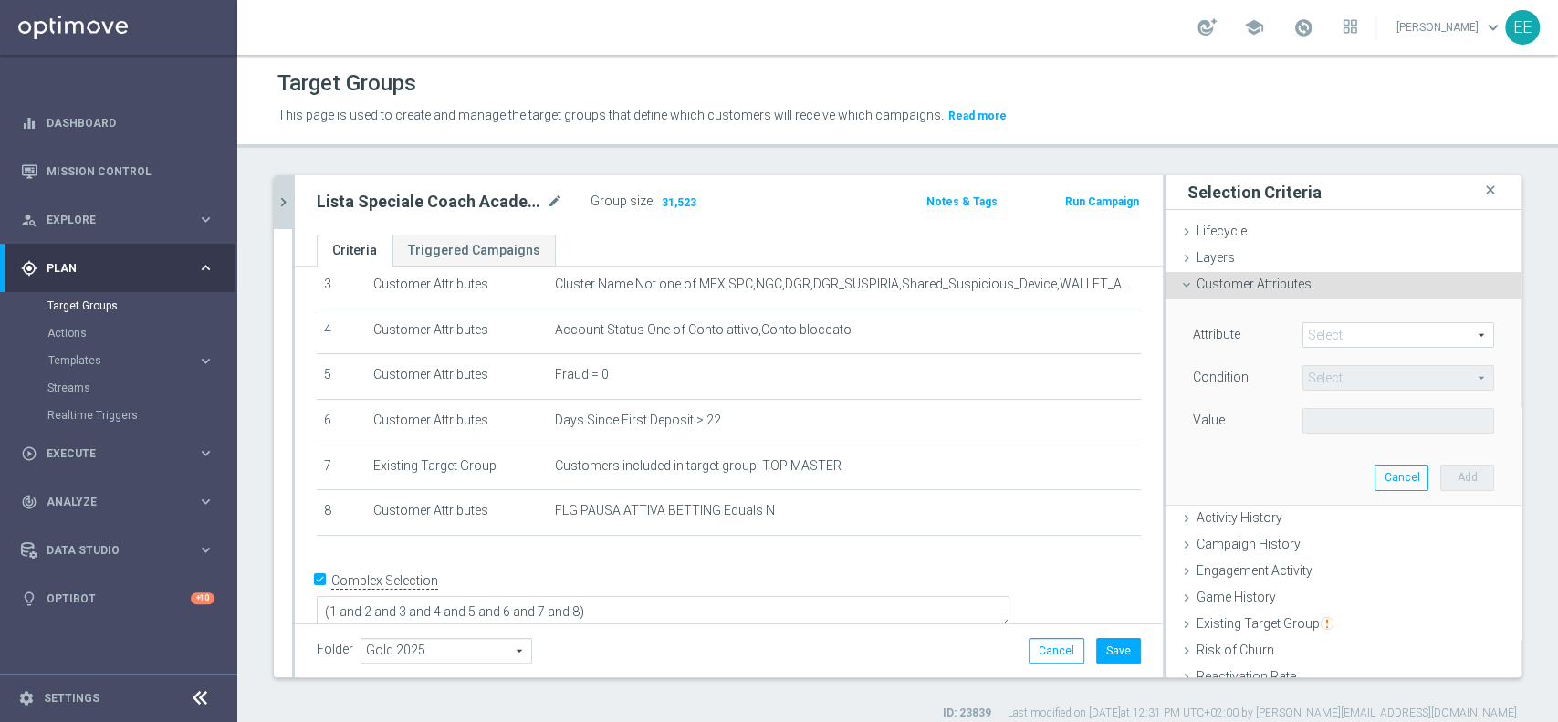
click at [1315, 327] on span at bounding box center [1399, 335] width 190 height 24
click at [0, 0] on input "search" at bounding box center [0, 0] width 0 height 0
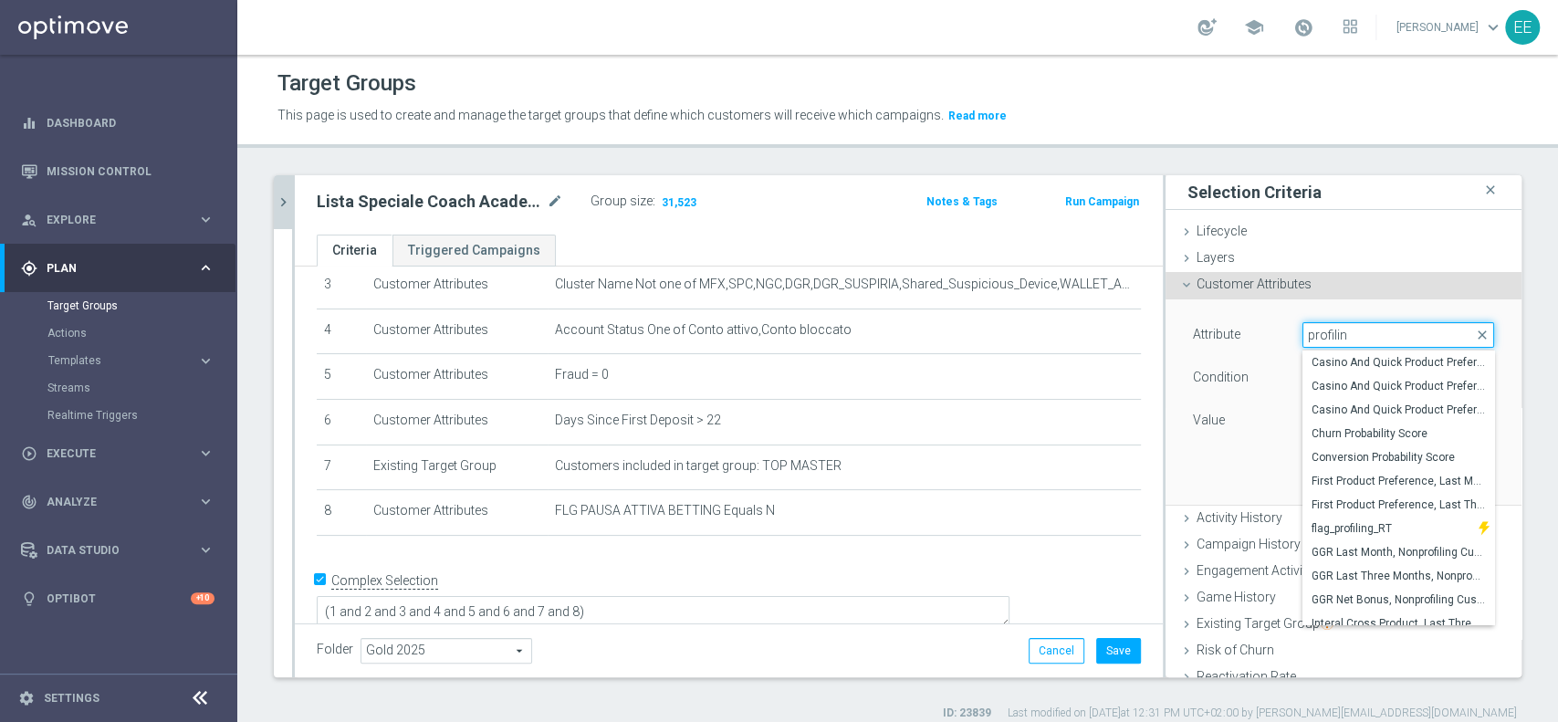
type input "profiling"
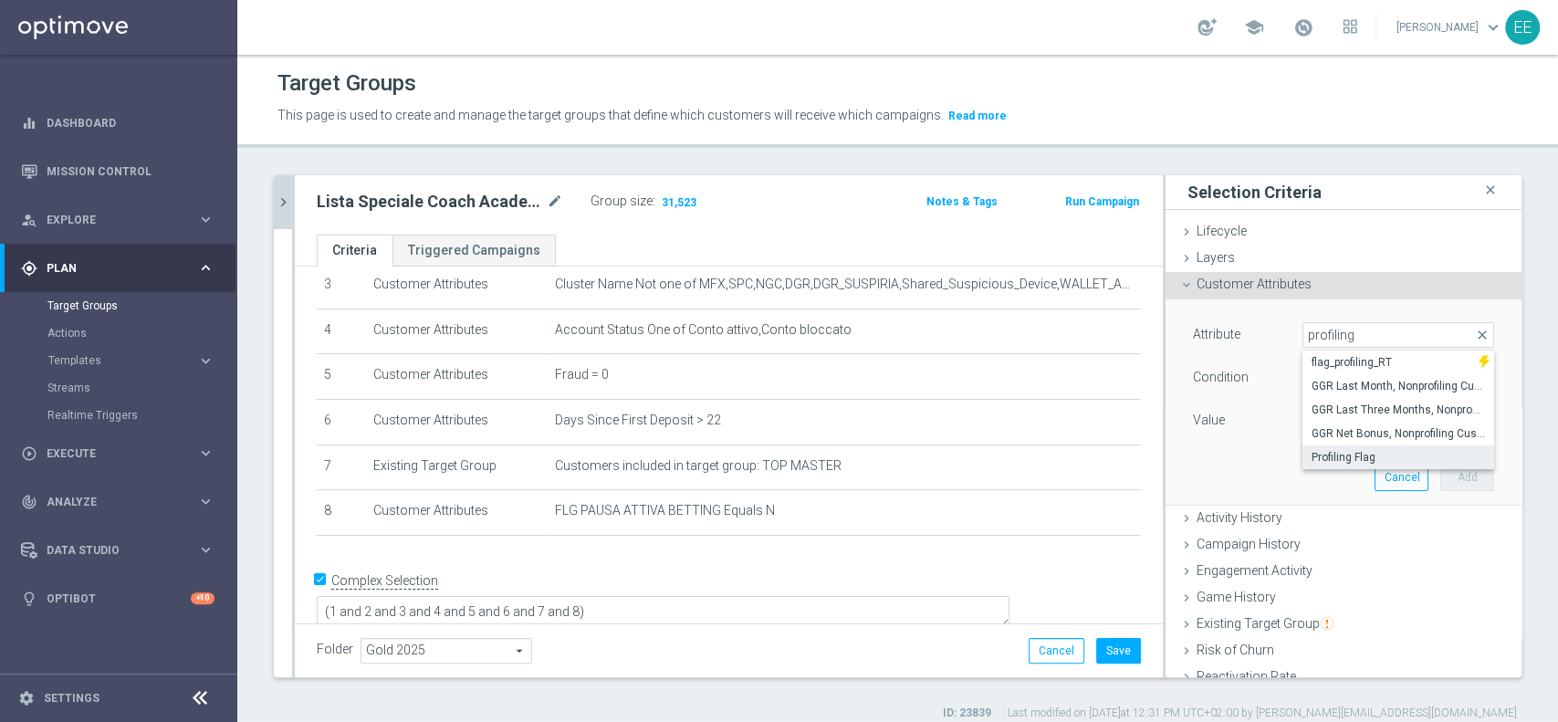
click at [1347, 450] on span "Profiling Flag" at bounding box center [1398, 457] width 173 height 15
type input "Profiling Flag"
type input "Equals"
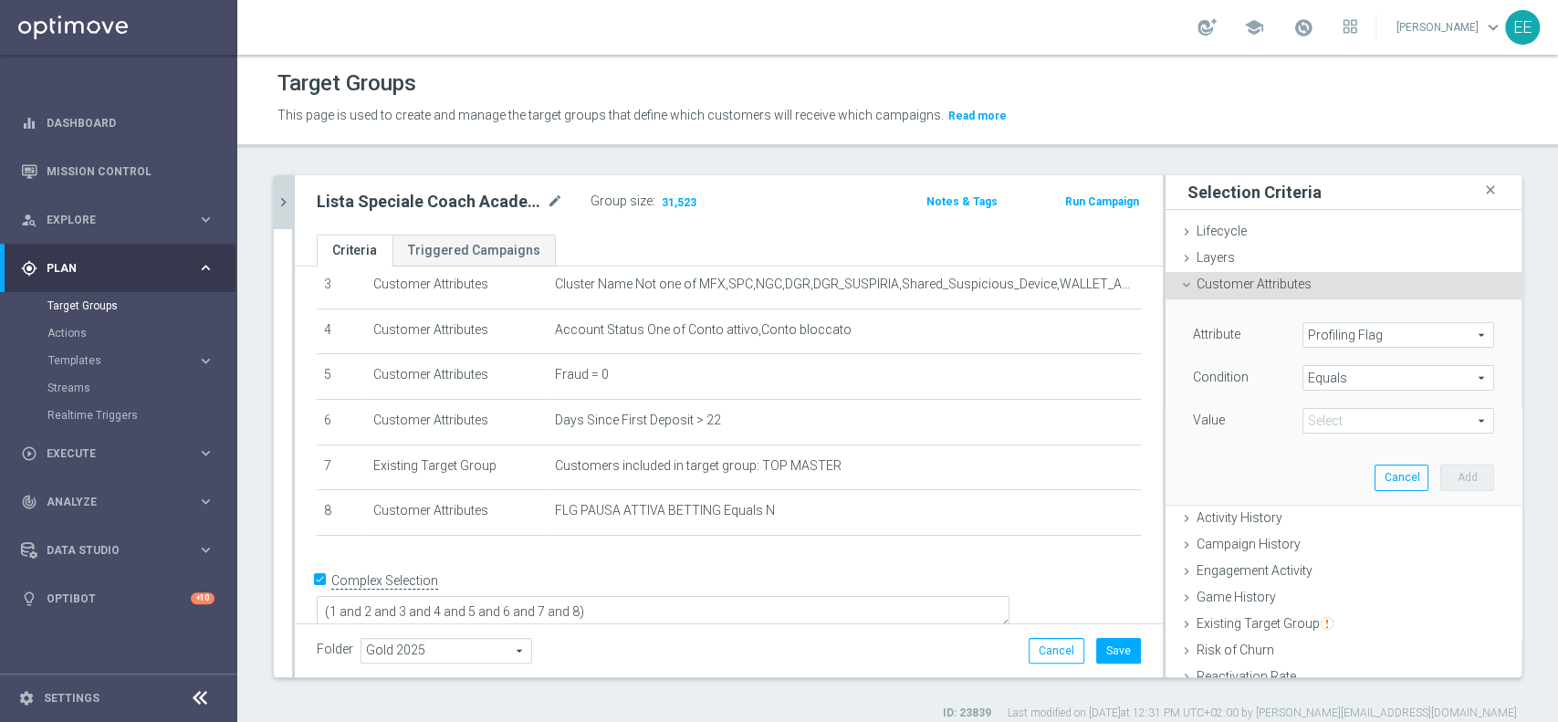
click at [1342, 429] on span at bounding box center [1399, 421] width 190 height 24
click at [1312, 514] on span "Y" at bounding box center [1398, 519] width 173 height 15
type input "Y"
click at [1441, 476] on button "Add" at bounding box center [1468, 478] width 54 height 26
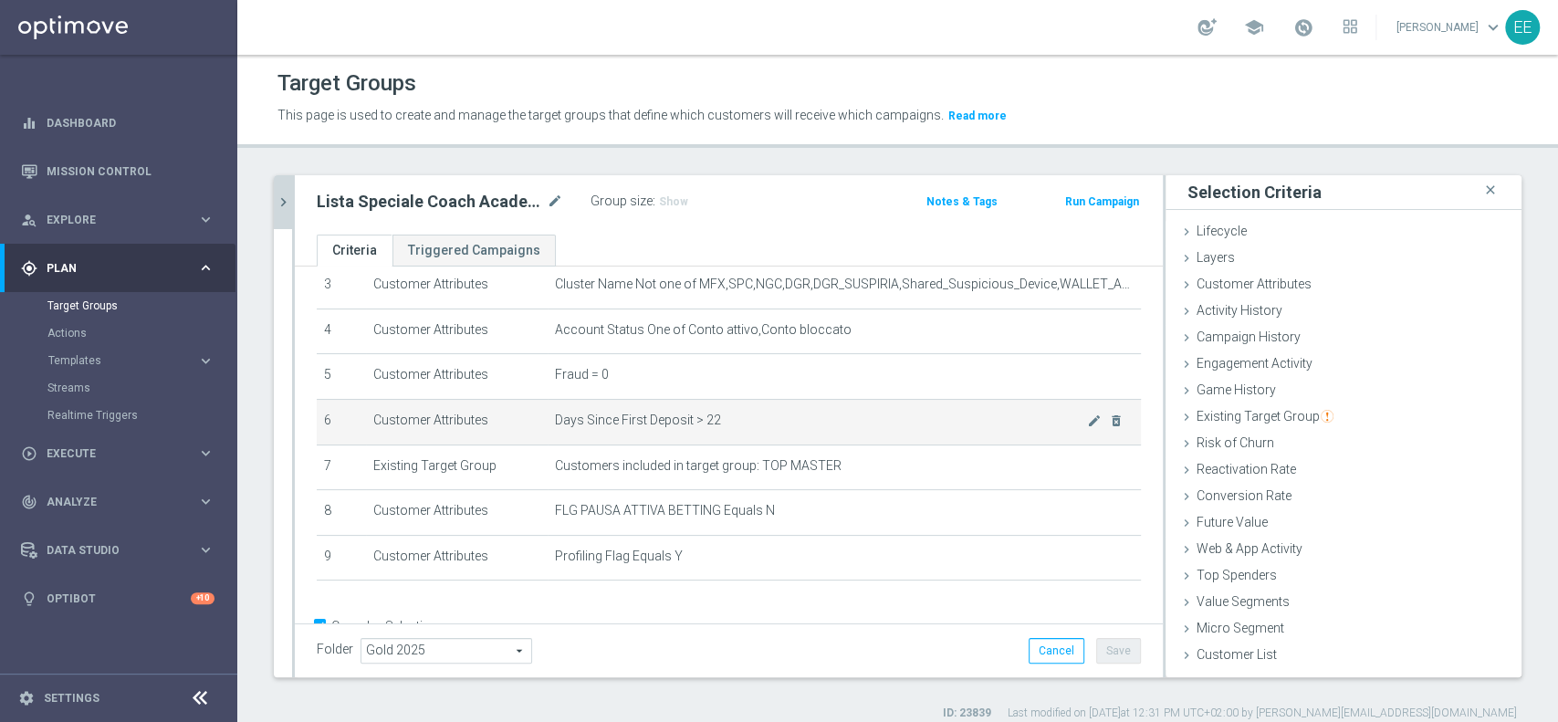
scroll to position [204, 0]
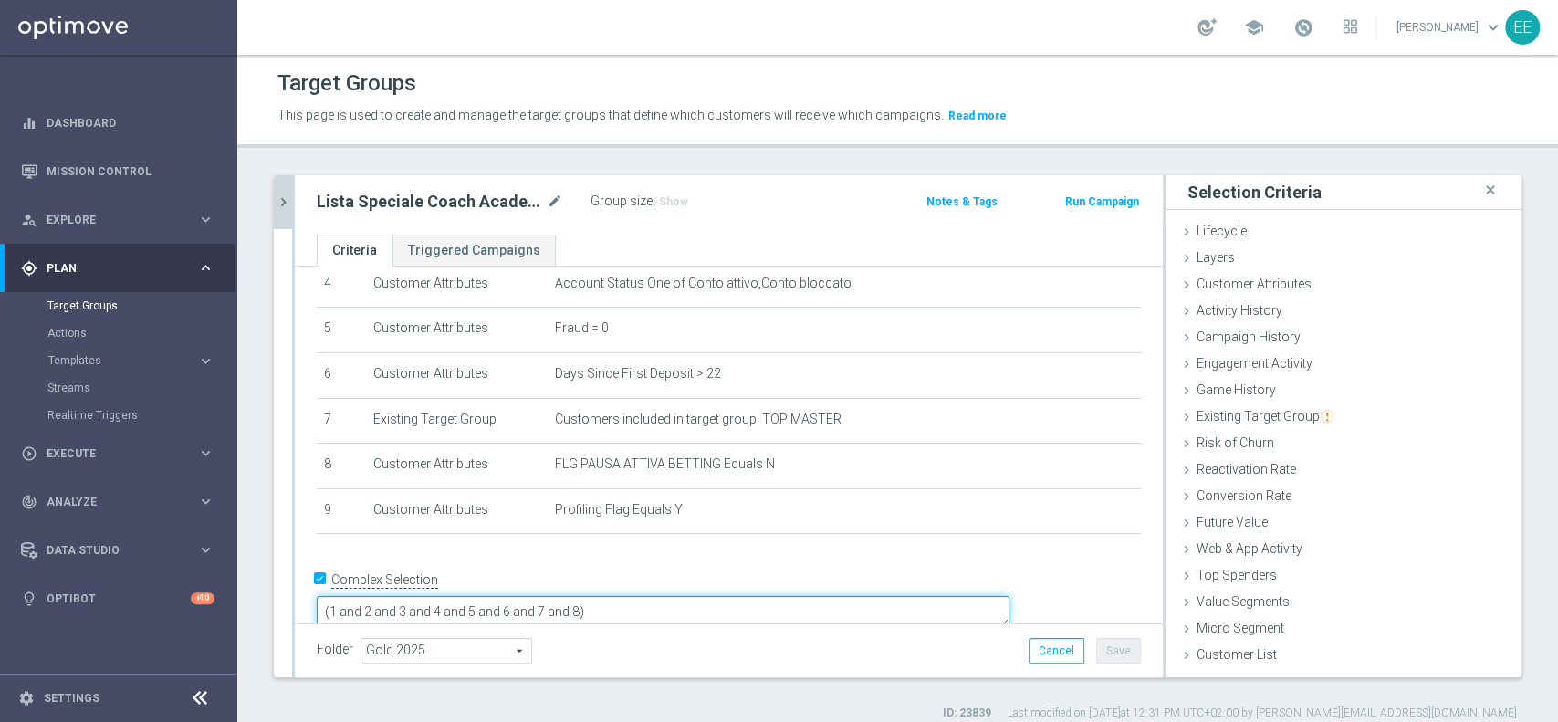
click at [709, 596] on textarea "(1 and 2 and 3 and 4 and 5 and 6 and 7 and 8)" at bounding box center [663, 612] width 693 height 32
type textarea "(1 and 2 and 3 and 4 and 5 and 6 and 7 and 8 )"
click at [1053, 653] on button "Cancel" at bounding box center [1057, 651] width 56 height 26
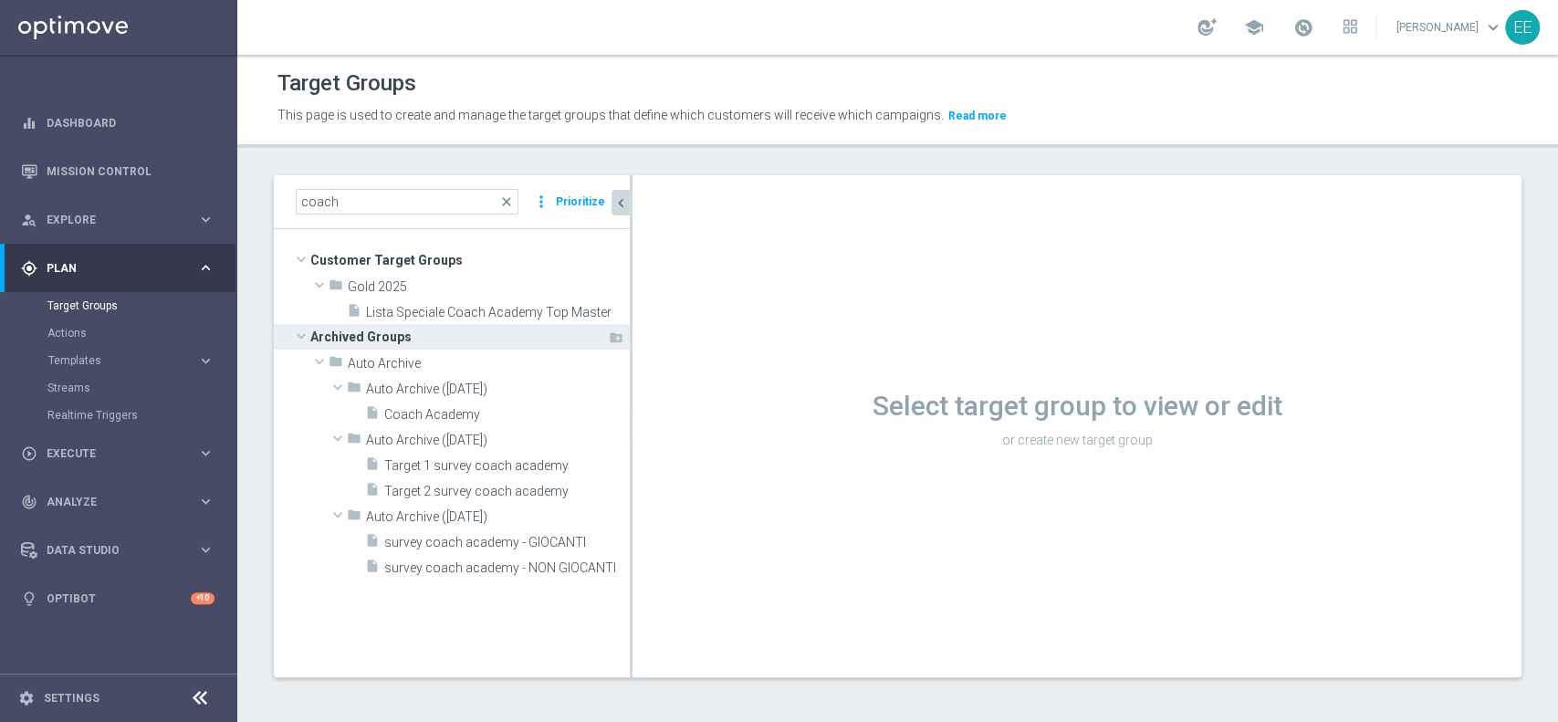
click at [428, 332] on span "Archived Groups" at bounding box center [458, 337] width 297 height 26
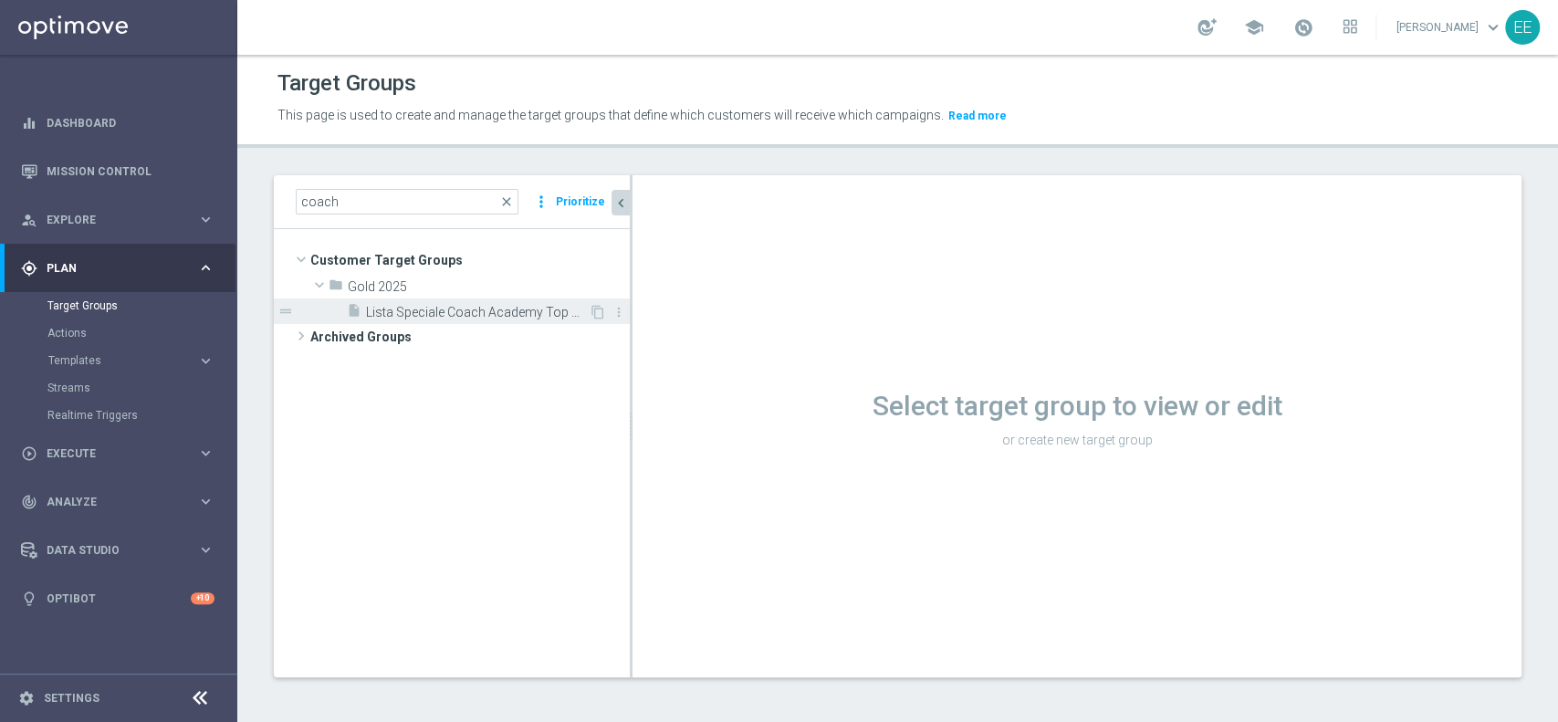
click at [456, 307] on span "Lista Speciale Coach Academy Top Master" at bounding box center [477, 313] width 223 height 16
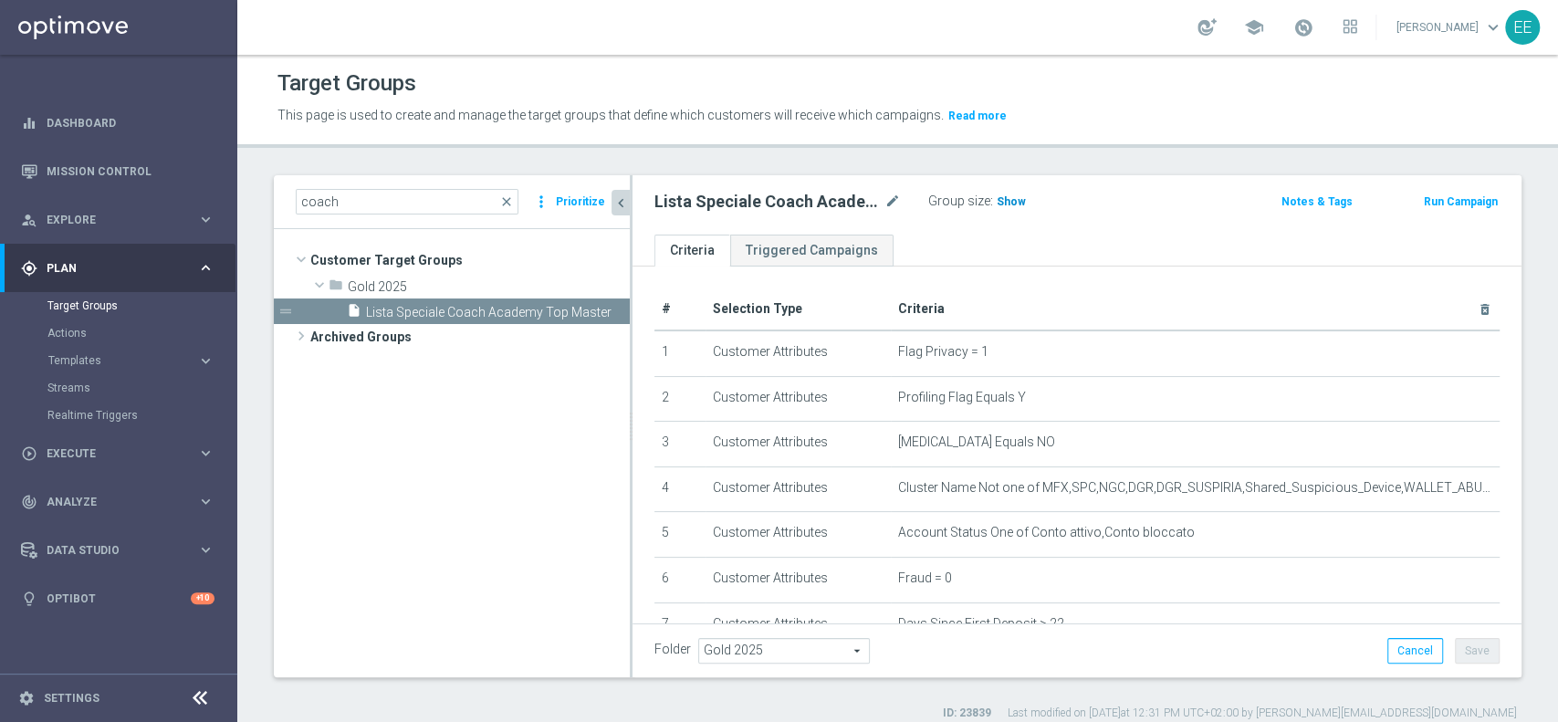
click at [1016, 202] on span "Show" at bounding box center [1011, 201] width 29 height 13
click at [1022, 204] on span "27,440" at bounding box center [1017, 203] width 38 height 17
drag, startPoint x: 389, startPoint y: 204, endPoint x: 175, endPoint y: 194, distance: 213.8
click at [175, 194] on main "equalizer Dashboard Mission Control" at bounding box center [779, 361] width 1558 height 722
type input "m"
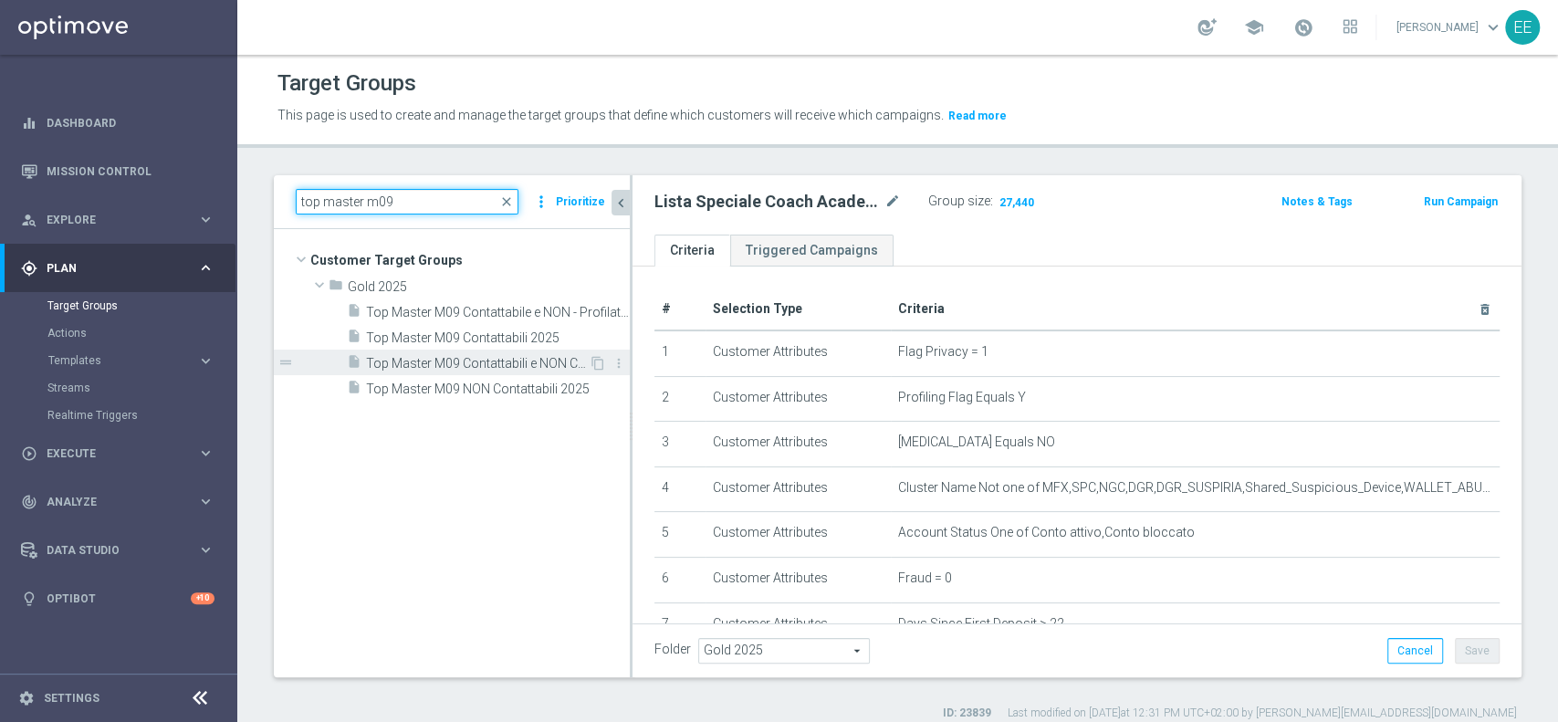
type input "top master m09"
click at [453, 361] on span "Top Master M09 Contattabili e NON Contattabili 2025" at bounding box center [477, 364] width 223 height 16
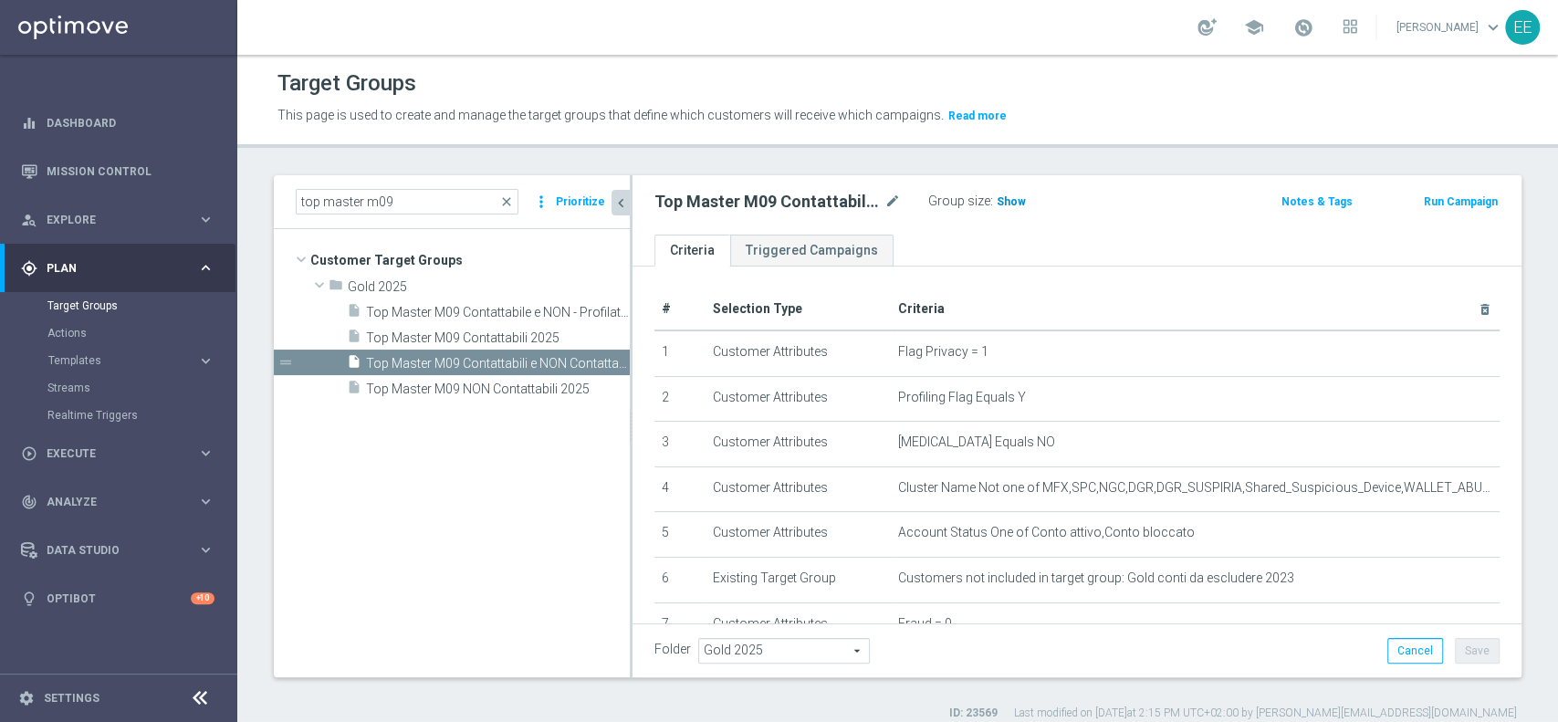
click at [1011, 206] on span "Show" at bounding box center [1011, 201] width 29 height 13
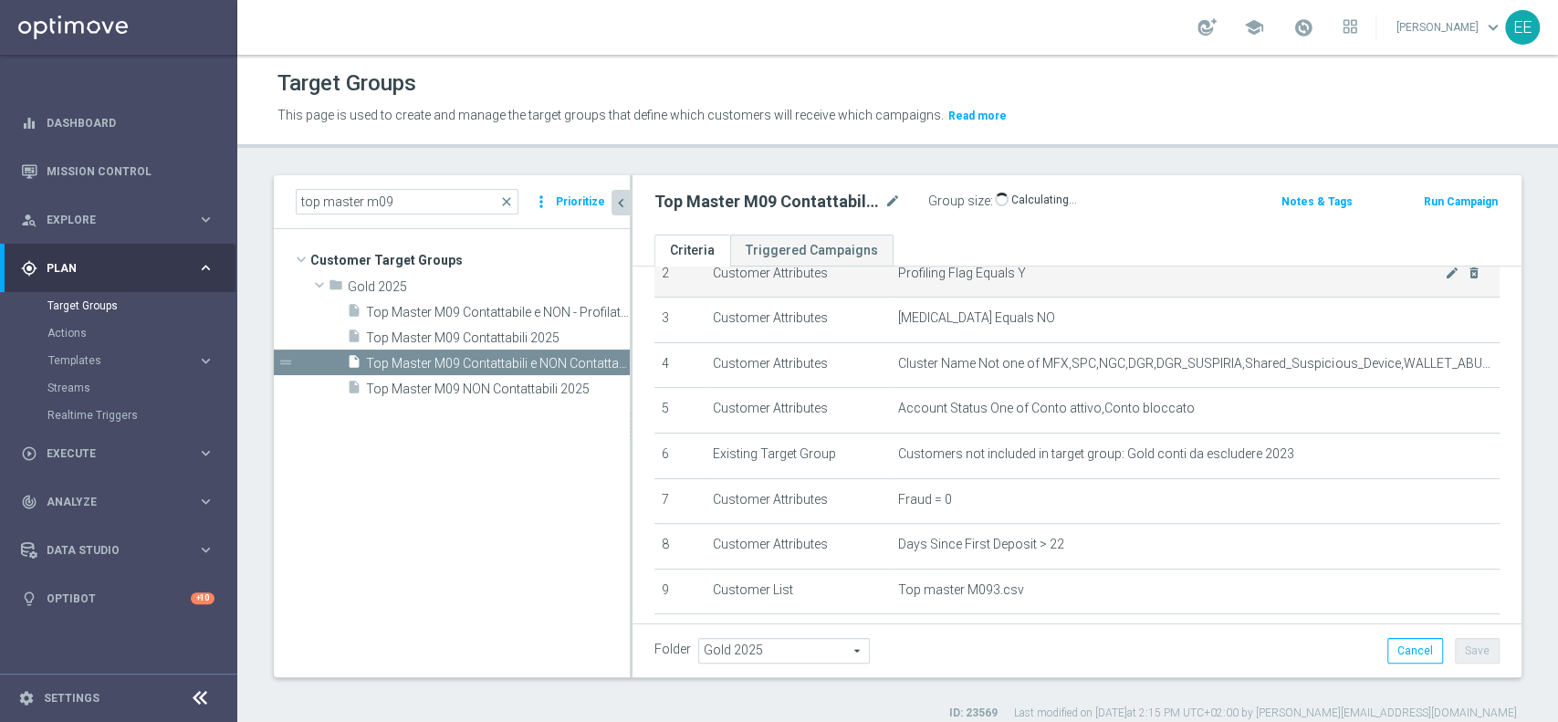
scroll to position [170, 0]
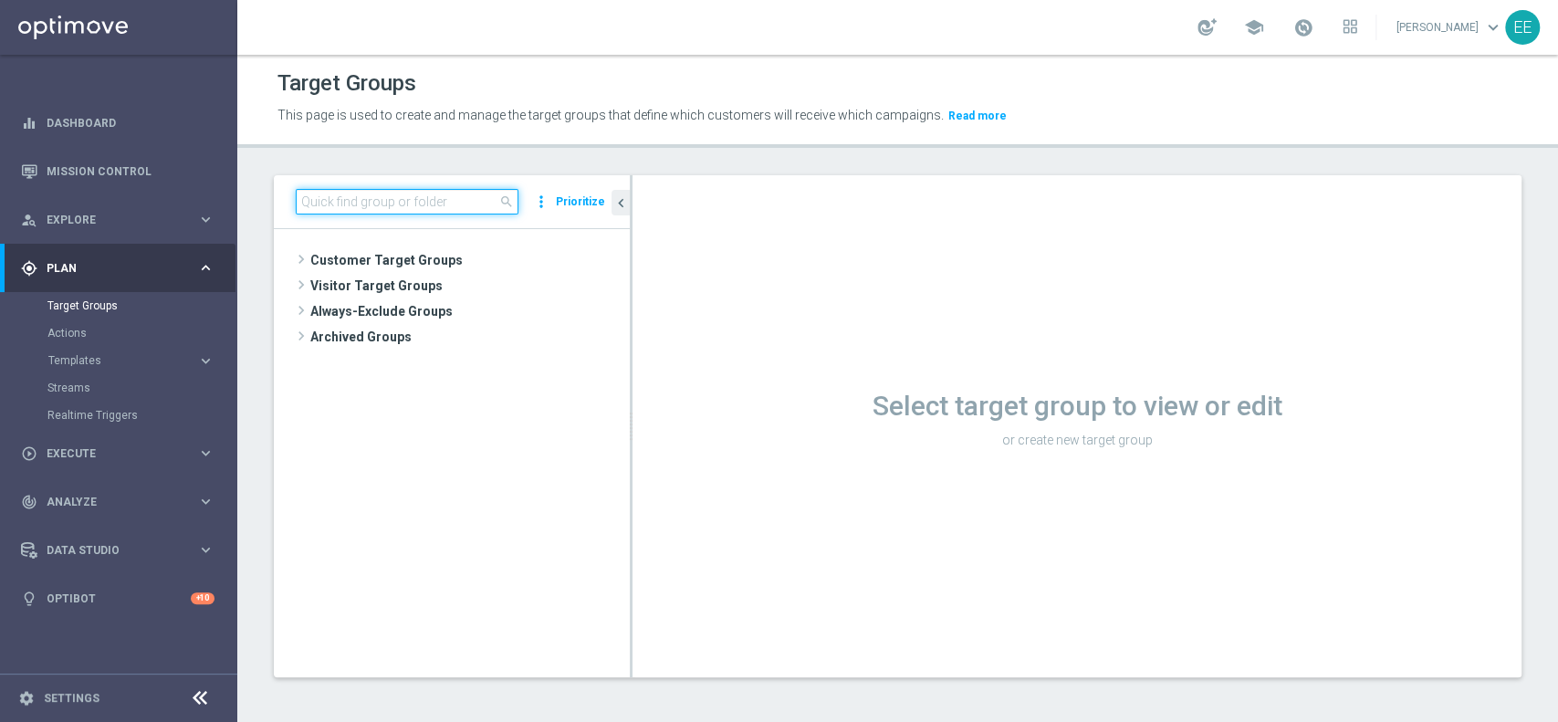
click at [410, 205] on input at bounding box center [407, 202] width 223 height 26
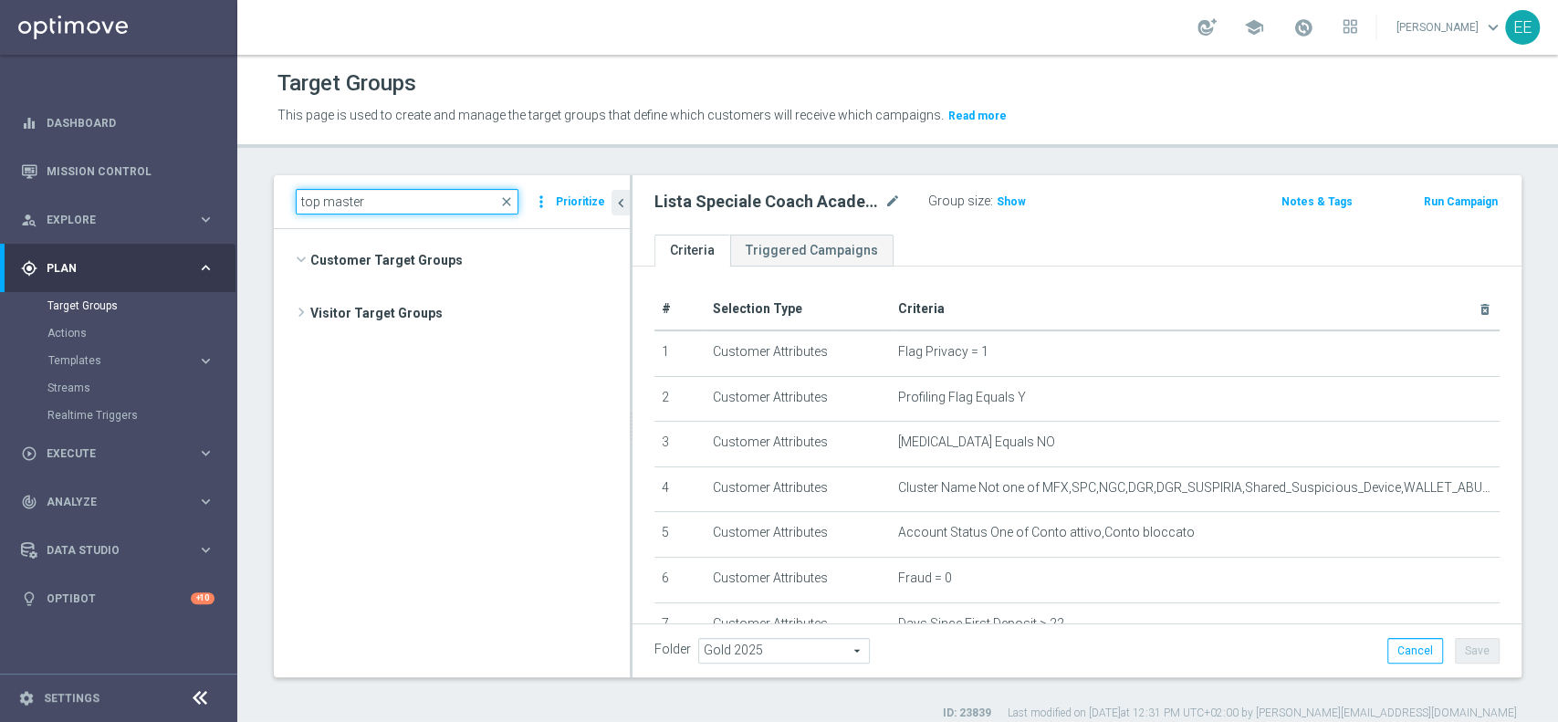
scroll to position [307, 0]
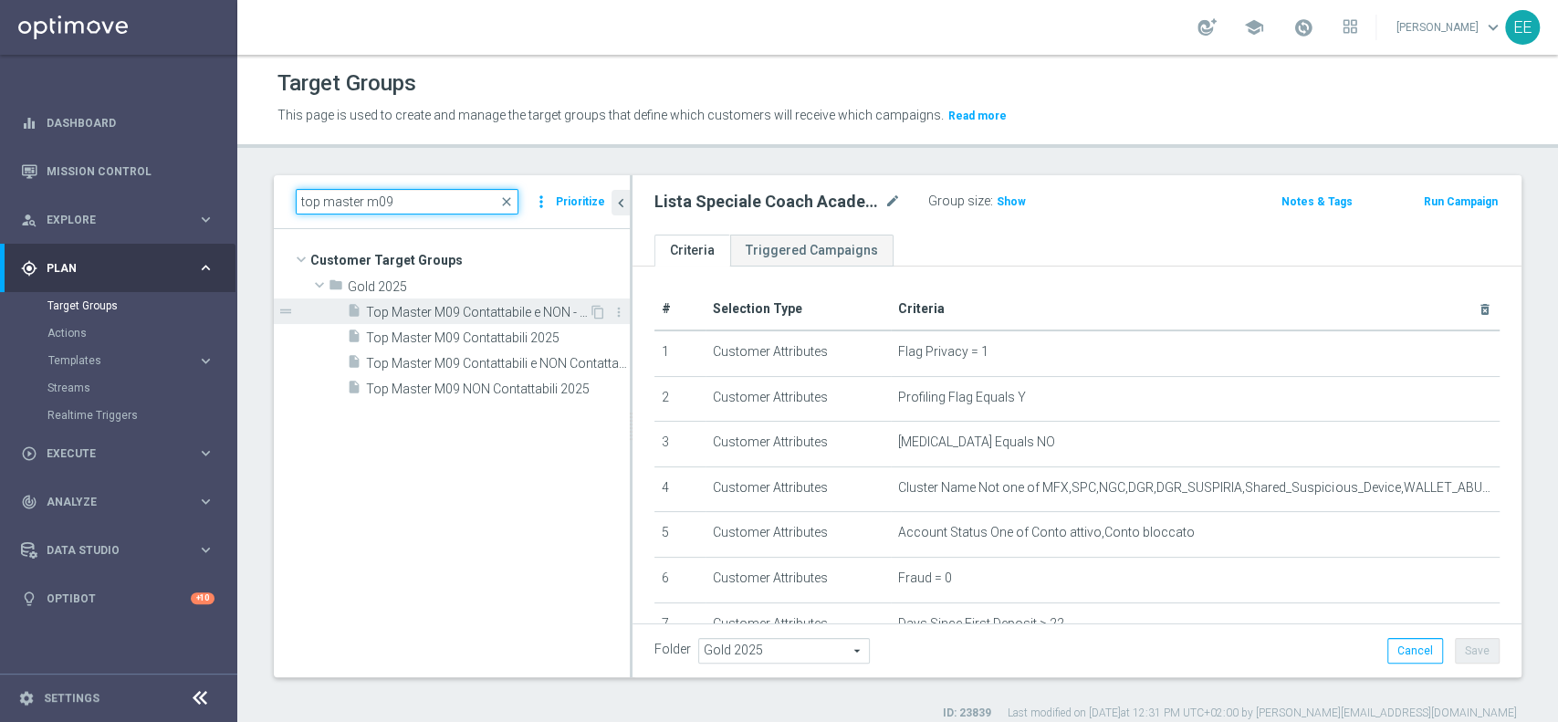
type input "top master m09"
click at [521, 312] on span "Top Master M09 Contattabile e NON - Profilati e NON" at bounding box center [477, 313] width 223 height 16
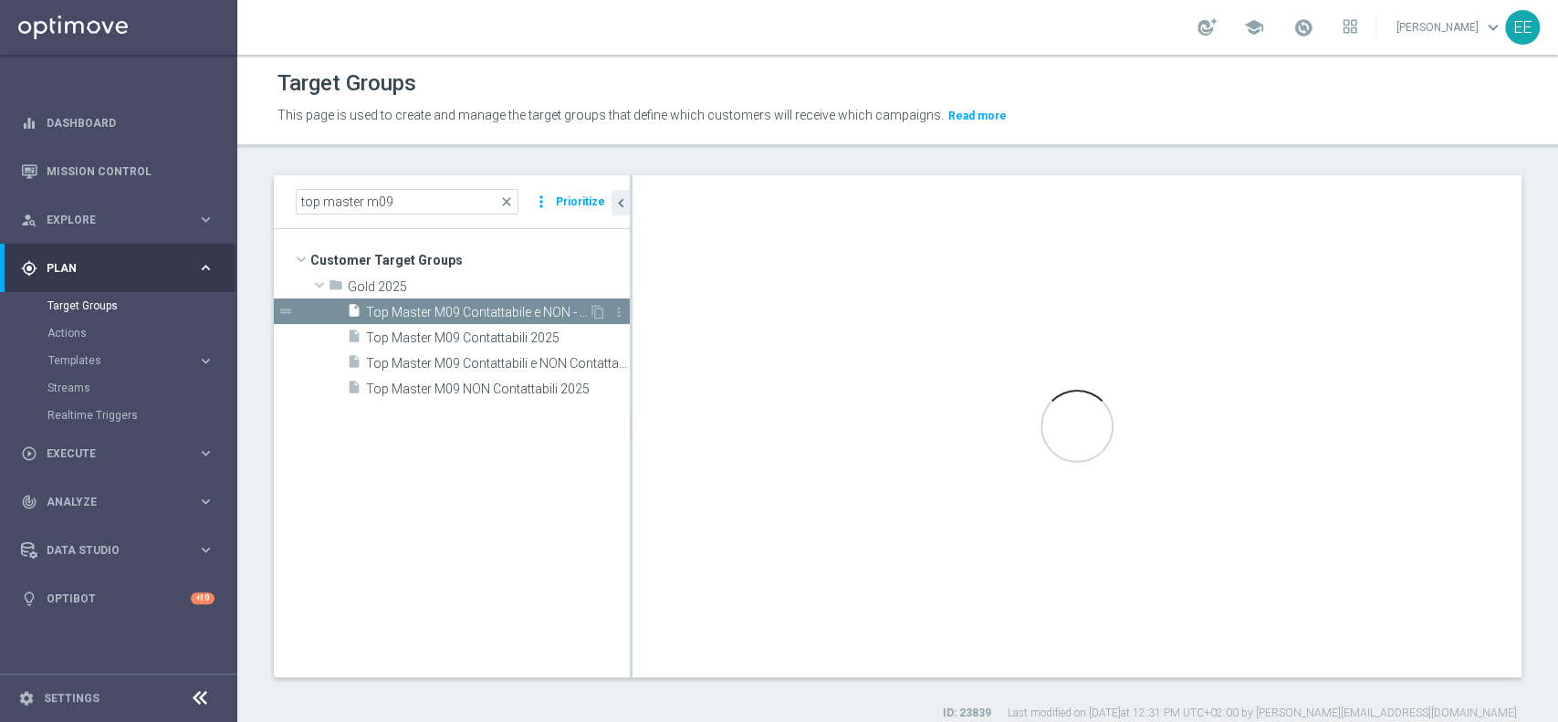
type textarea "(1 and 2 and 3 and 4 and 5 and 6 and 7 and 8 and 9 and 10)"
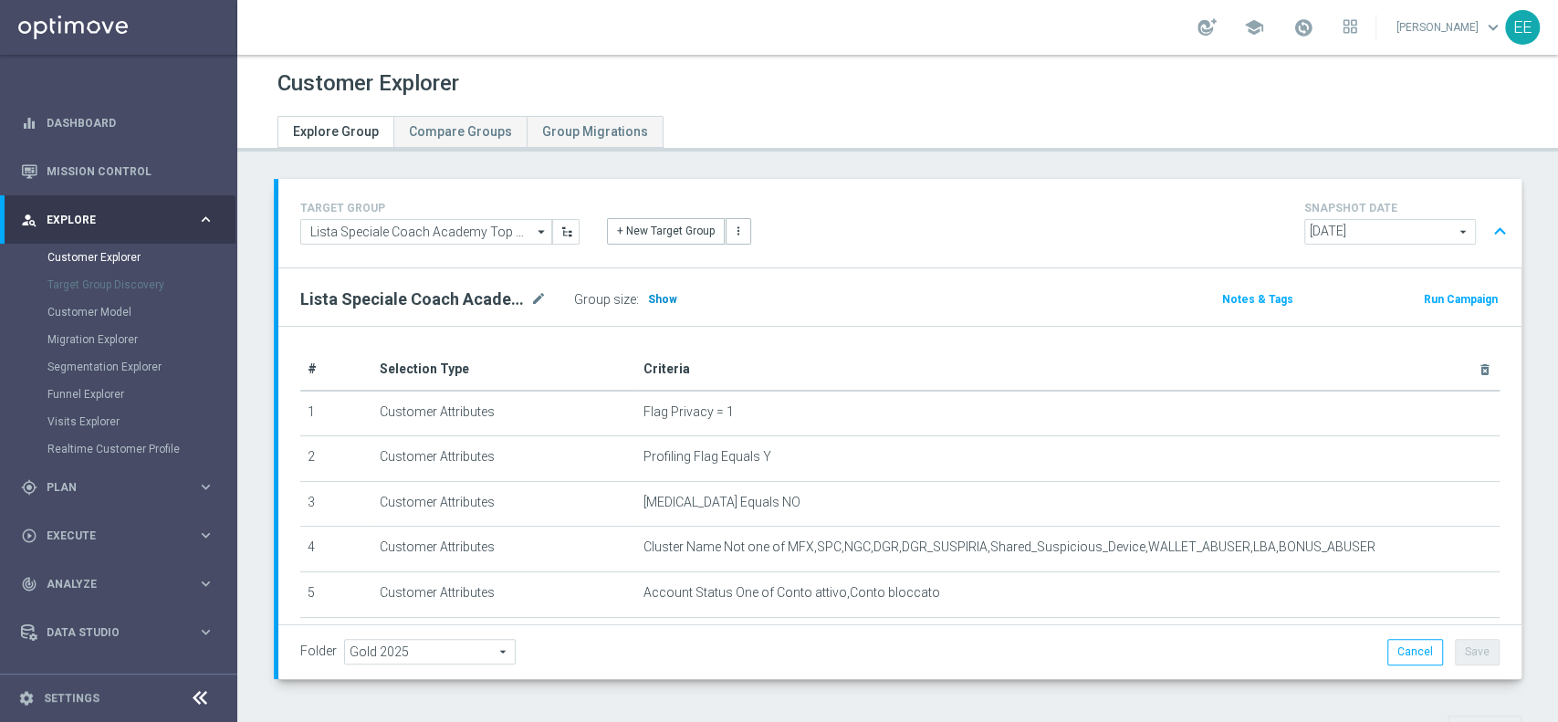
click at [656, 289] on h3 "Show" at bounding box center [662, 299] width 33 height 20
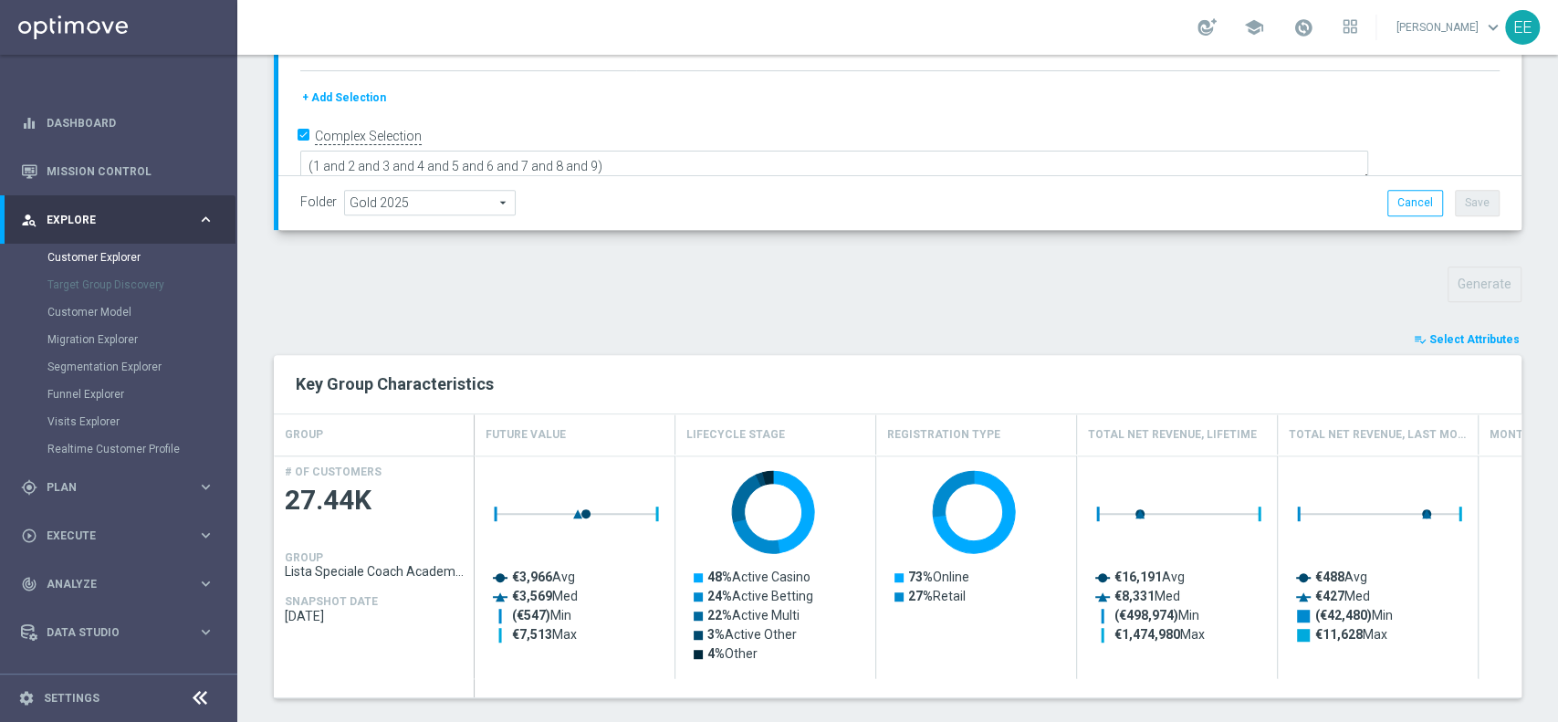
scroll to position [450, 0]
click at [1439, 334] on span "Select Attributes" at bounding box center [1475, 338] width 90 height 13
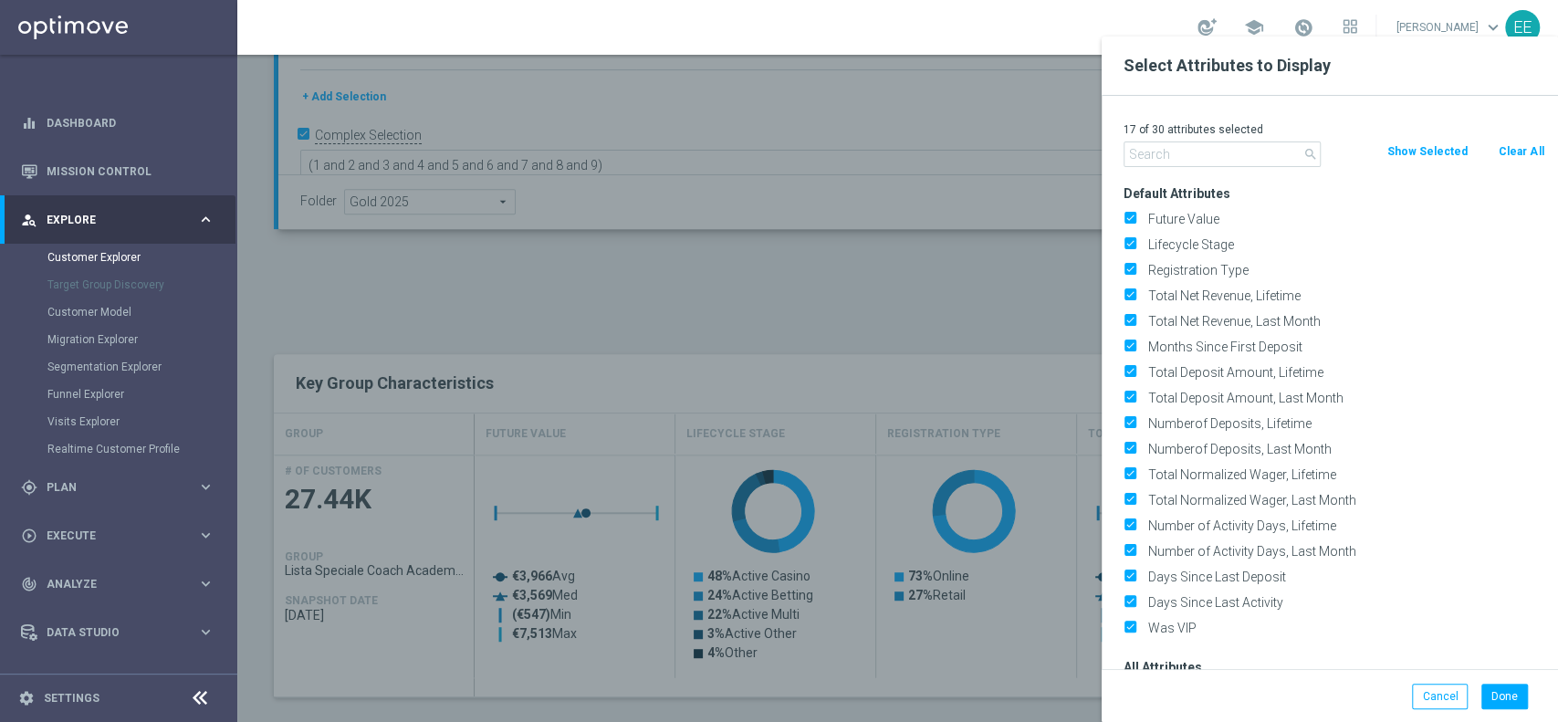
click at [1526, 155] on button "Clear All" at bounding box center [1521, 151] width 48 height 20
checkbox input "false"
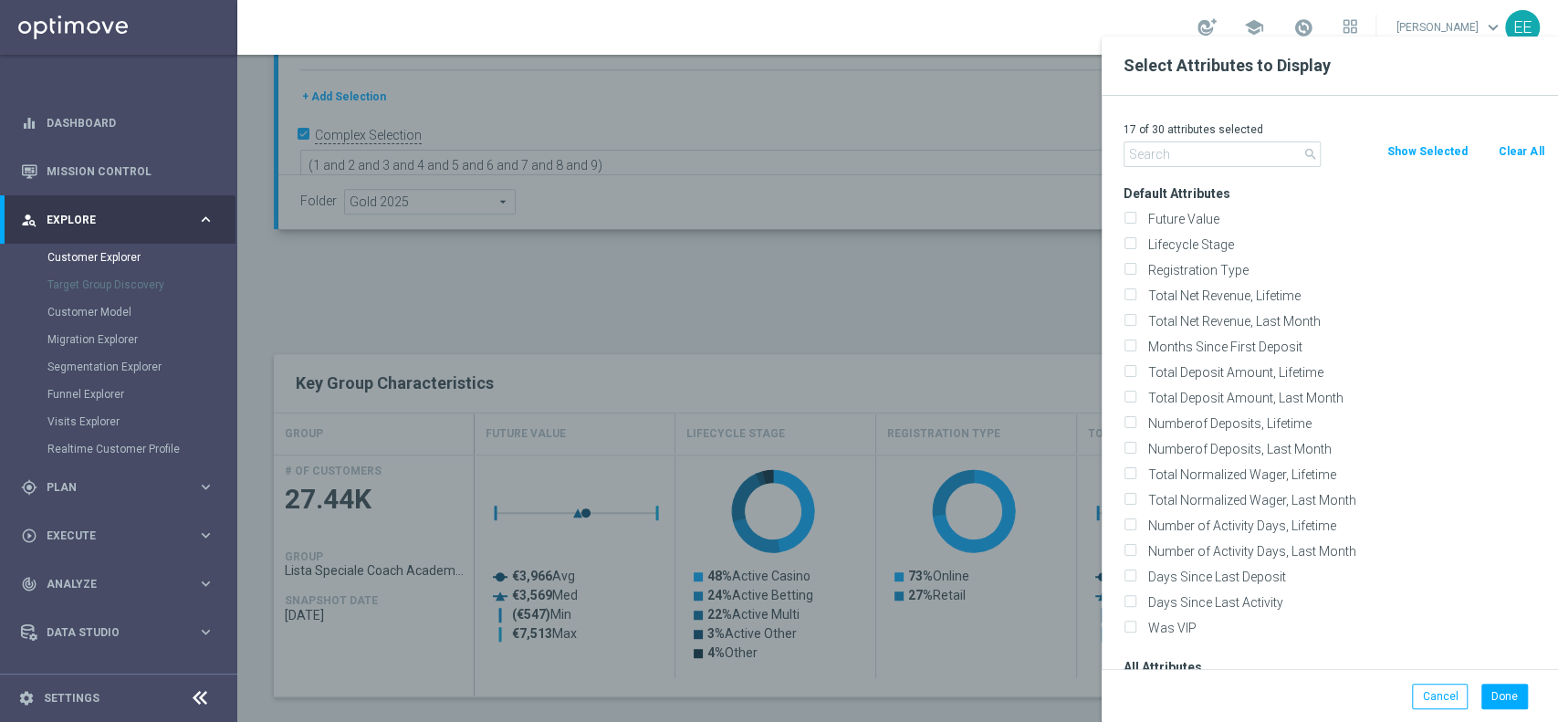
checkbox input "false"
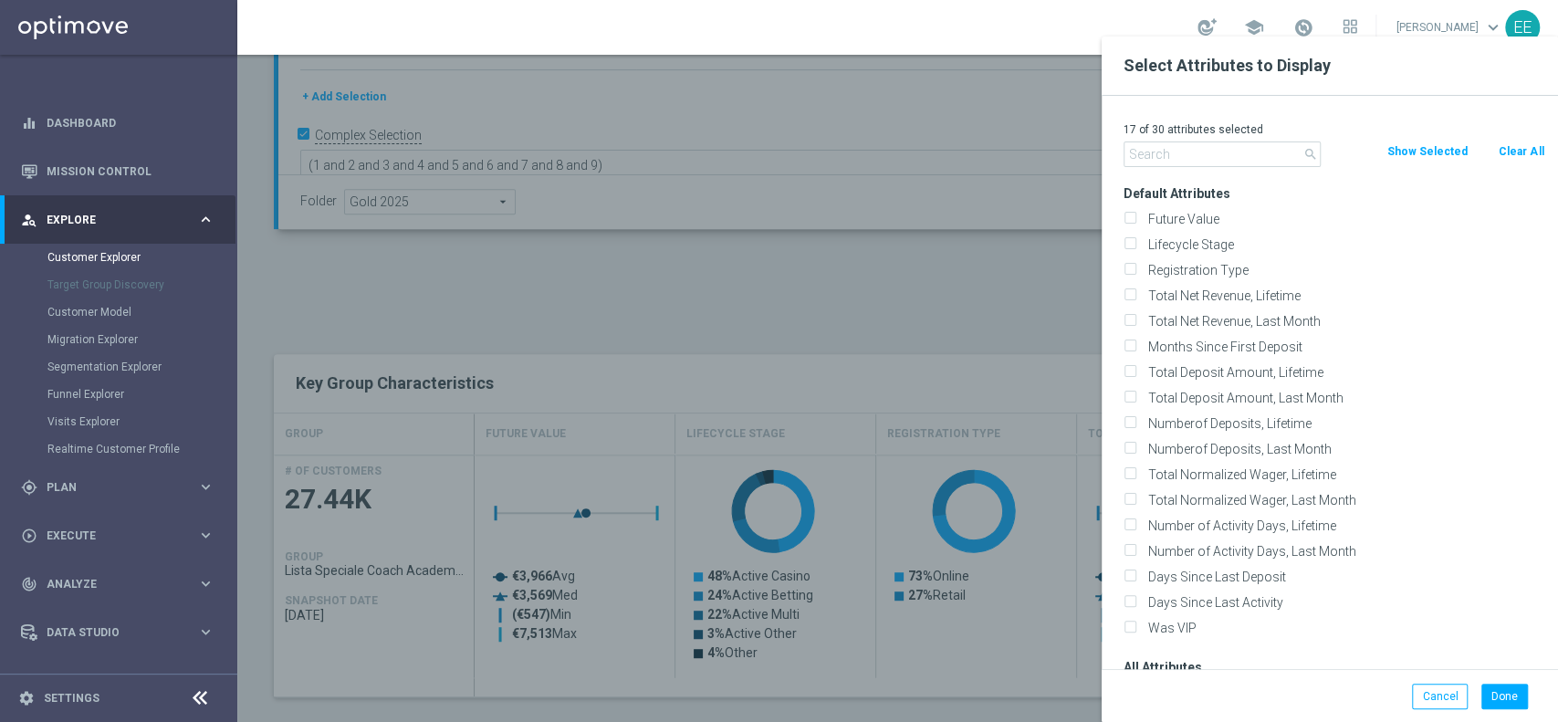
checkbox input "false"
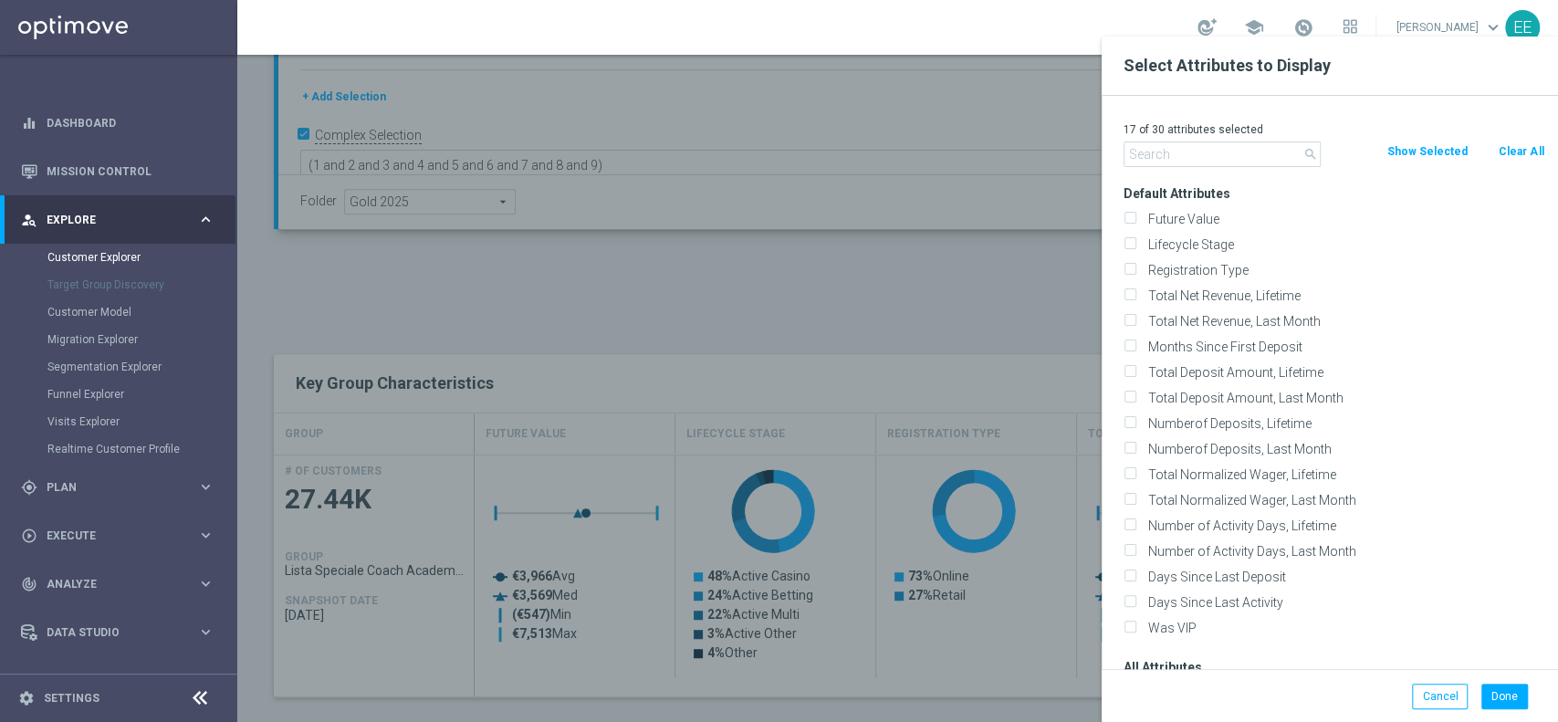
checkbox input "false"
click at [1222, 142] on input "text" at bounding box center [1222, 154] width 197 height 26
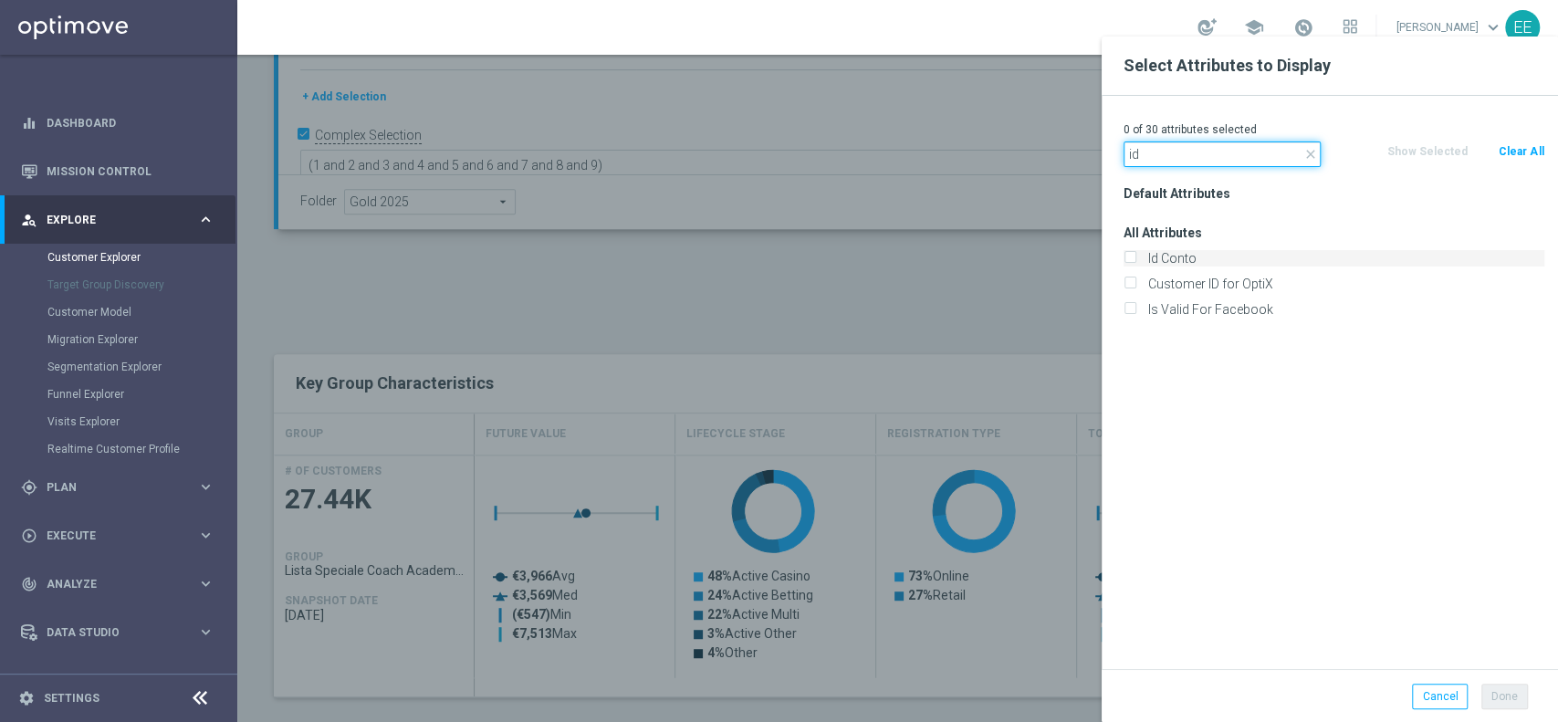
type input "id"
click at [1177, 259] on label "Id Conto" at bounding box center [1343, 258] width 403 height 16
click at [1136, 259] on input "Id Conto" at bounding box center [1130, 261] width 12 height 12
checkbox input "true"
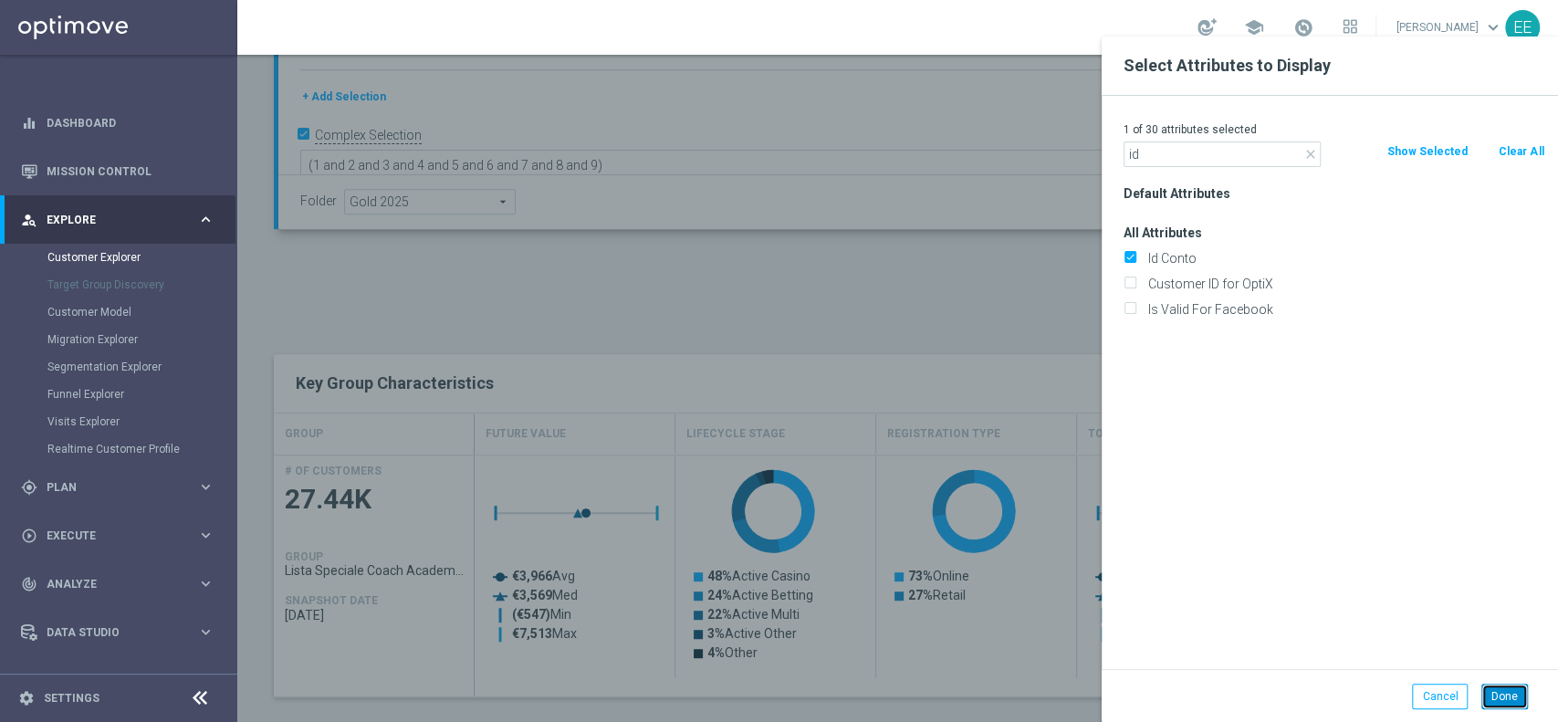
click at [1506, 695] on button "Done" at bounding box center [1505, 697] width 47 height 26
type input "Search"
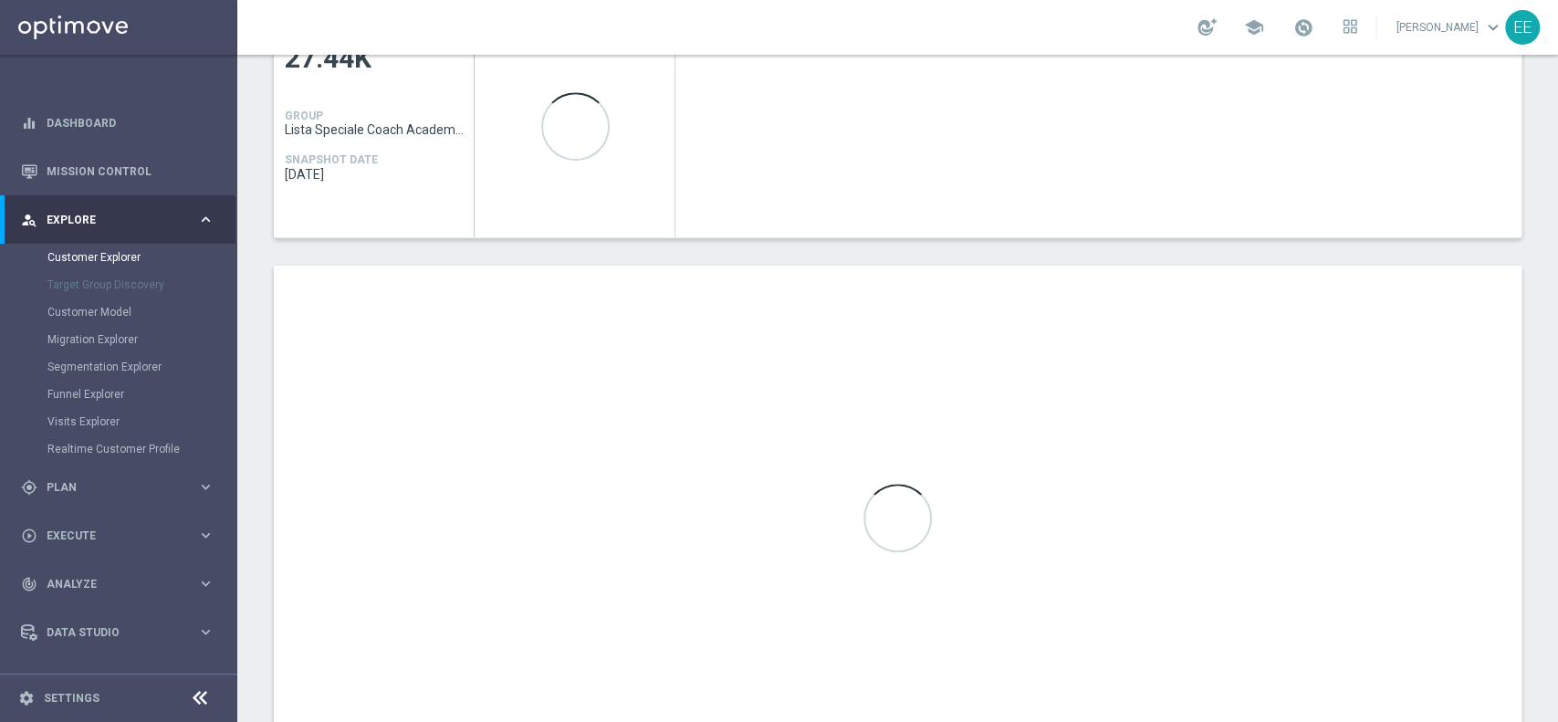
scroll to position [895, 0]
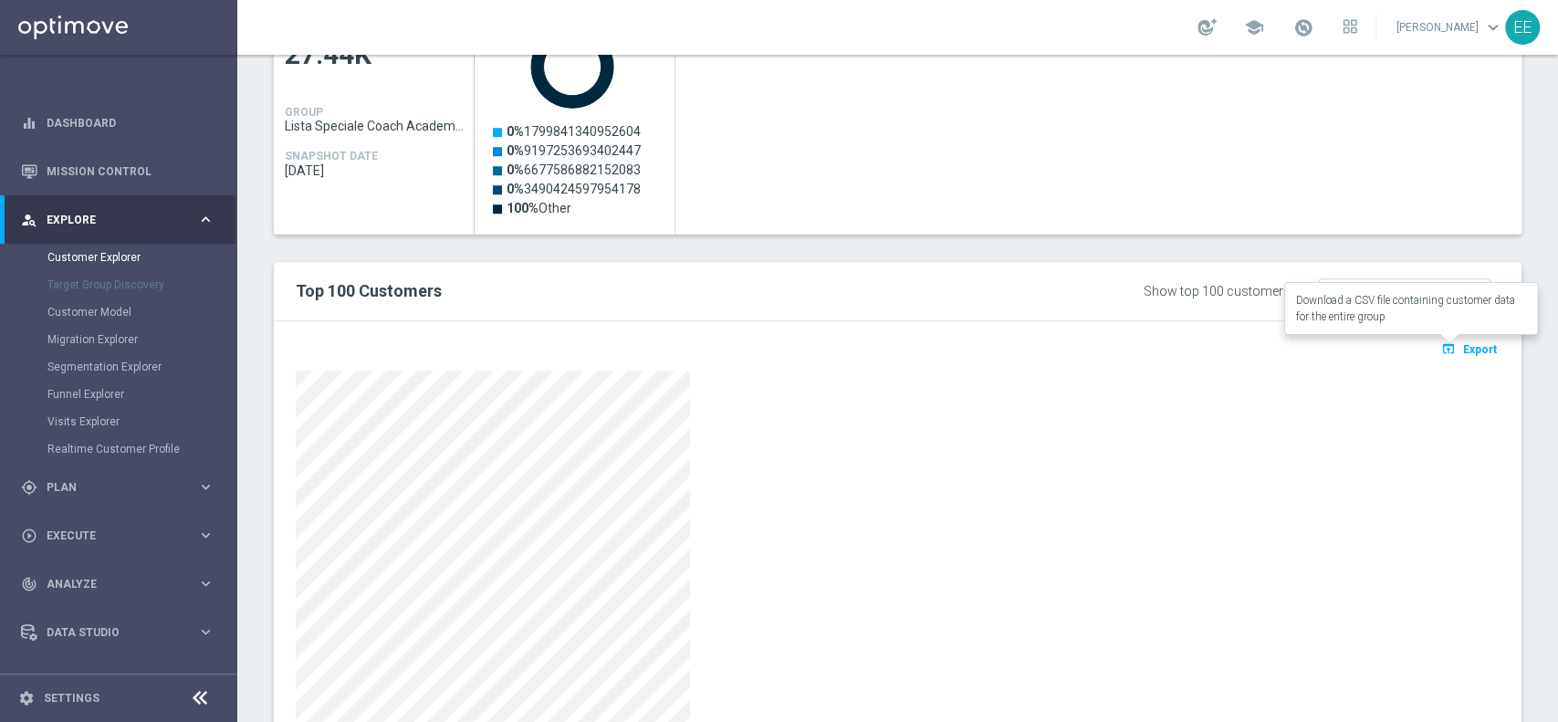
click at [1462, 339] on button "open_in_browser Export" at bounding box center [1469, 349] width 61 height 24
